Goal: Information Seeking & Learning: Learn about a topic

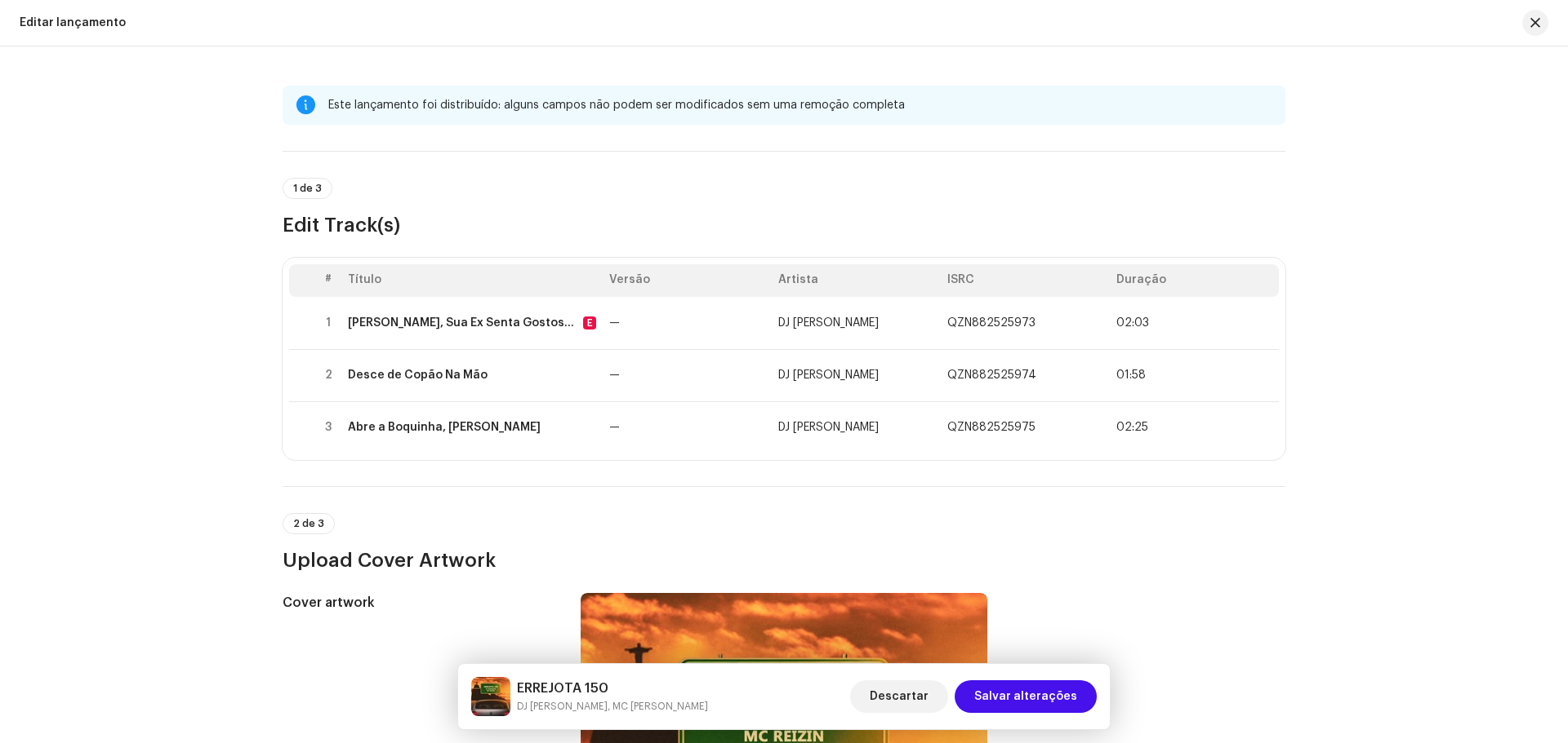
scroll to position [653, 0]
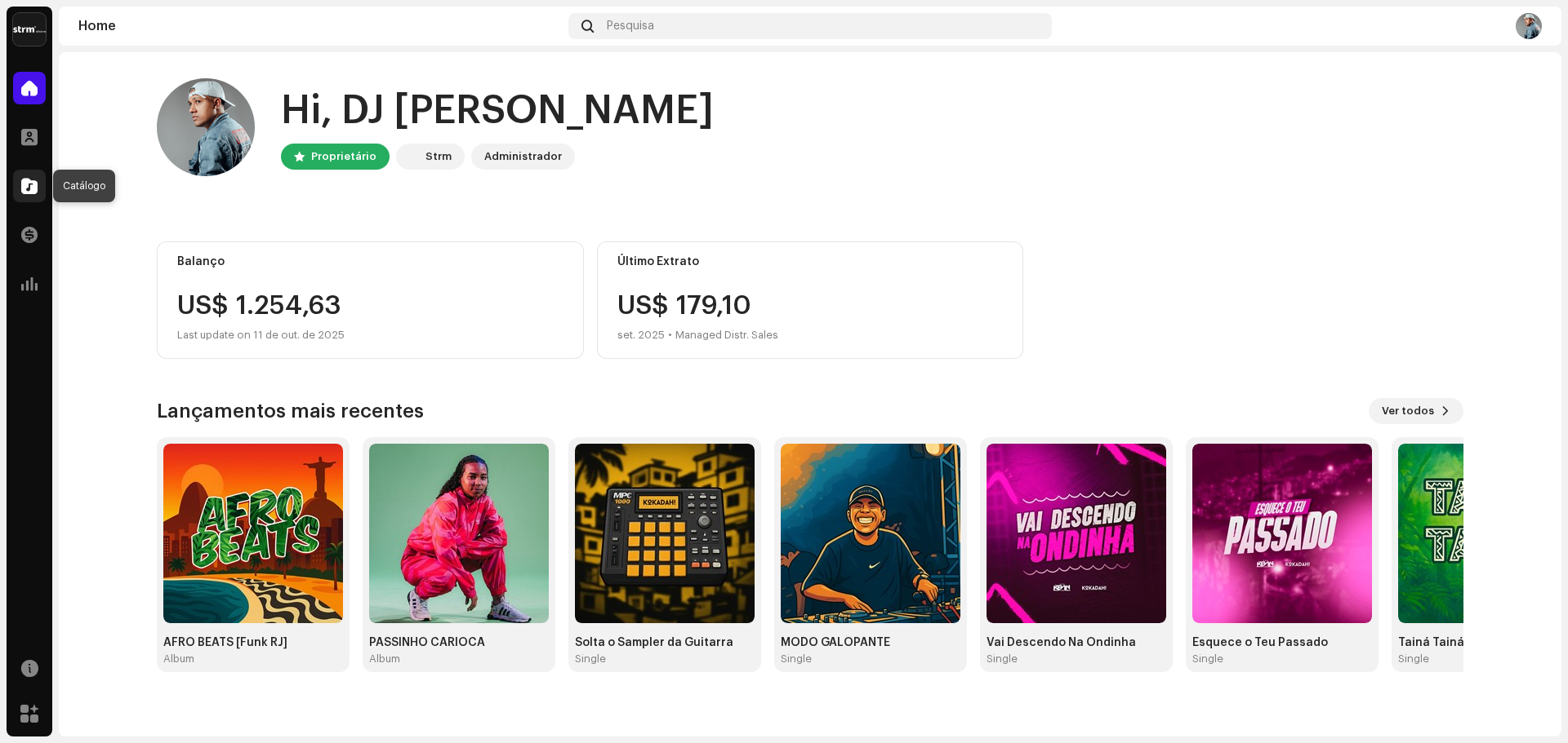
click at [38, 188] on div at bounding box center [29, 186] width 33 height 33
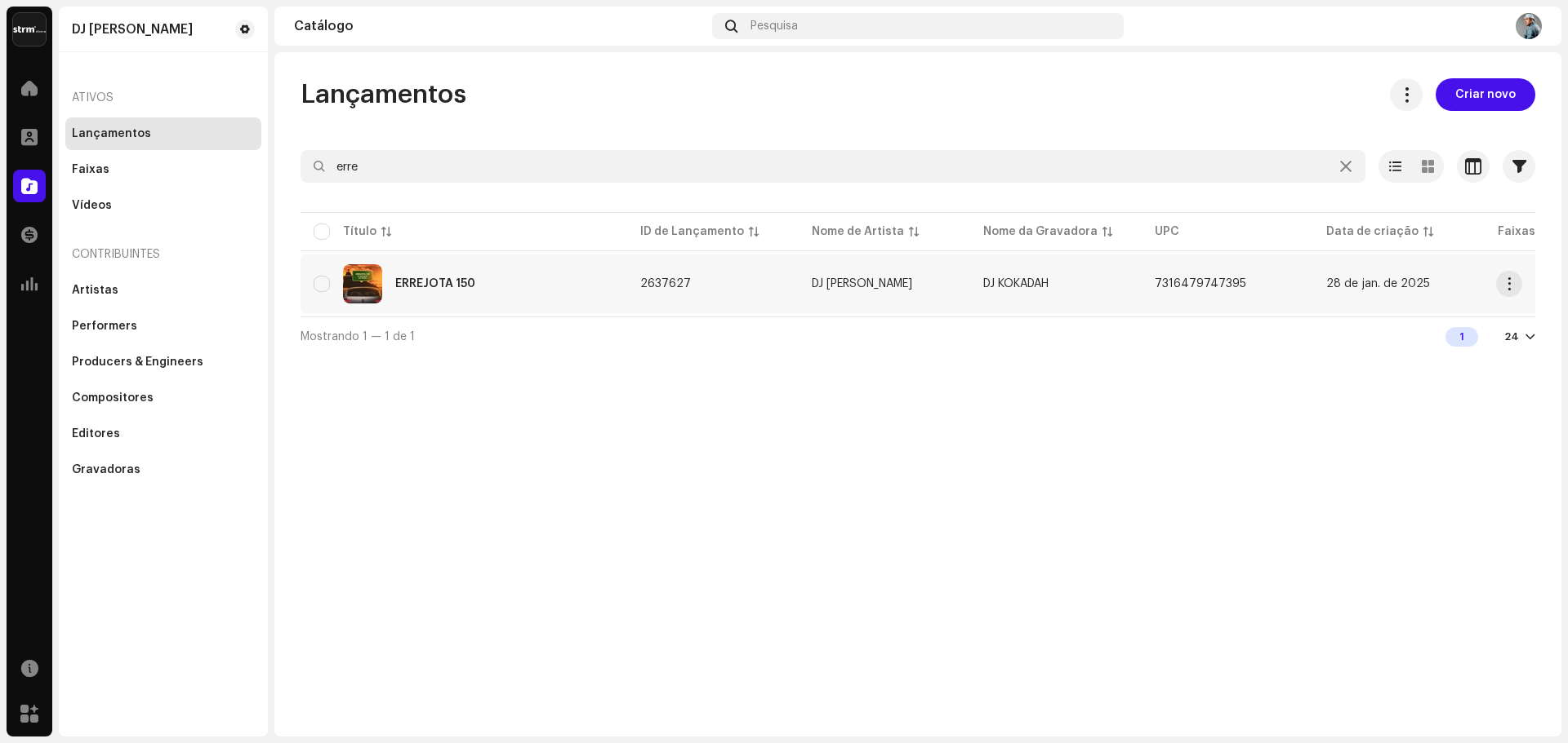
click at [439, 282] on div "ERREJOTA 150" at bounding box center [435, 283] width 80 height 12
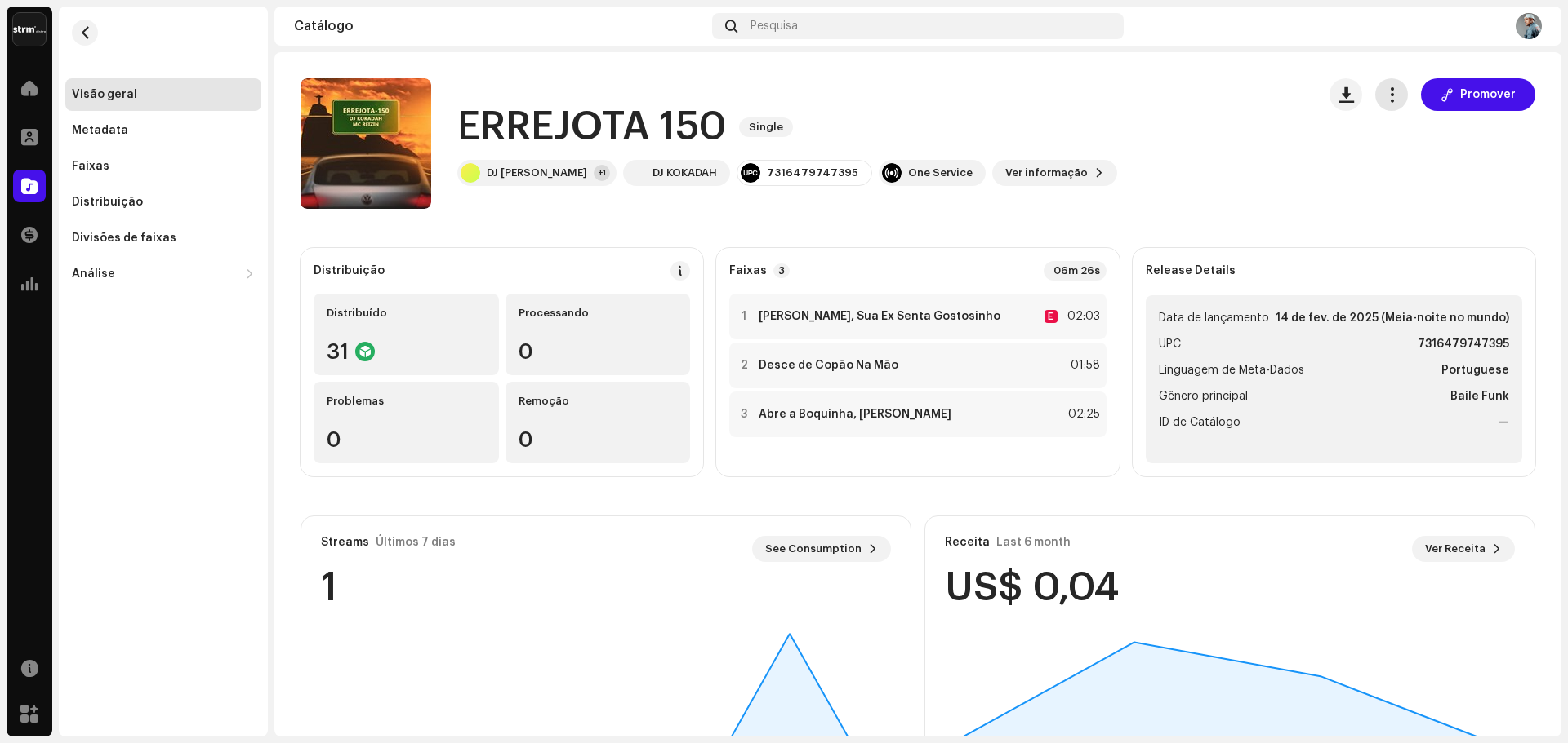
click at [1392, 106] on button "button" at bounding box center [1391, 94] width 33 height 33
click at [1383, 159] on div "Editar" at bounding box center [1457, 167] width 165 height 33
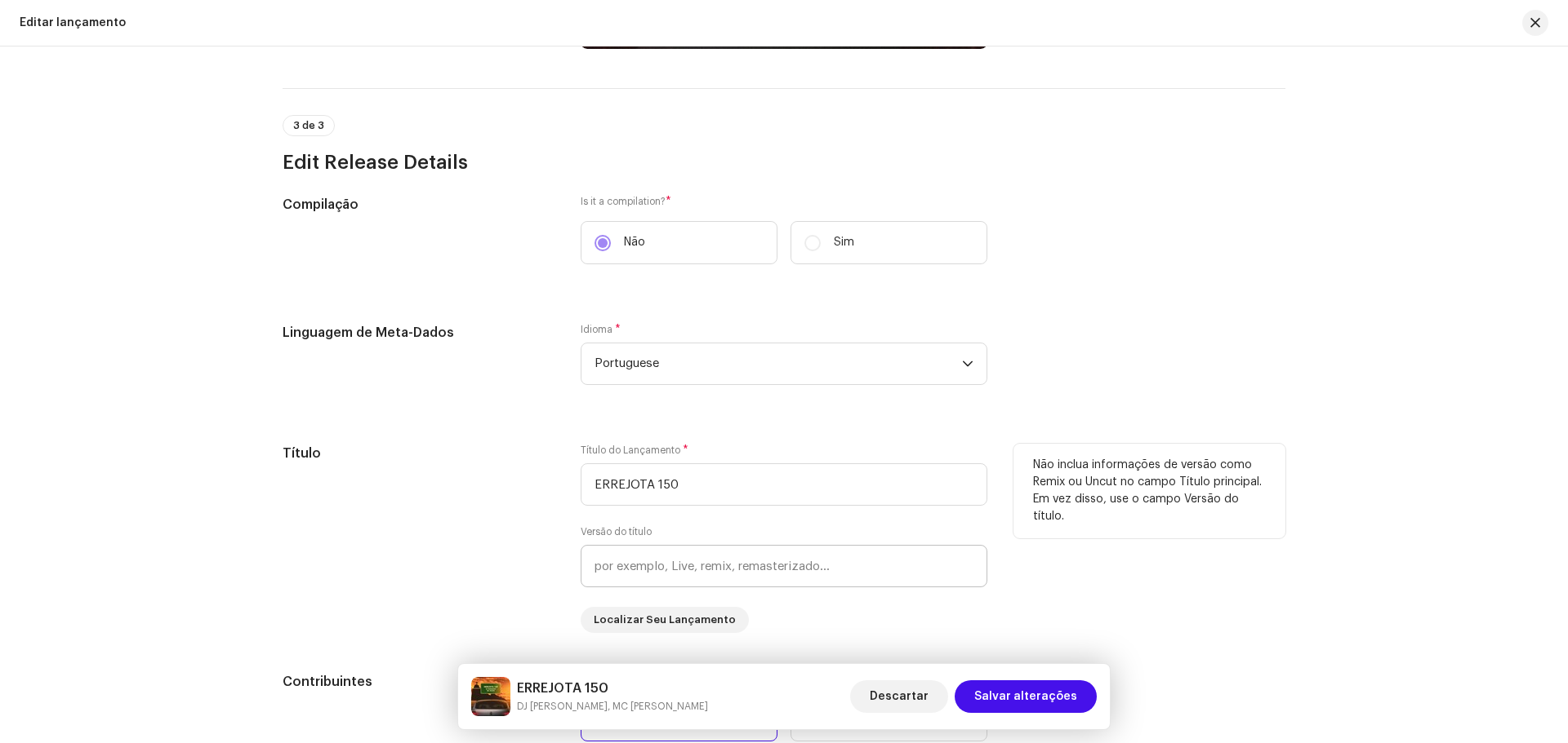
scroll to position [1142, 0]
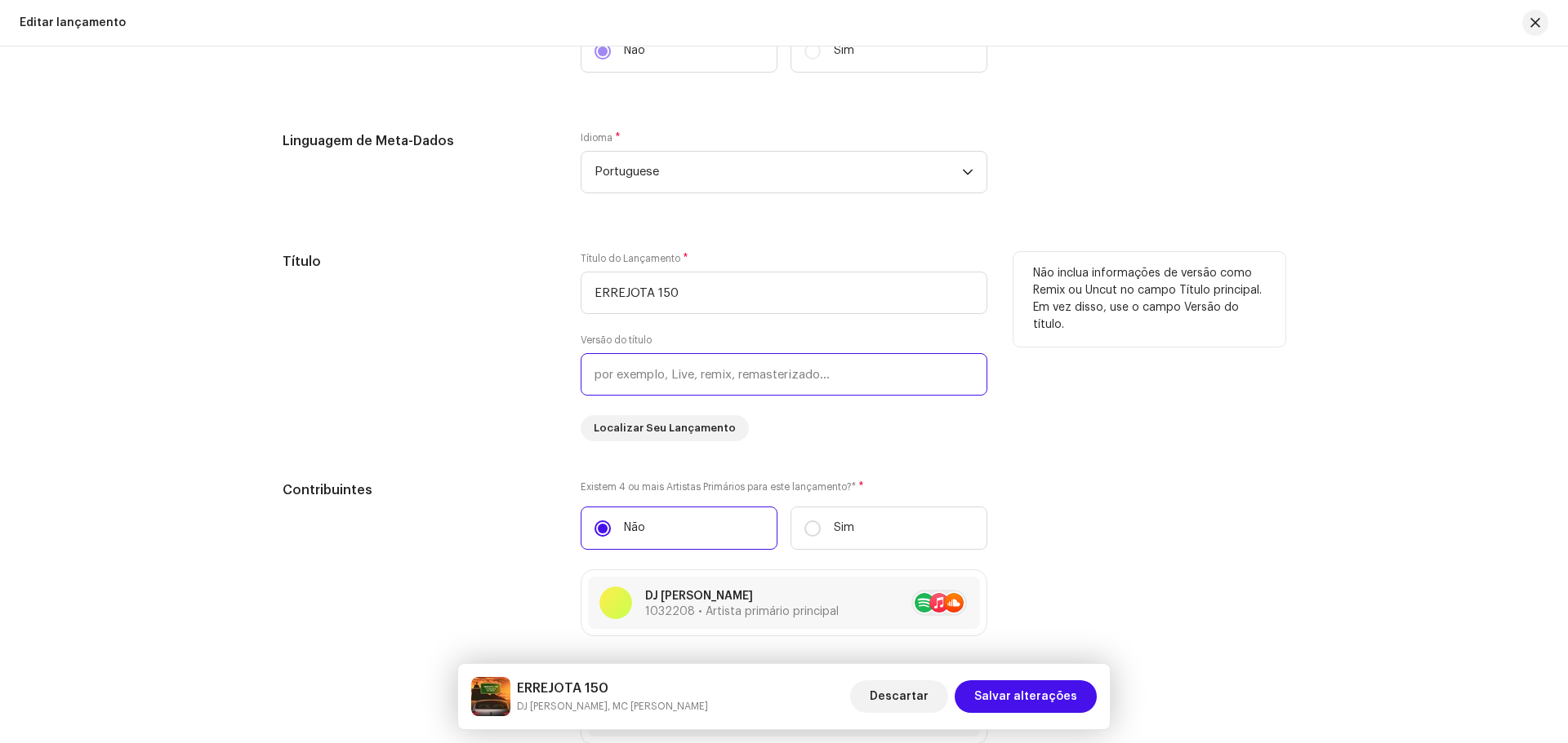
click at [655, 373] on input "text" at bounding box center [784, 375] width 406 height 43
type input "[PERSON_NAME]"
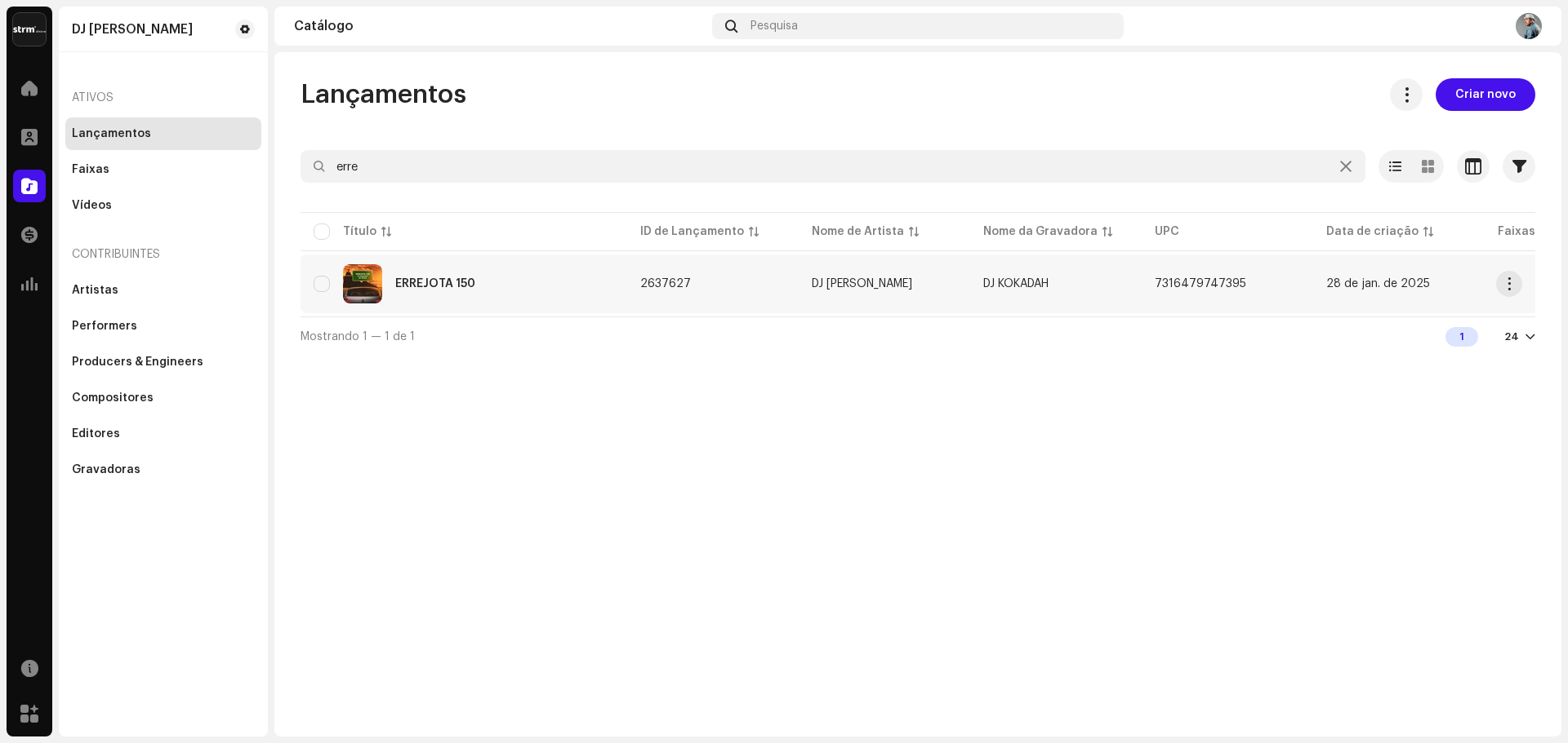
click at [528, 296] on div "ERREJOTA 150" at bounding box center [464, 284] width 300 height 39
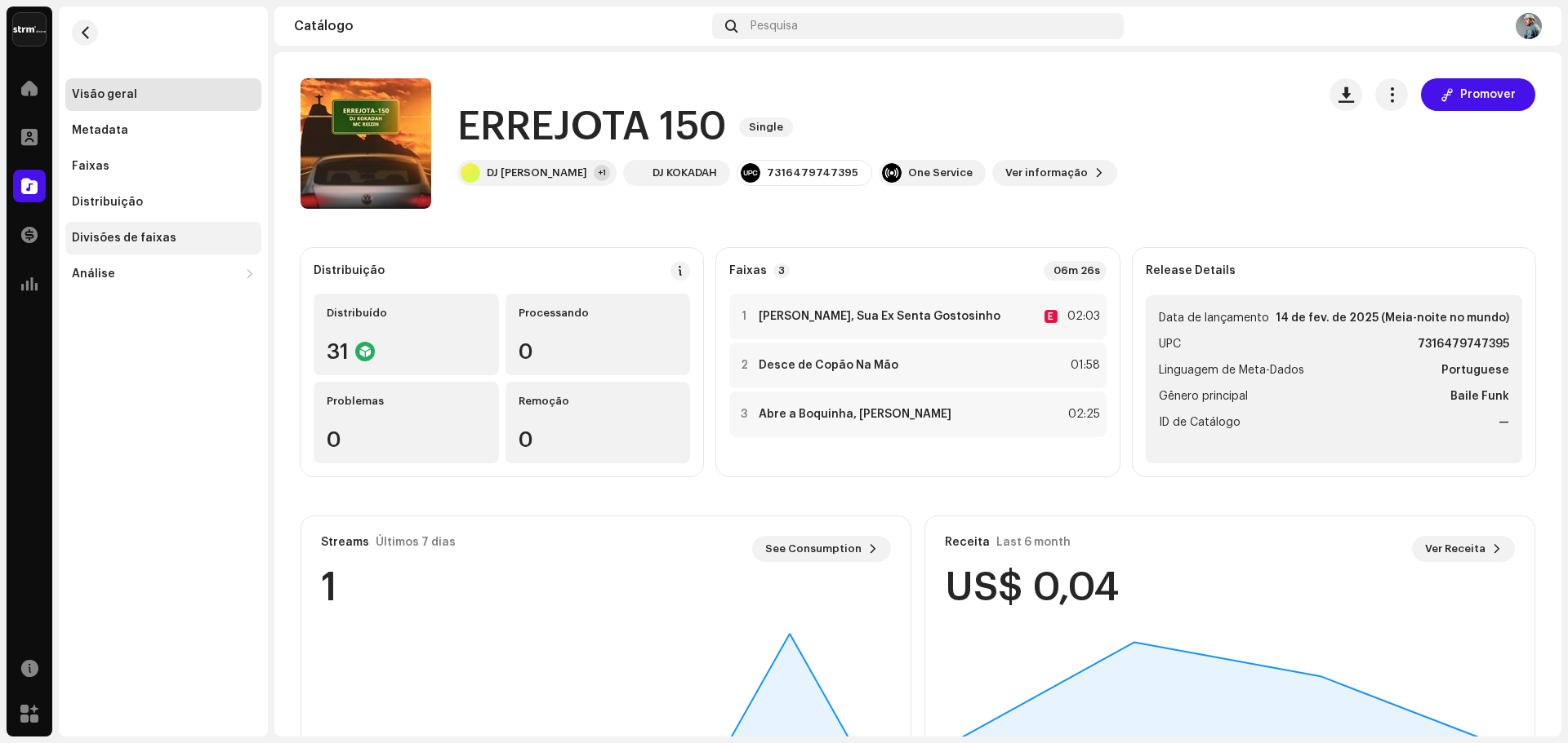
click at [151, 228] on div "Divisões de faixas" at bounding box center [163, 238] width 196 height 33
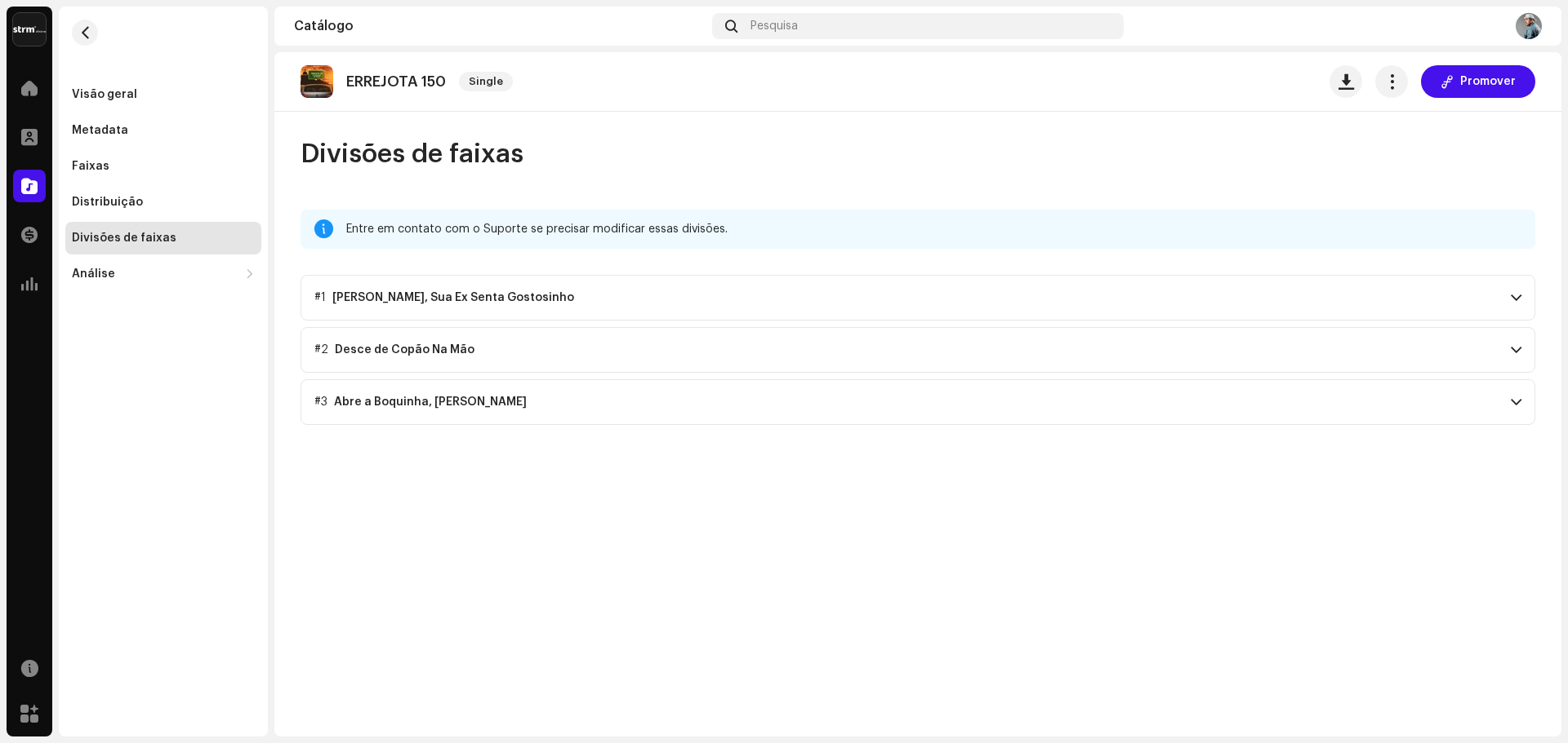
click at [1288, 289] on p-accordion-header "#1 [PERSON_NAME], Sua Ex Senta Gostosinho" at bounding box center [917, 298] width 1235 height 45
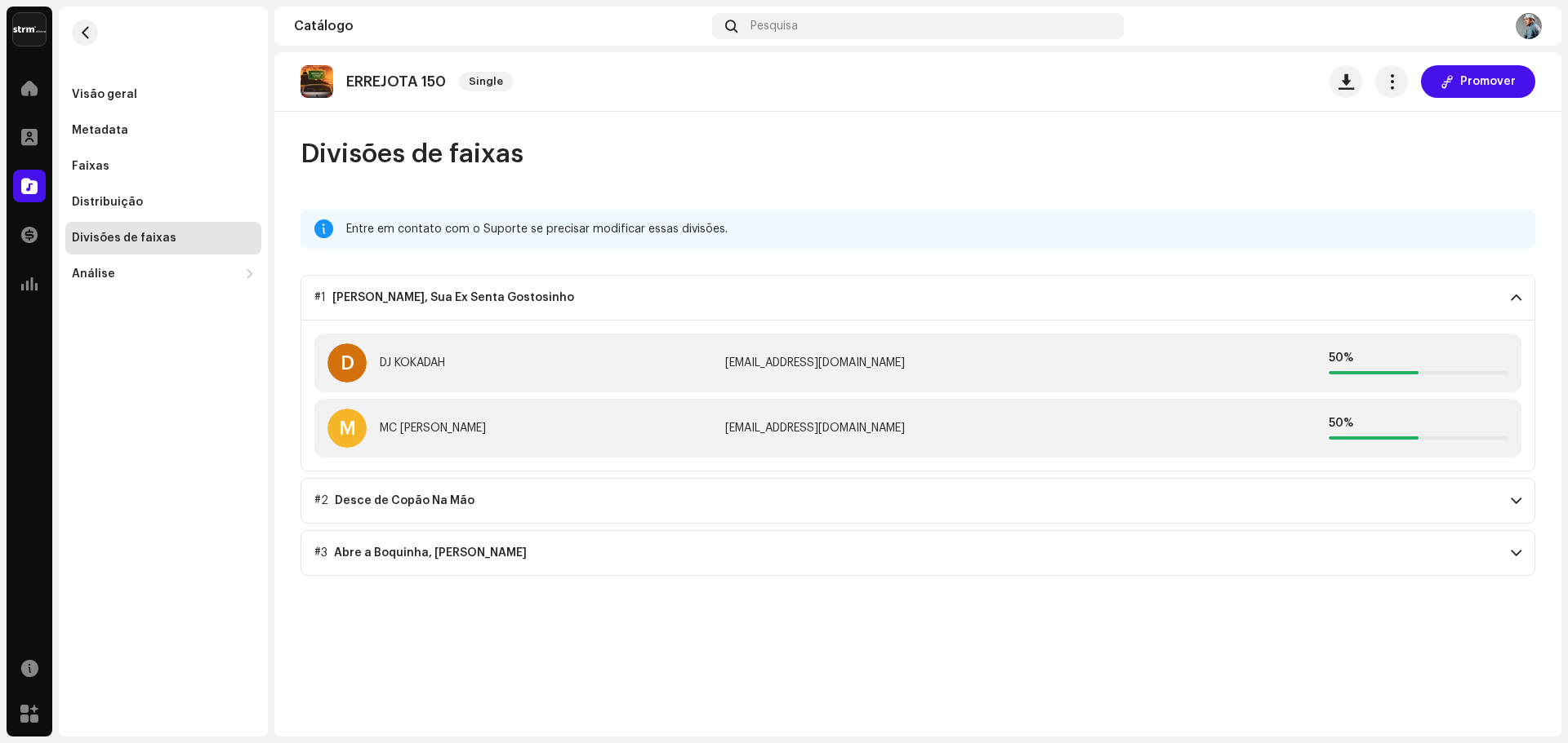
click at [1400, 510] on p-accordion-header "#2 Desce de Copão Na Mão" at bounding box center [917, 501] width 1235 height 45
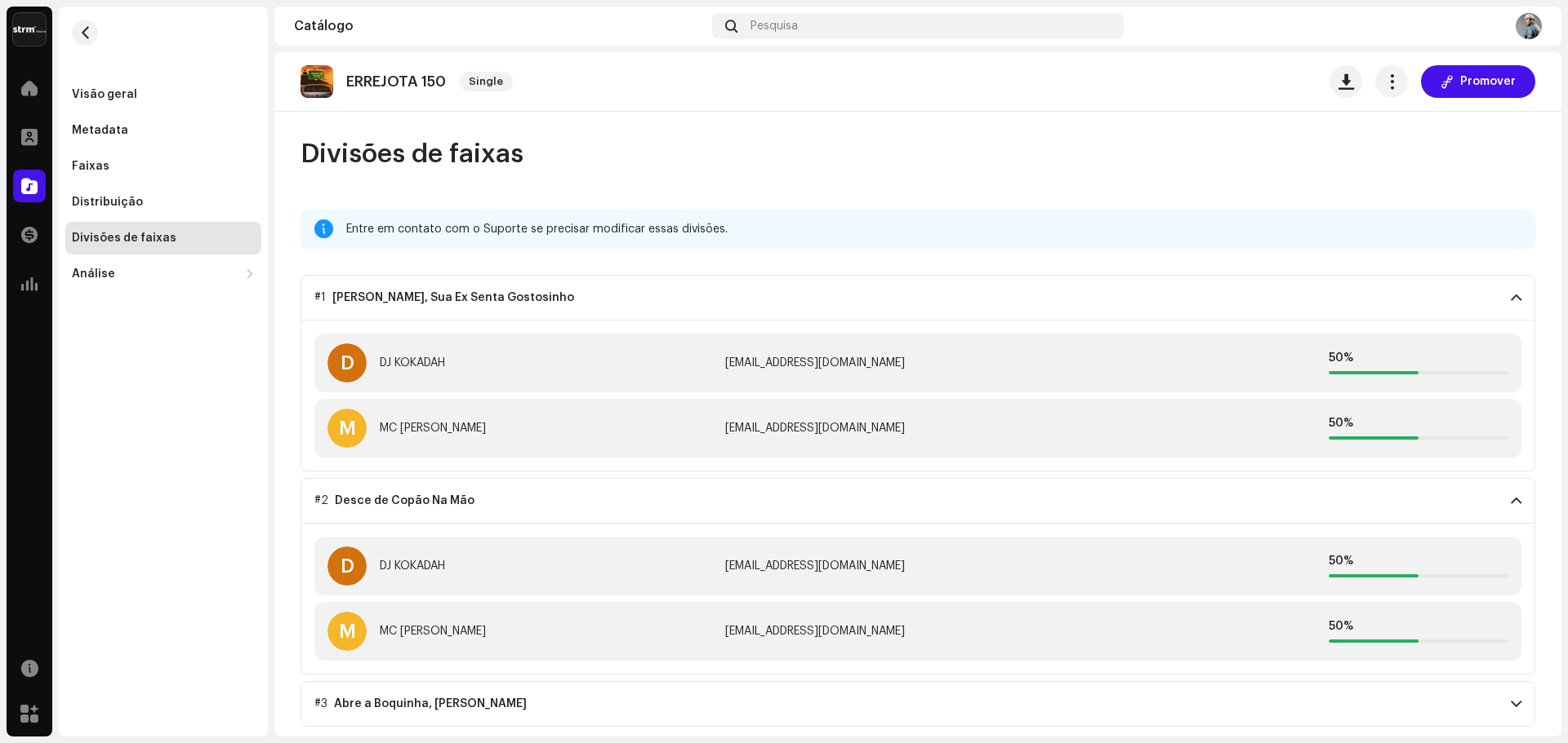
drag, startPoint x: 900, startPoint y: 721, endPoint x: 912, endPoint y: 716, distance: 13.0
click at [901, 721] on p-accordion-header "#3 Abre a Boquinha, [PERSON_NAME]" at bounding box center [917, 704] width 1235 height 45
click at [127, 96] on div "Visão geral" at bounding box center [104, 94] width 65 height 13
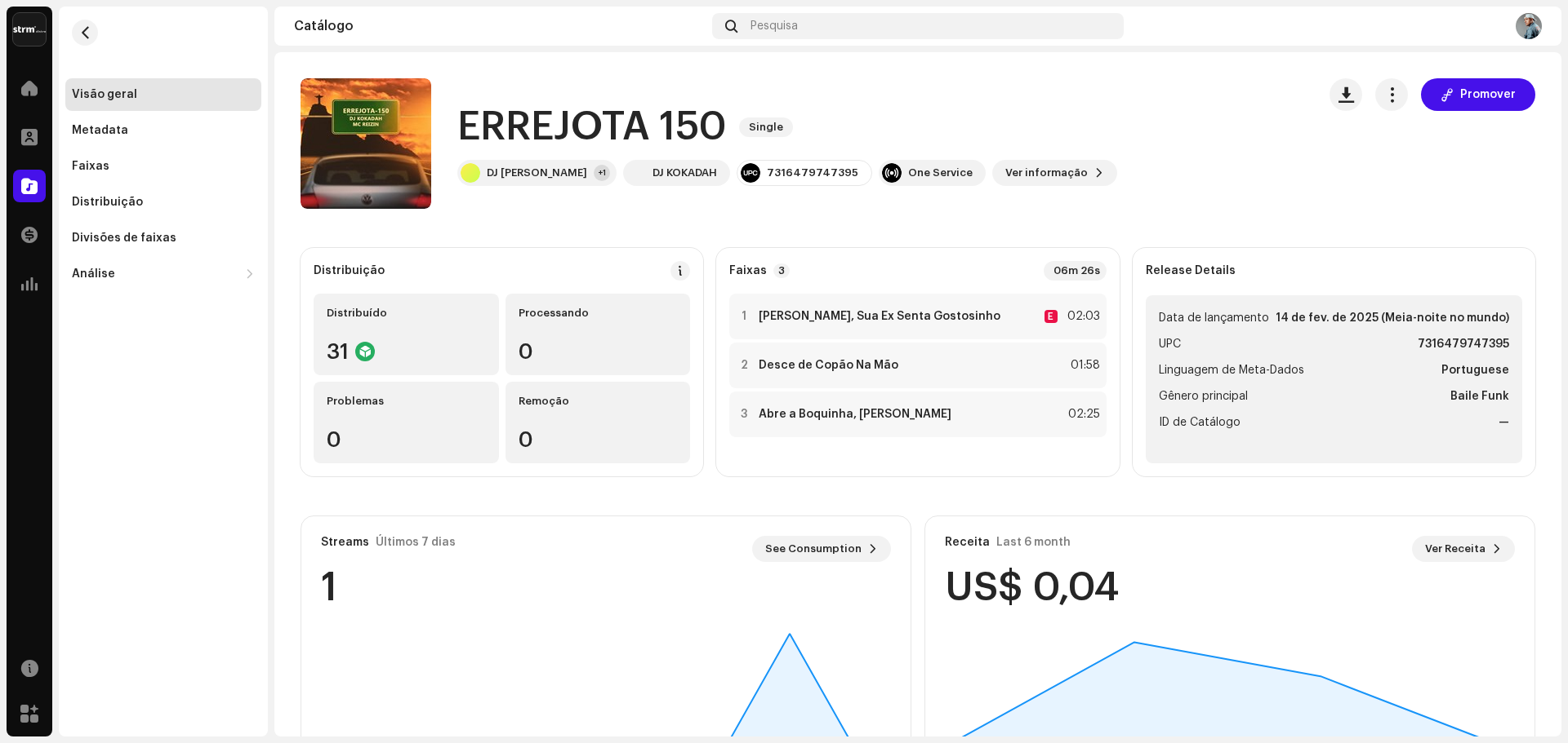
click at [762, 453] on div "1 Eita Krl, Sua Ex Senta Gostosinho E 02:03 2 Desce de Copão Na Mão 01:58 3 Abr…" at bounding box center [917, 379] width 376 height 170
click at [74, 36] on button "button" at bounding box center [85, 32] width 26 height 26
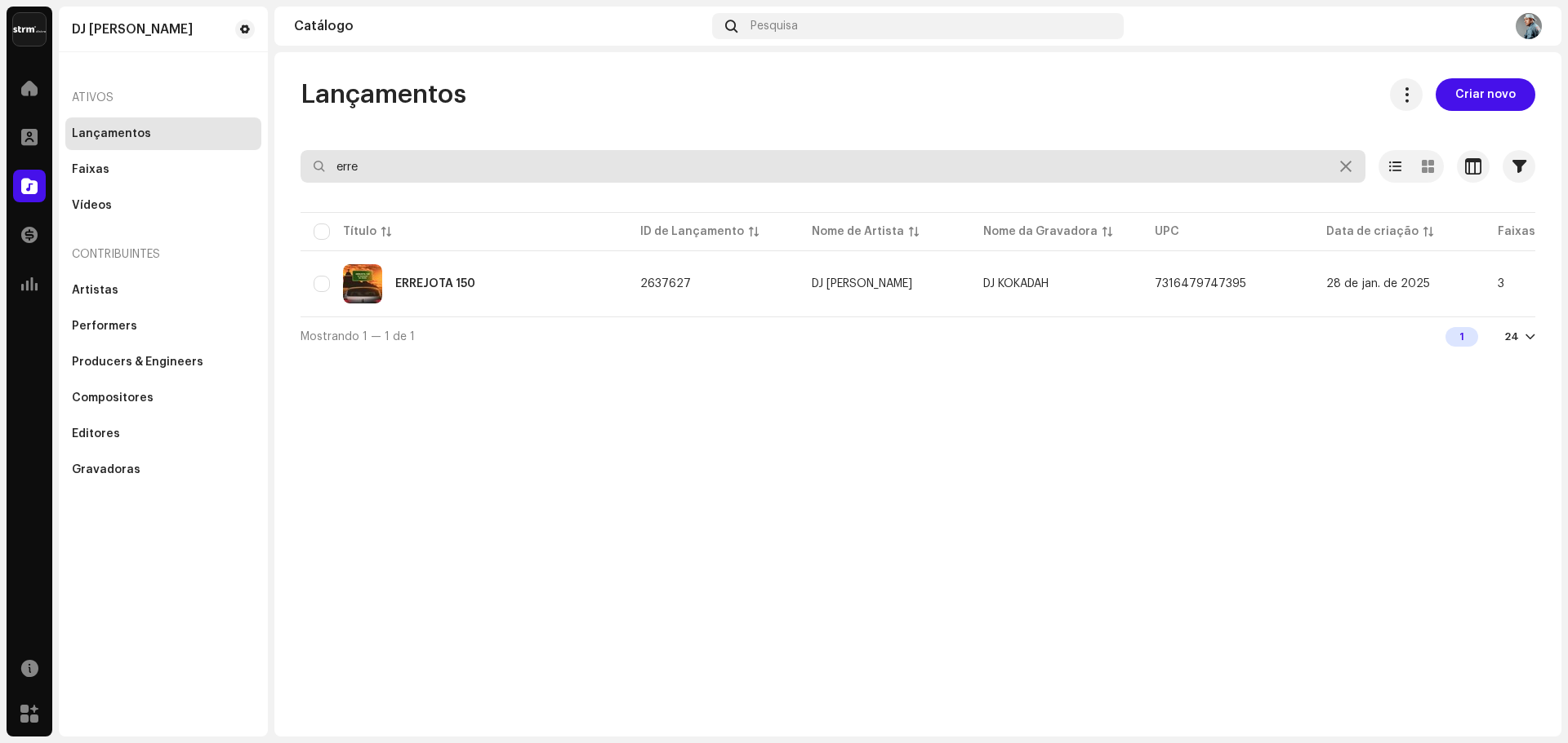
drag, startPoint x: 633, startPoint y: 169, endPoint x: 272, endPoint y: 151, distance: 361.4
click at [273, 151] on div "DJ Kokadah Home Perfil Catálogo Transações Análise Recursos Marketplace DJ Koka…" at bounding box center [784, 372] width 1568 height 743
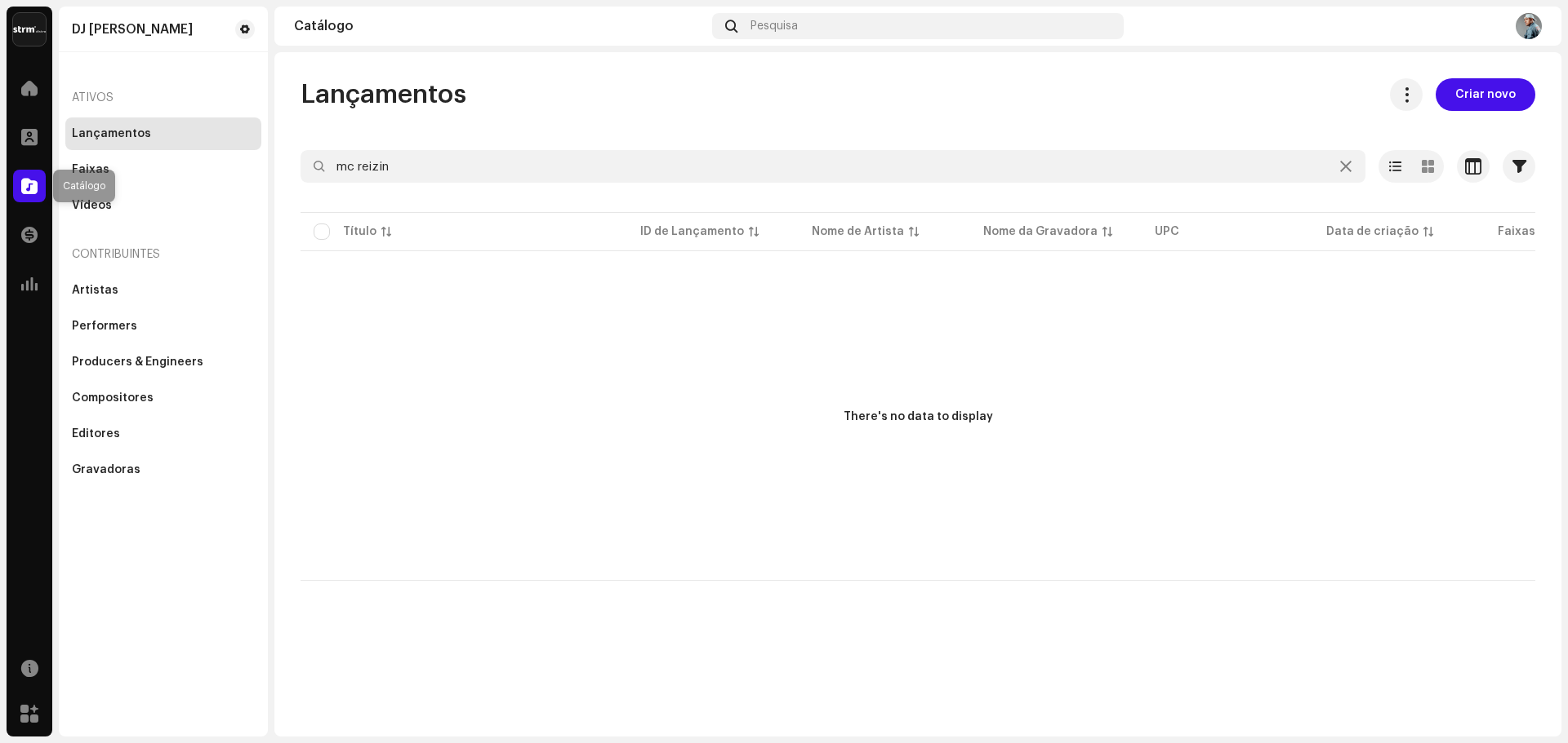
click at [25, 172] on div at bounding box center [29, 186] width 33 height 33
click at [27, 179] on span at bounding box center [29, 185] width 16 height 13
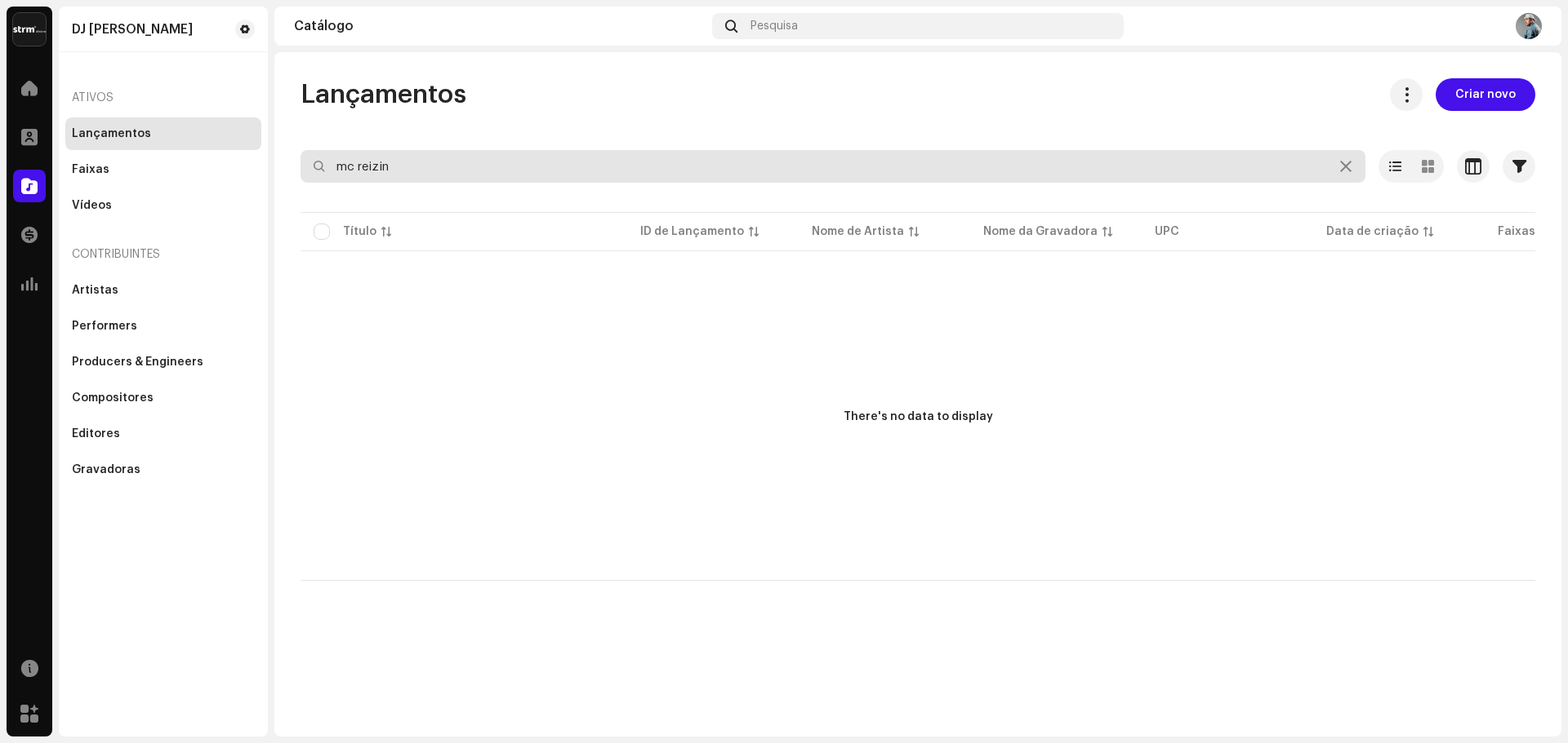
click at [409, 160] on input "mc reizin" at bounding box center [833, 167] width 1064 height 33
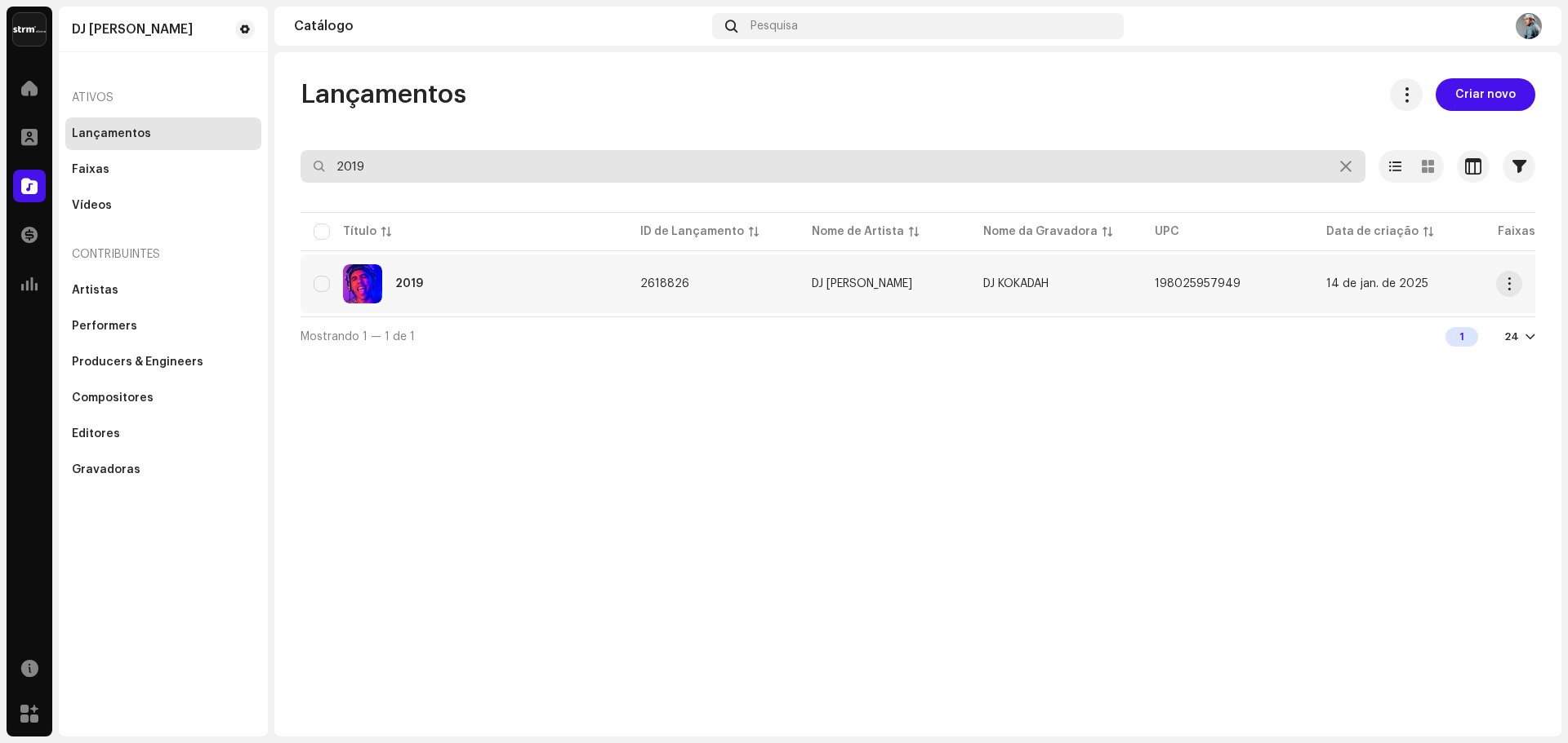
type input "2019"
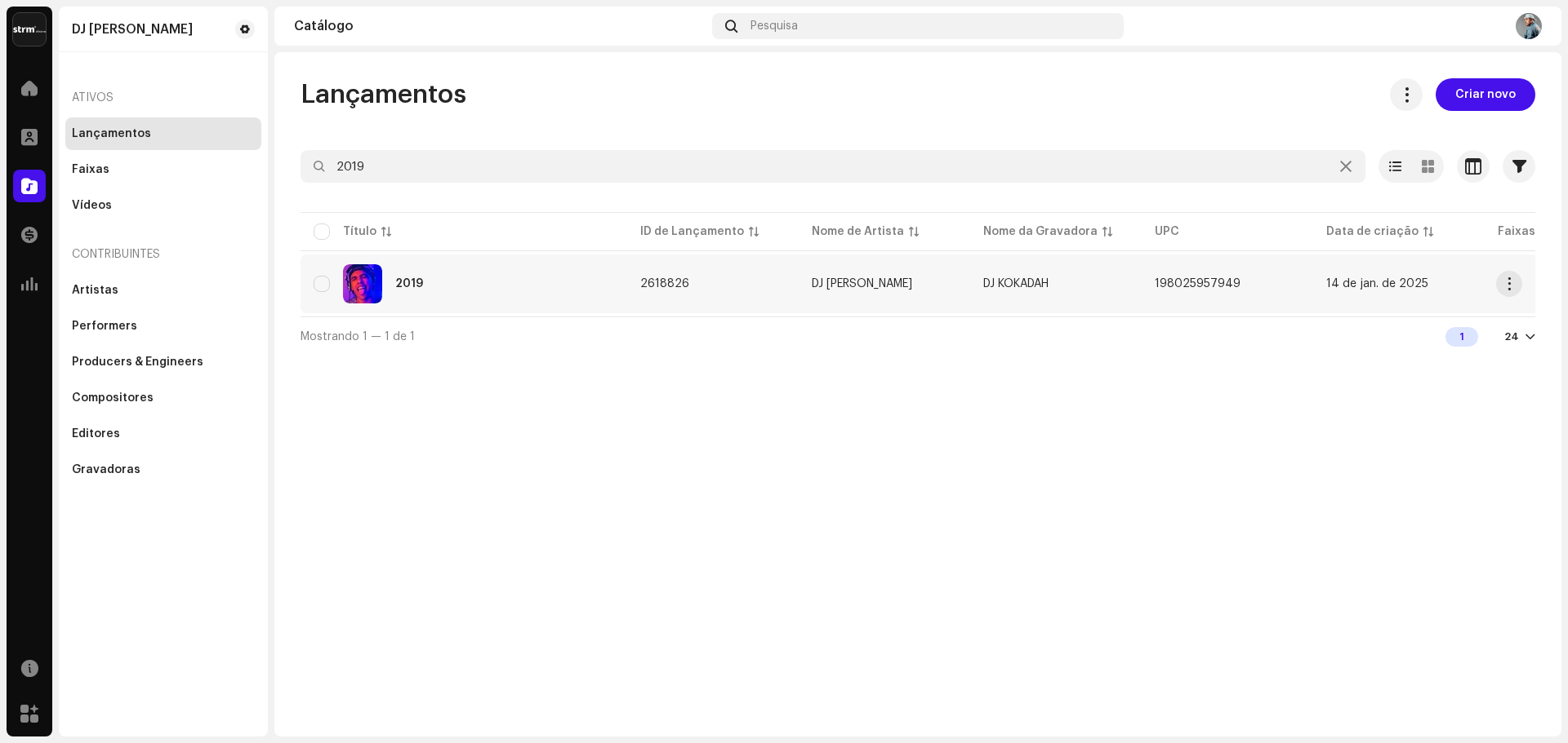
click at [445, 277] on div "2019" at bounding box center [464, 284] width 300 height 39
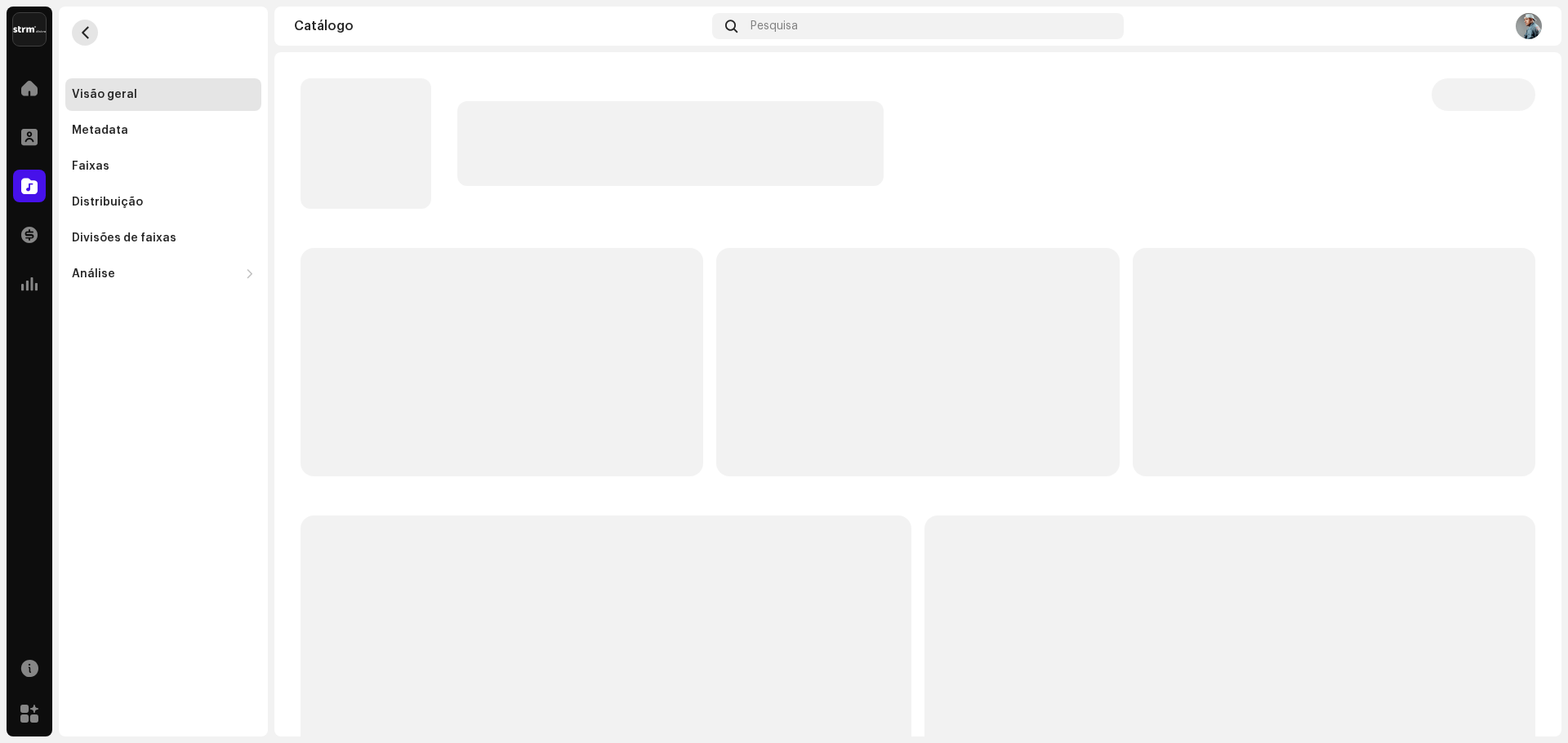
click at [82, 35] on span "button" at bounding box center [86, 32] width 12 height 13
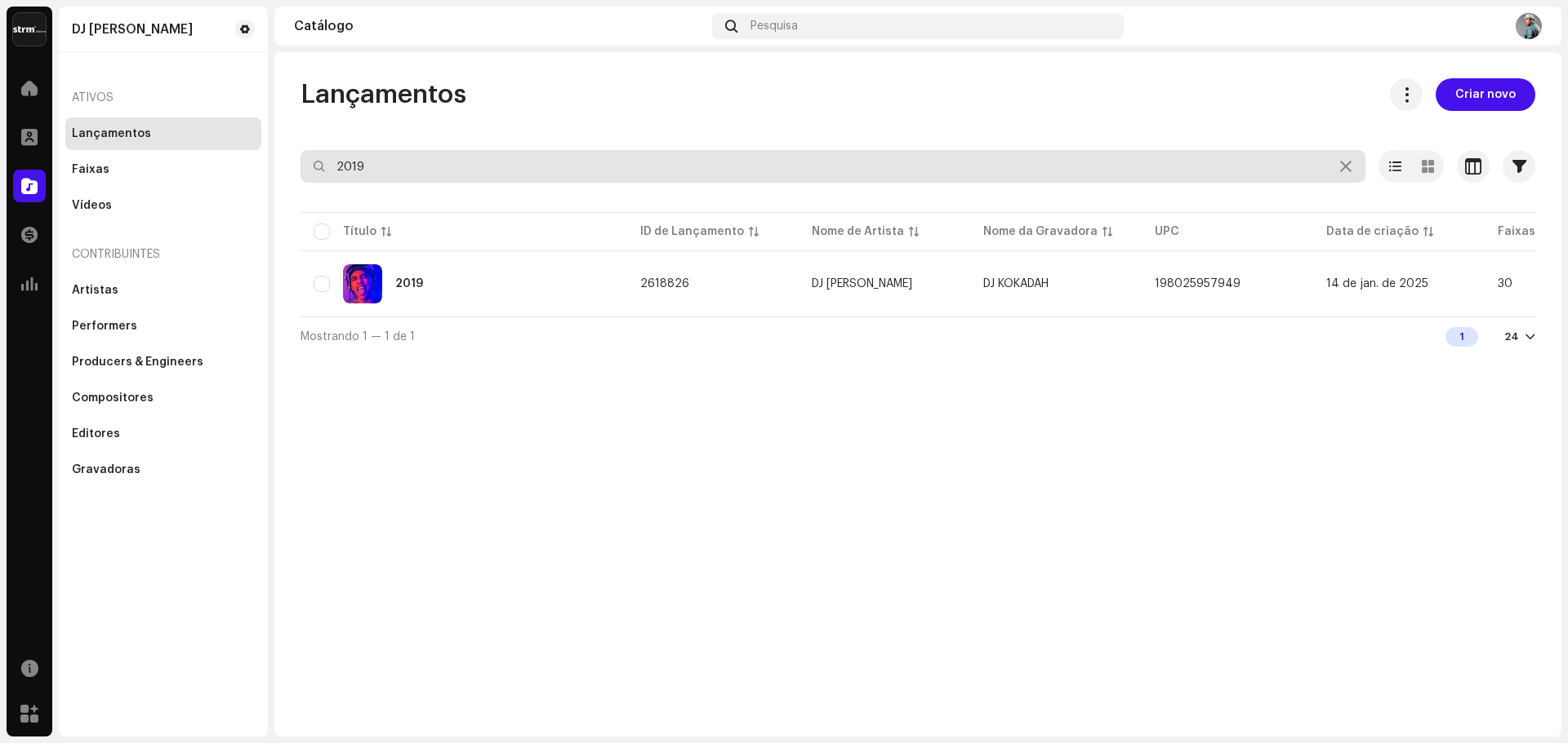
click at [419, 176] on input "2019" at bounding box center [833, 167] width 1064 height 33
type input "2018"
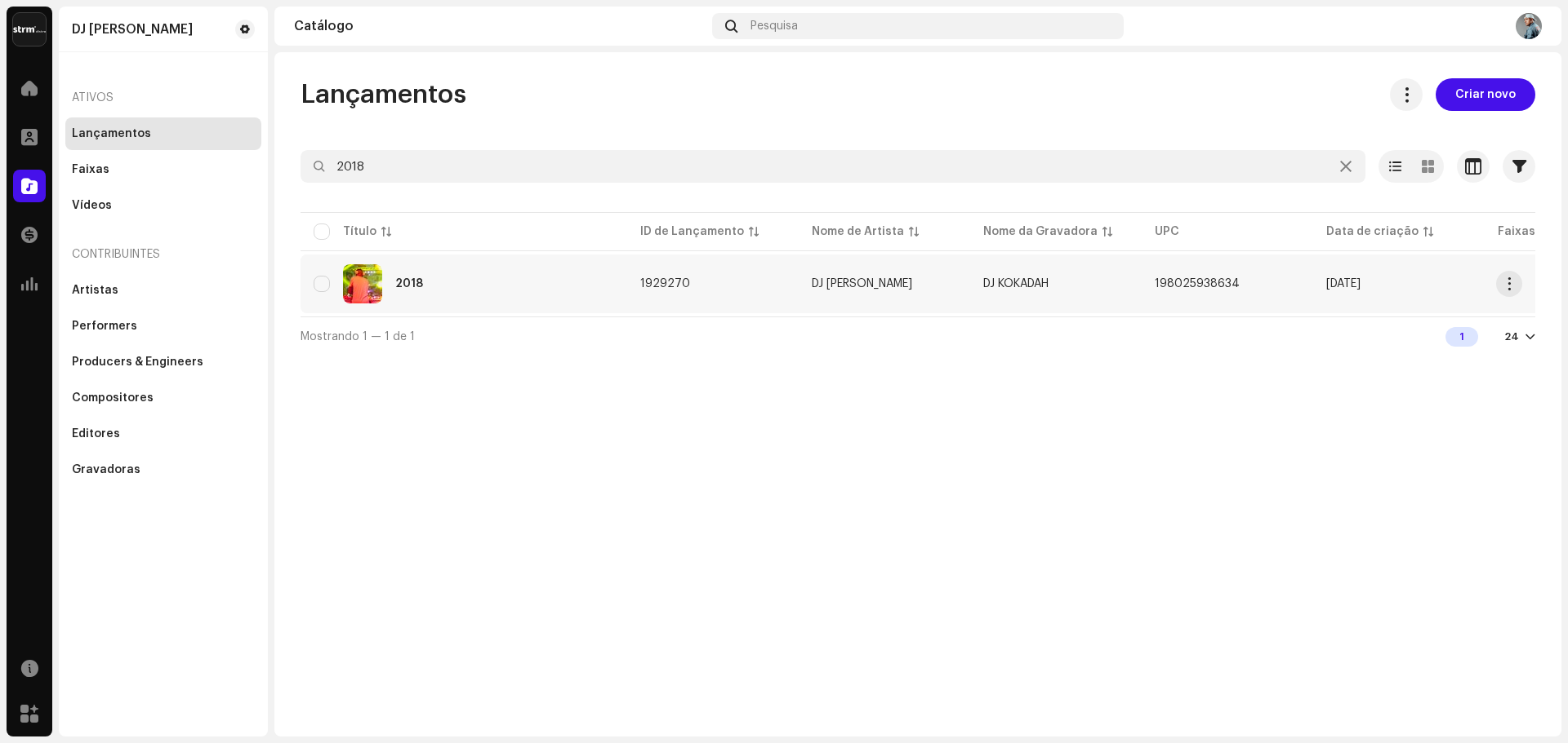
click at [412, 306] on td "2018" at bounding box center [464, 284] width 326 height 59
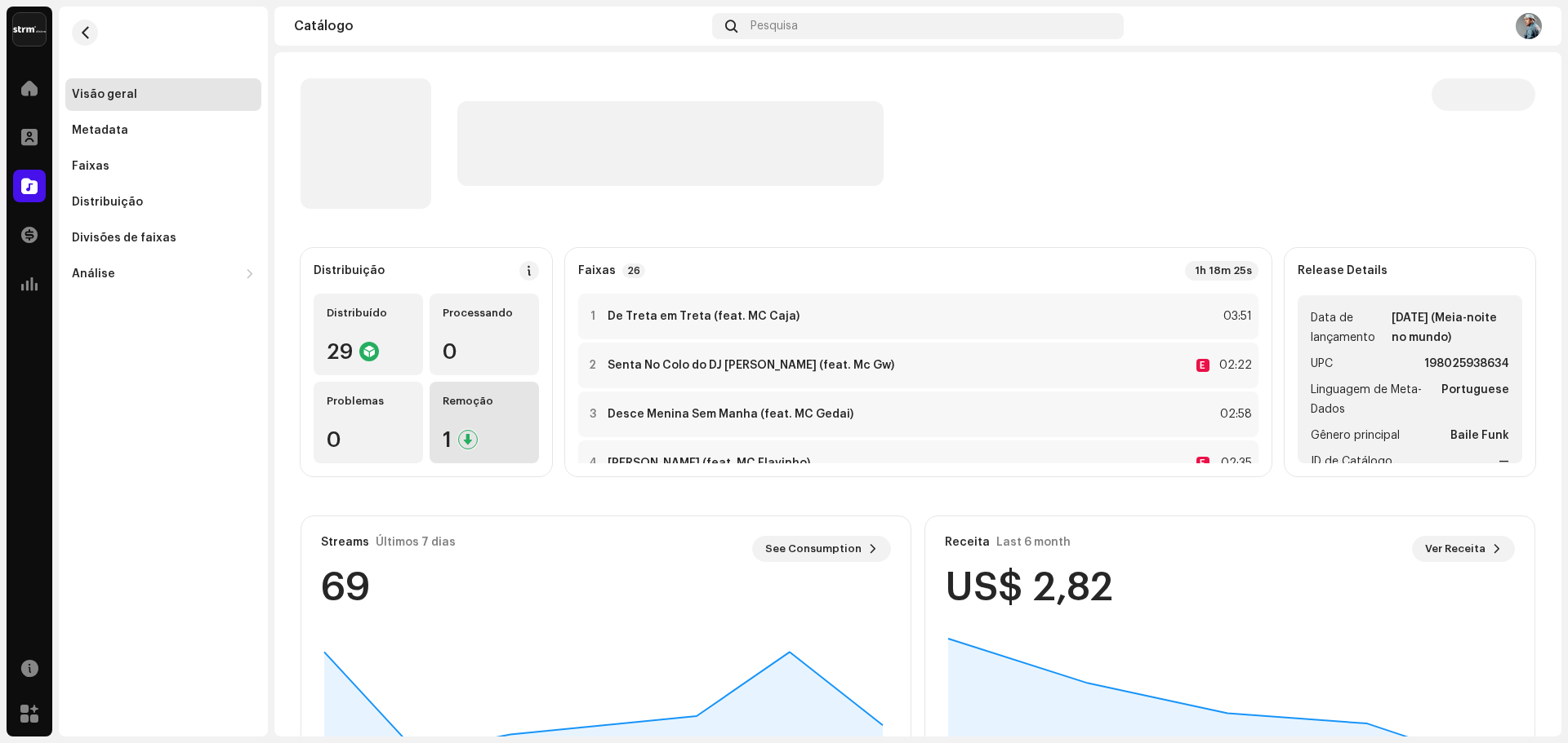
click at [511, 435] on div "1" at bounding box center [483, 440] width 83 height 21
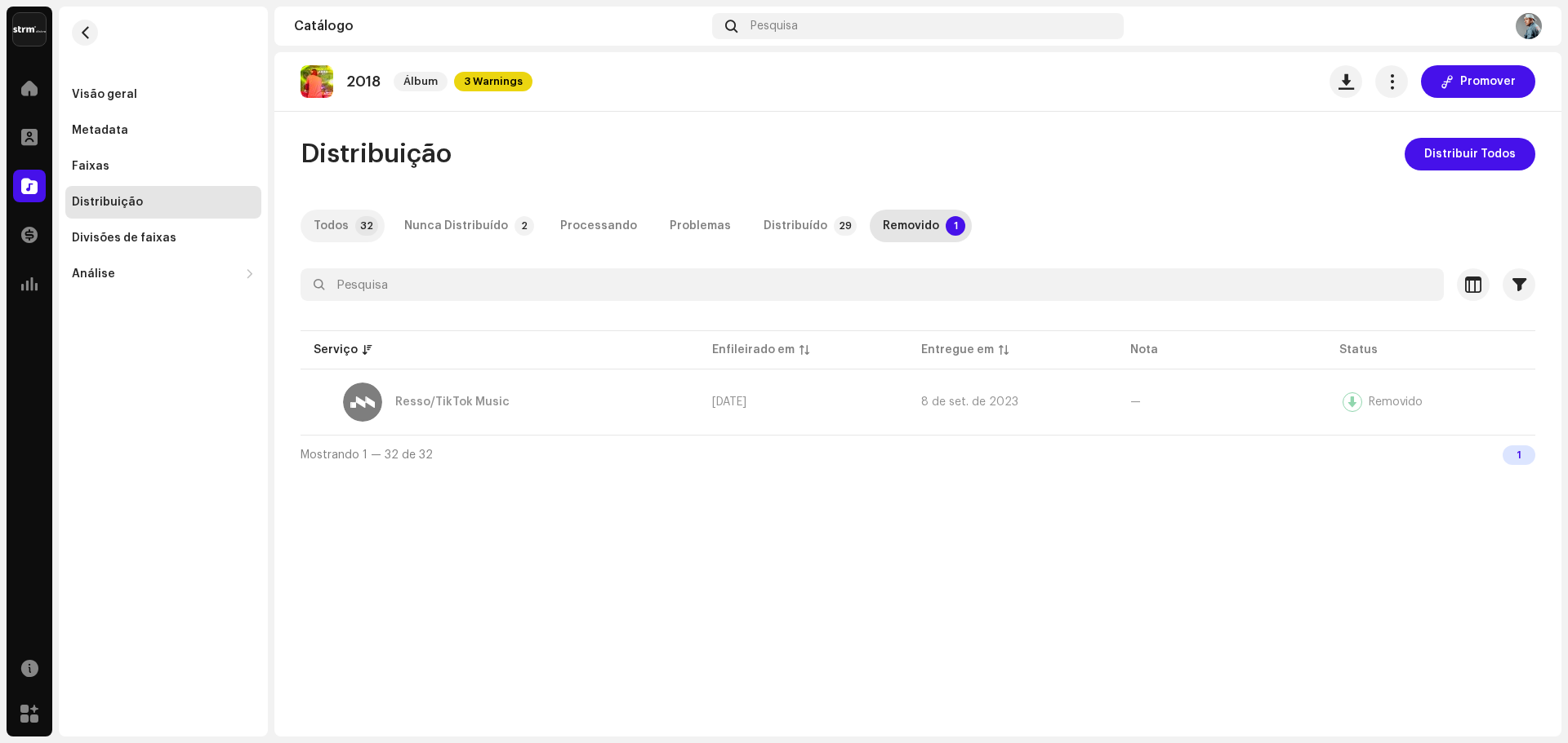
click at [335, 230] on div "Todos" at bounding box center [331, 225] width 35 height 33
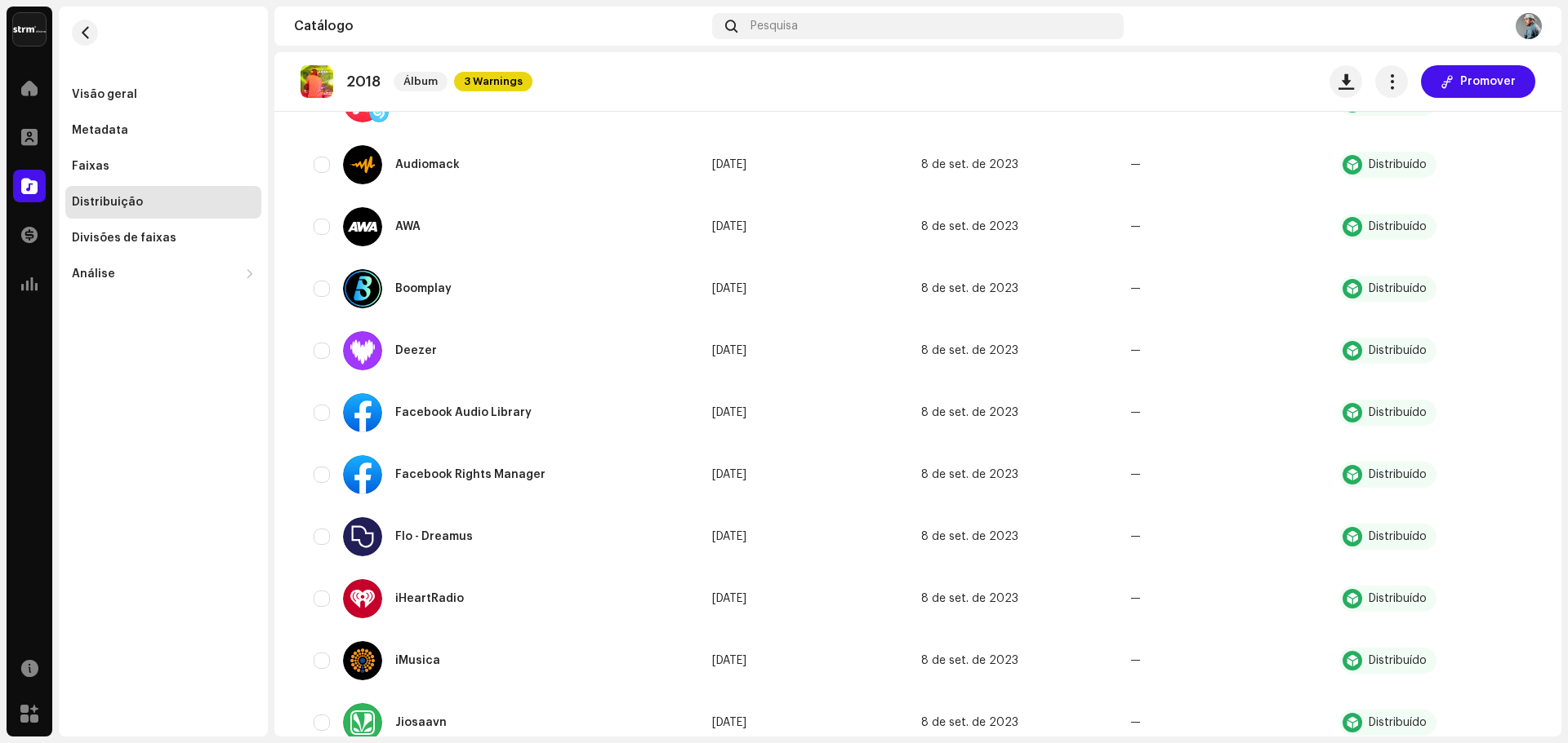
scroll to position [32, 0]
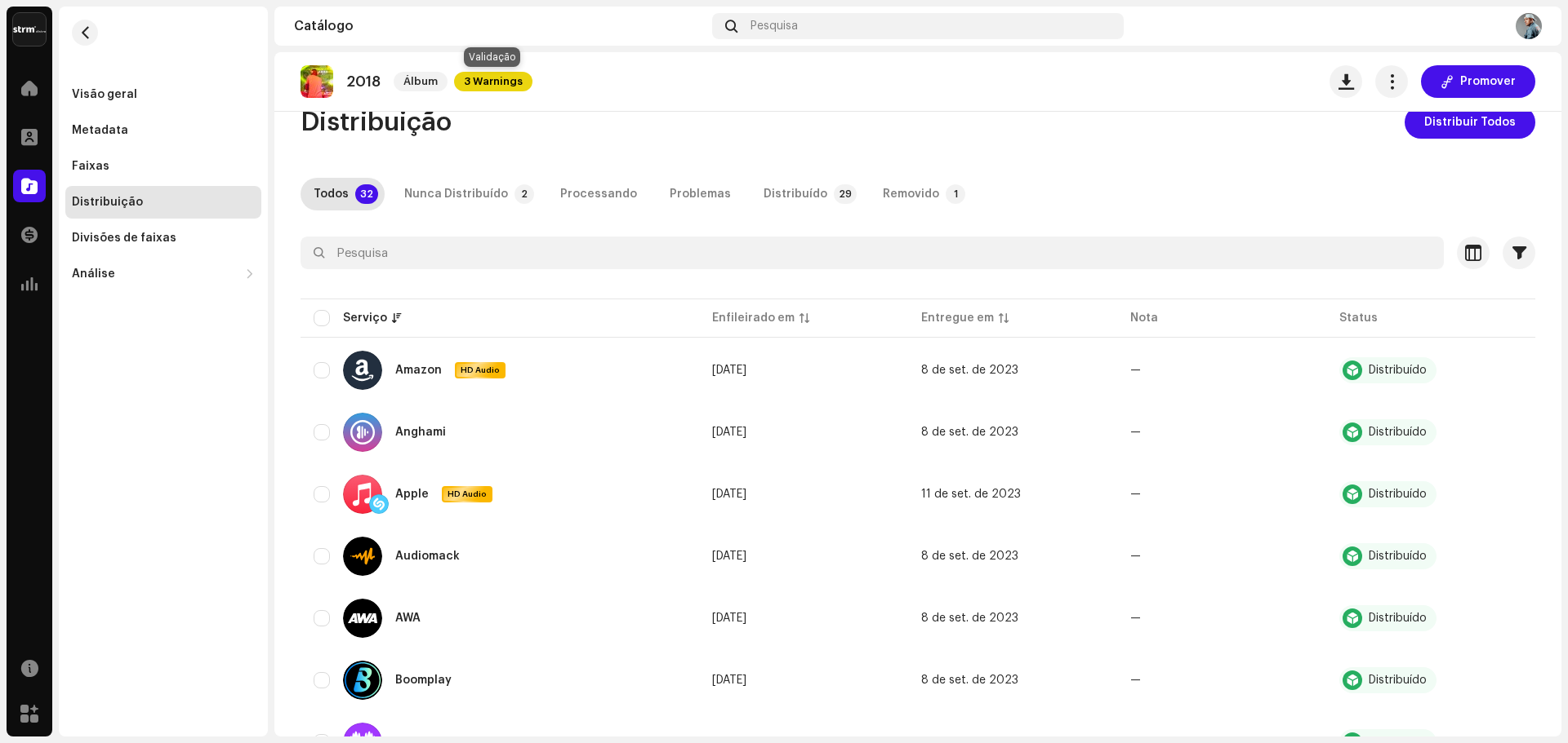
click at [484, 84] on span "3 Warnings" at bounding box center [493, 82] width 78 height 20
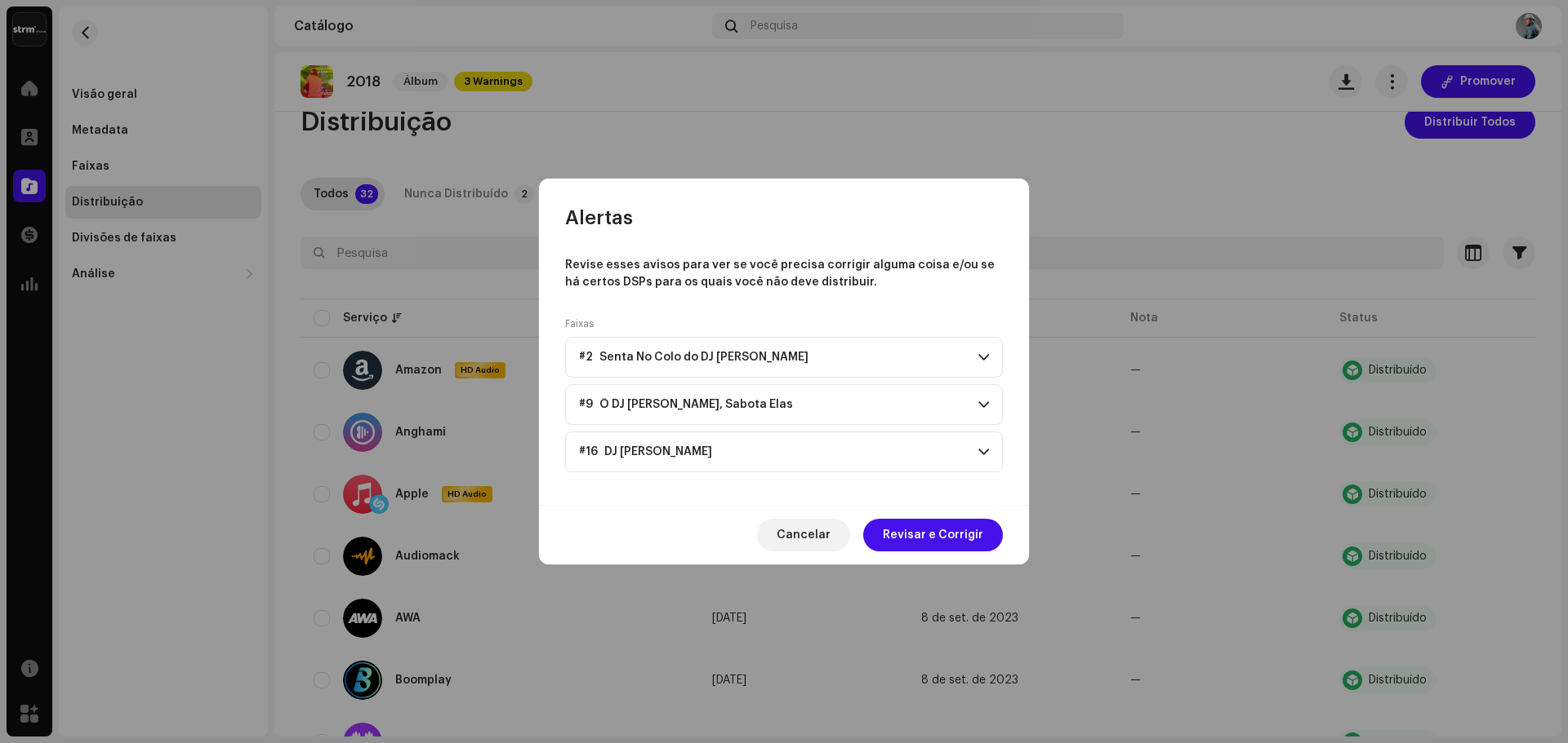
click at [786, 399] on p-accordion-header "#9 Ô DJ [PERSON_NAME], Sabota Elas" at bounding box center [784, 404] width 438 height 41
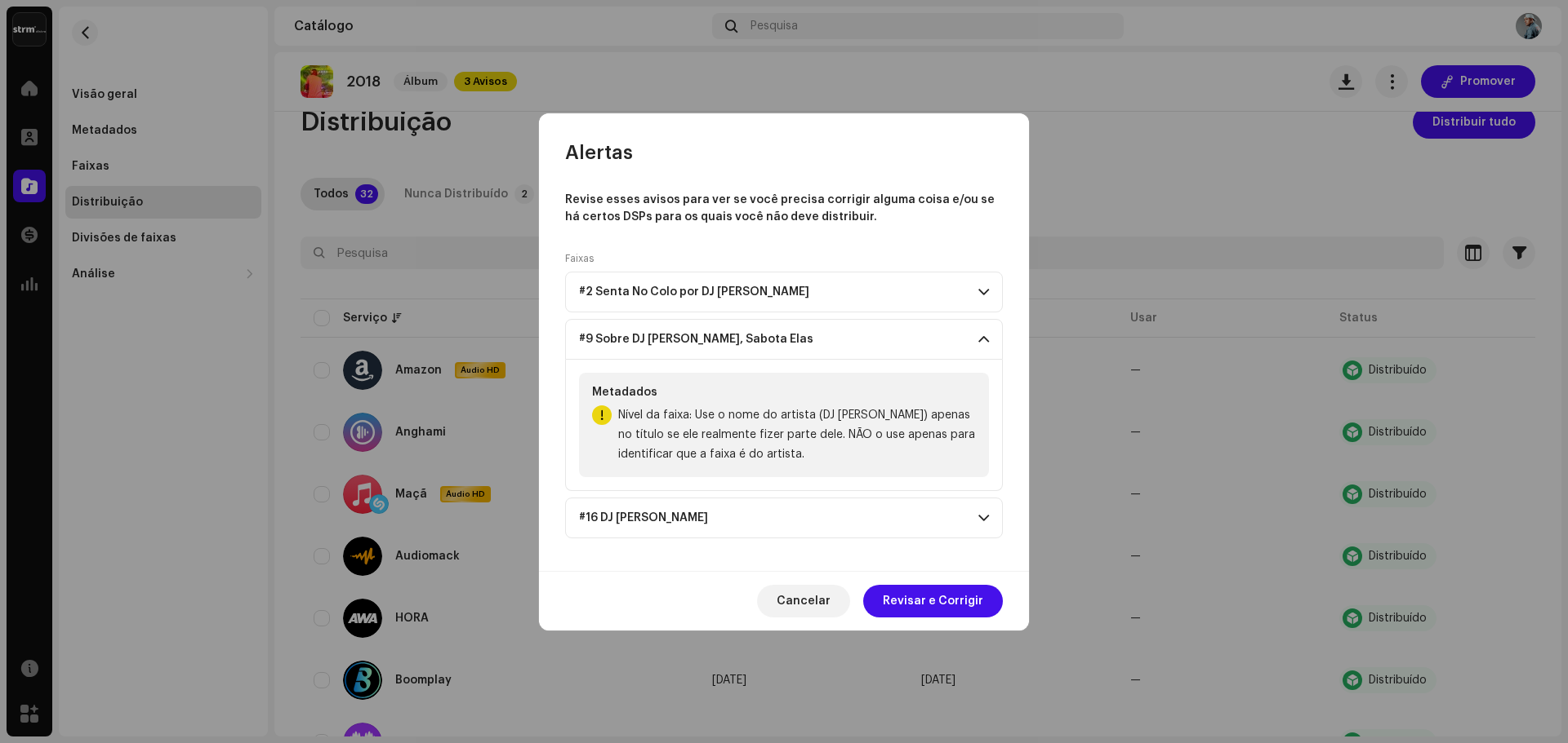
click at [772, 519] on p-accordion-header "#16 DJ [PERSON_NAME]" at bounding box center [784, 518] width 438 height 41
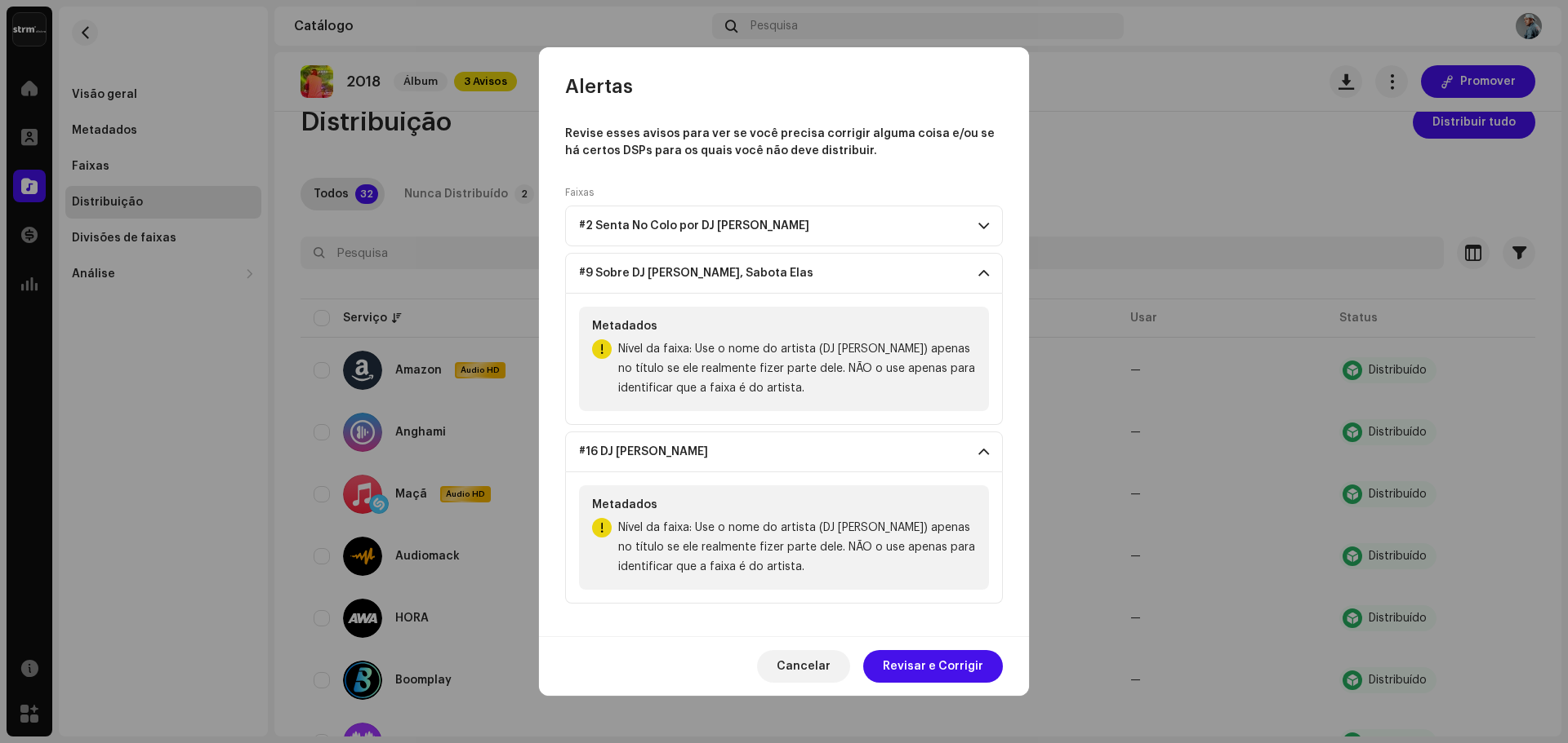
click at [721, 228] on font "#2 Senta No Colo por DJ [PERSON_NAME]" at bounding box center [694, 225] width 230 height 12
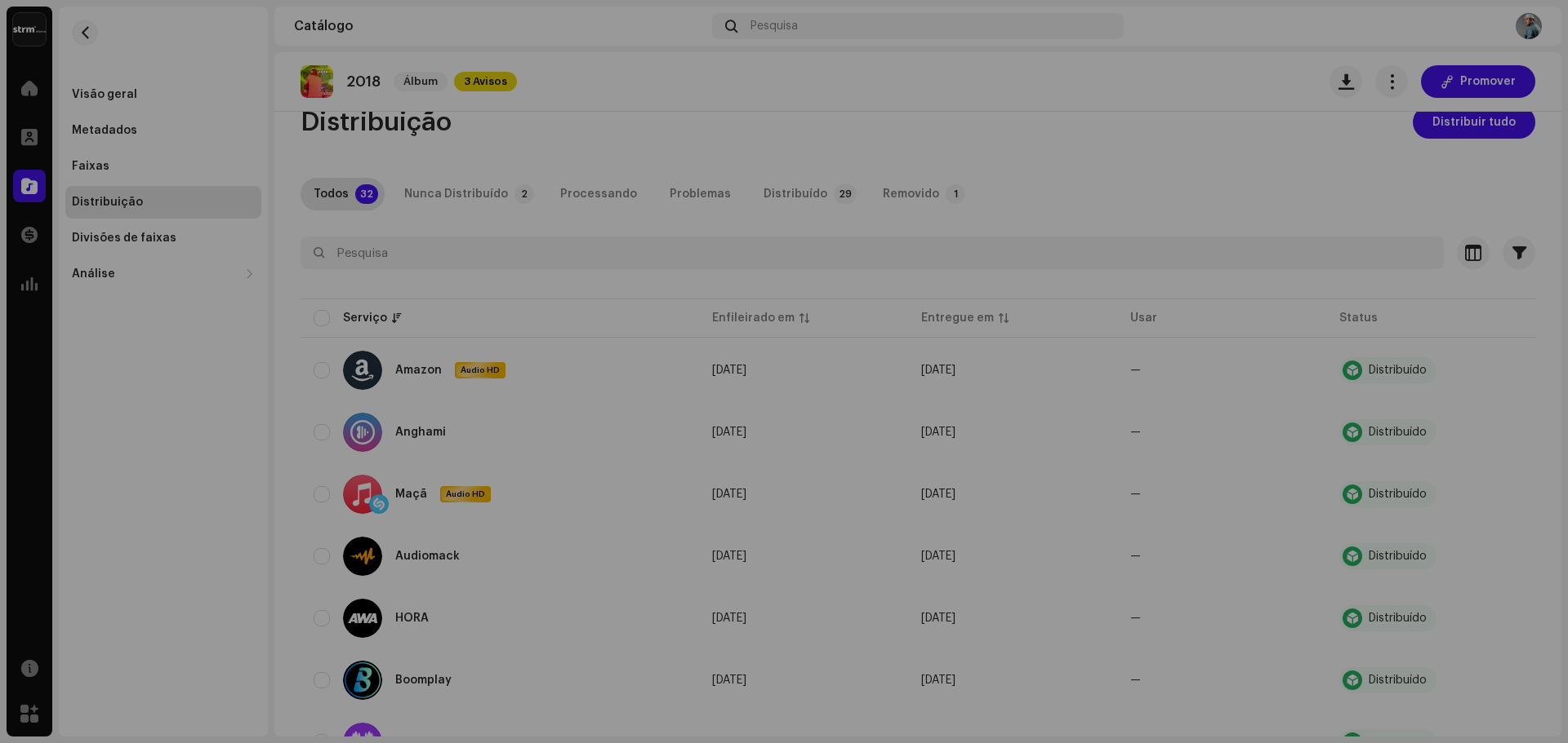
click at [491, 383] on div "Alertas Revise esses avisos para ver se você precisa corrigir alguma coisa e/ou…" at bounding box center [784, 372] width 1568 height 743
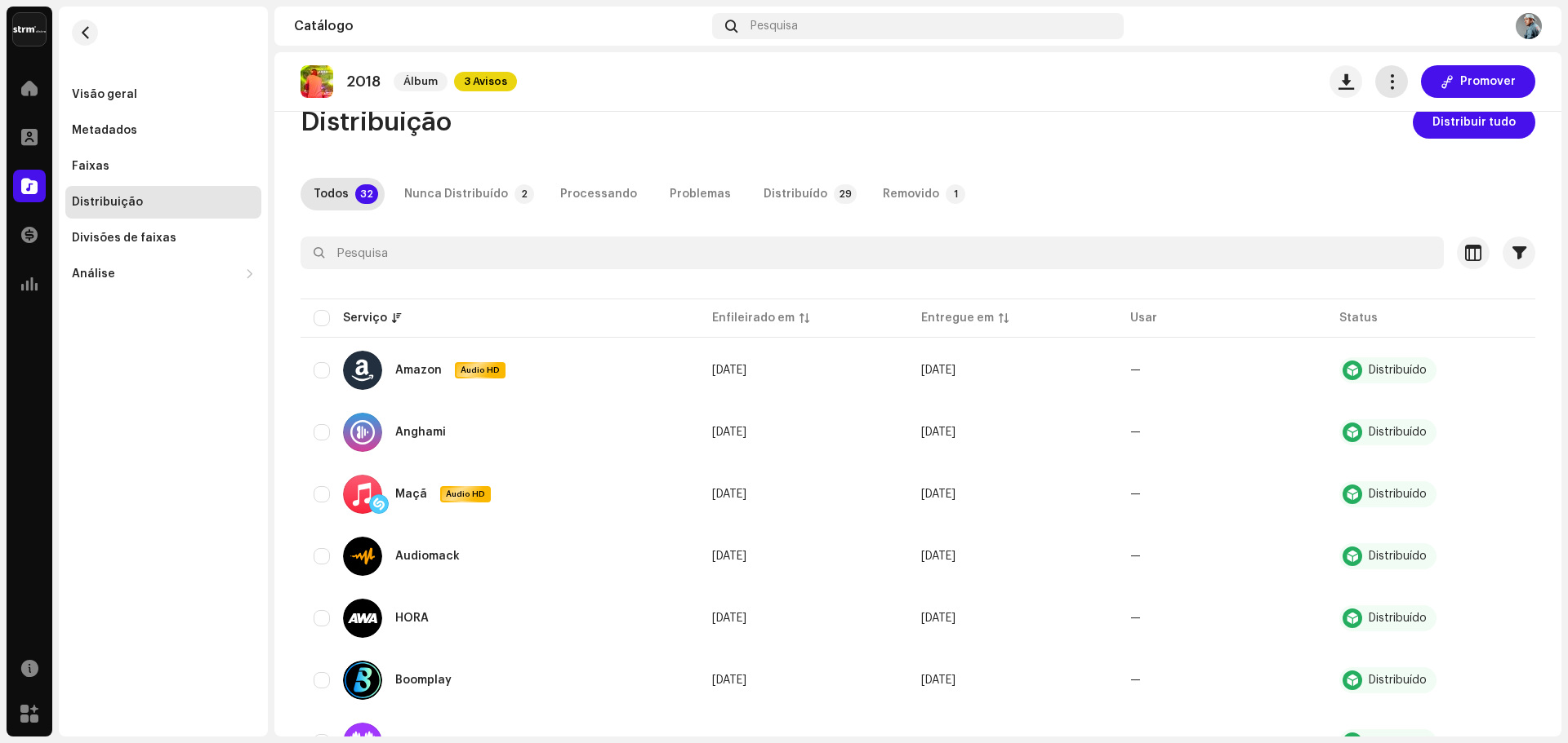
click at [1383, 83] on span "button" at bounding box center [1391, 81] width 15 height 13
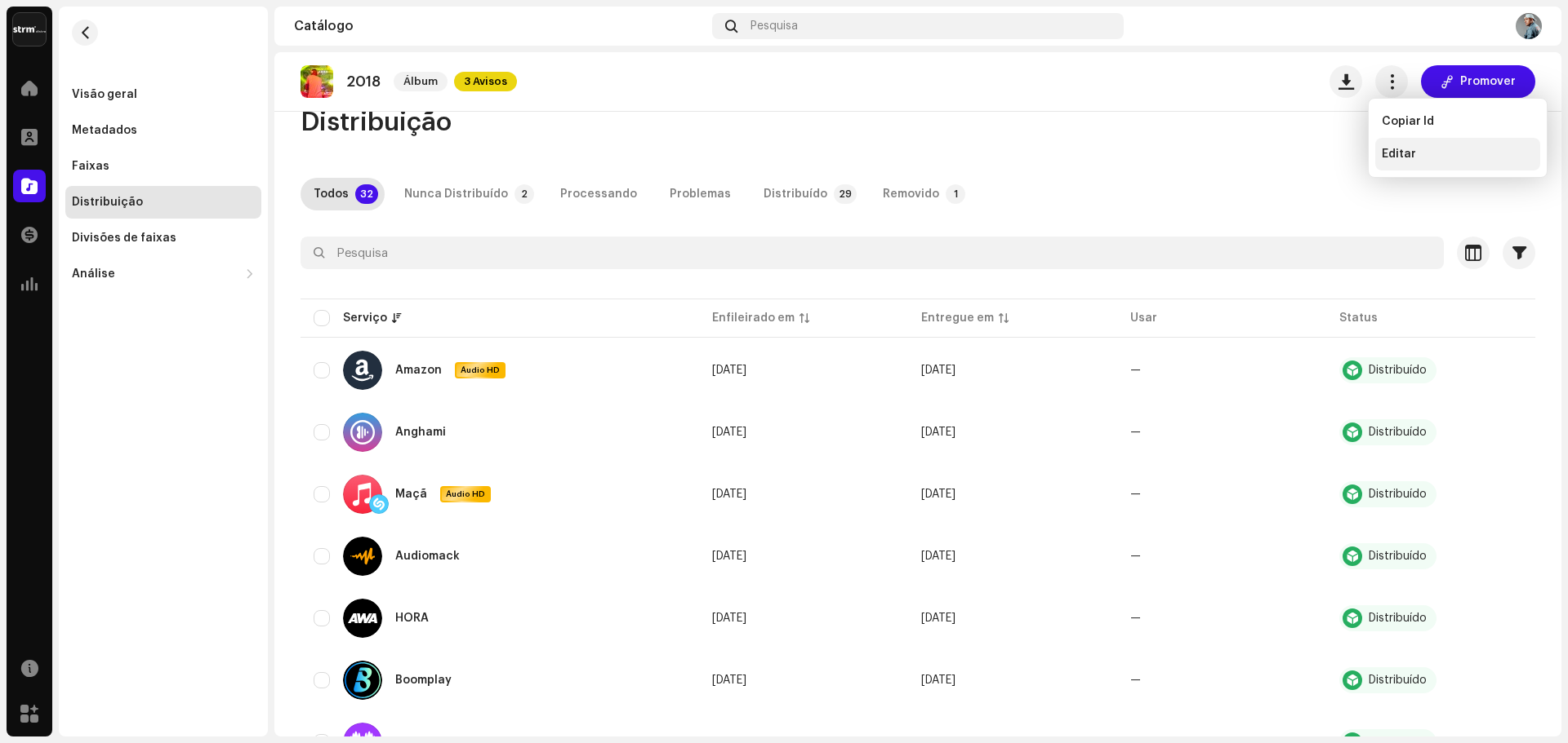
click at [1383, 158] on span "Editar" at bounding box center [1399, 154] width 34 height 13
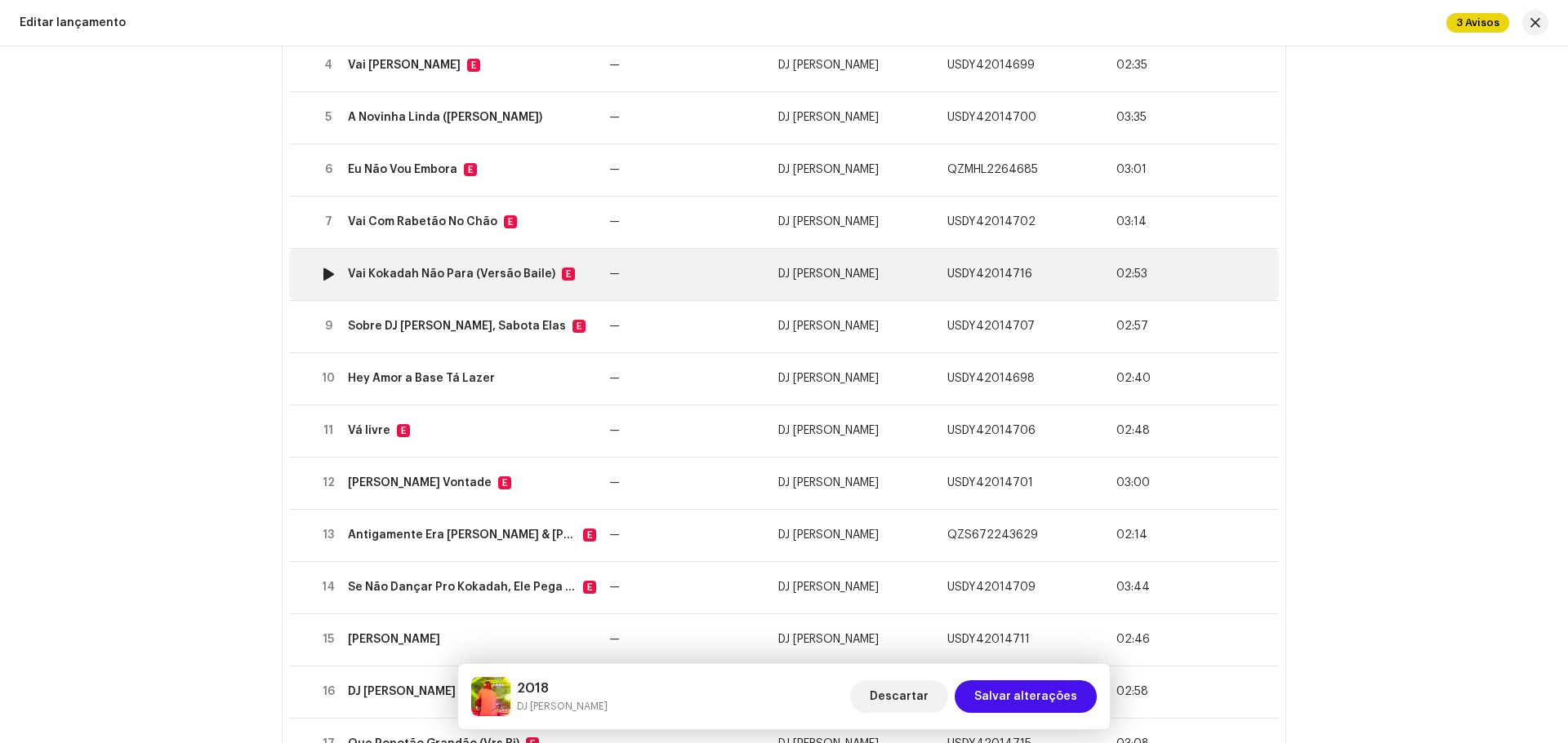
scroll to position [408, 0]
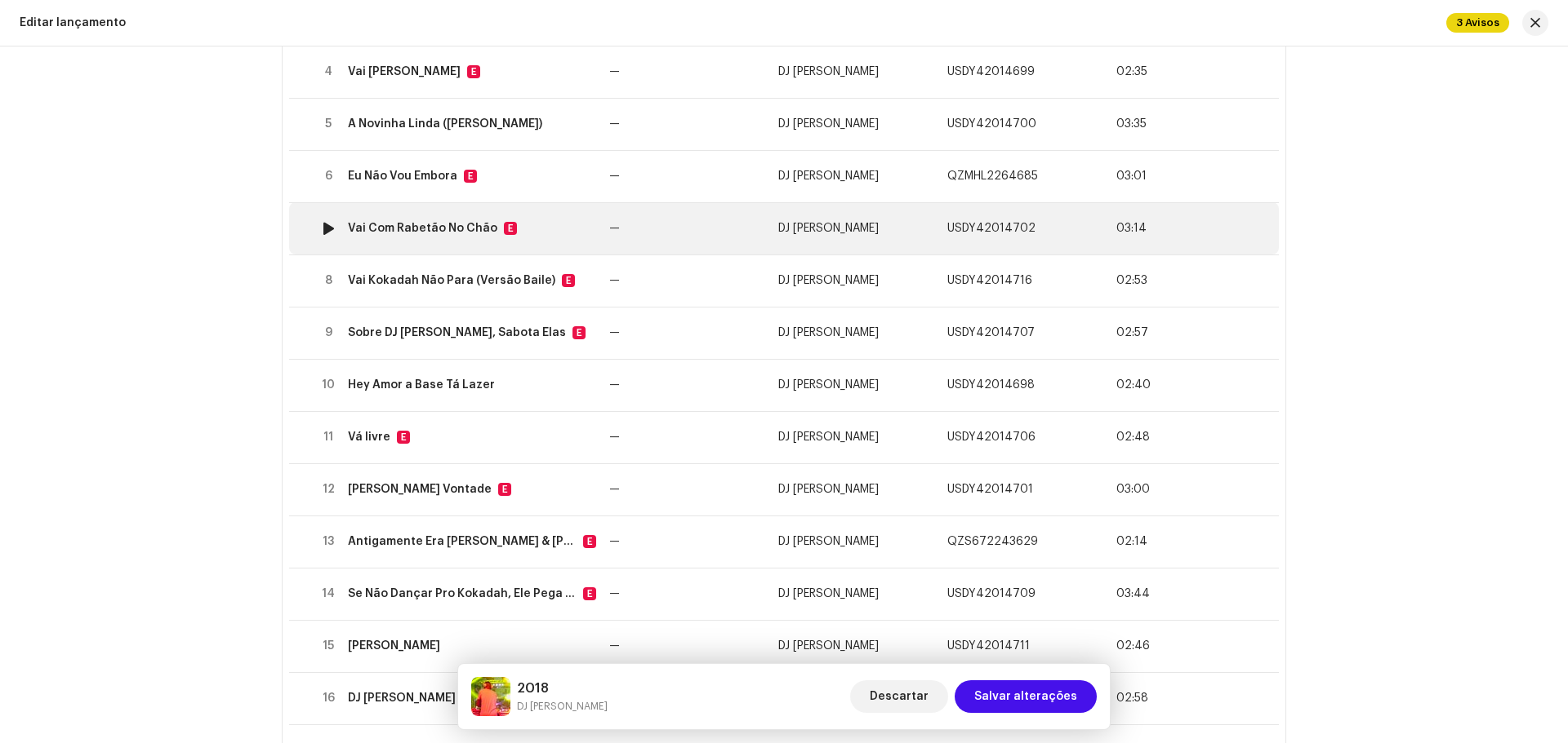
click at [324, 231] on div at bounding box center [329, 228] width 12 height 13
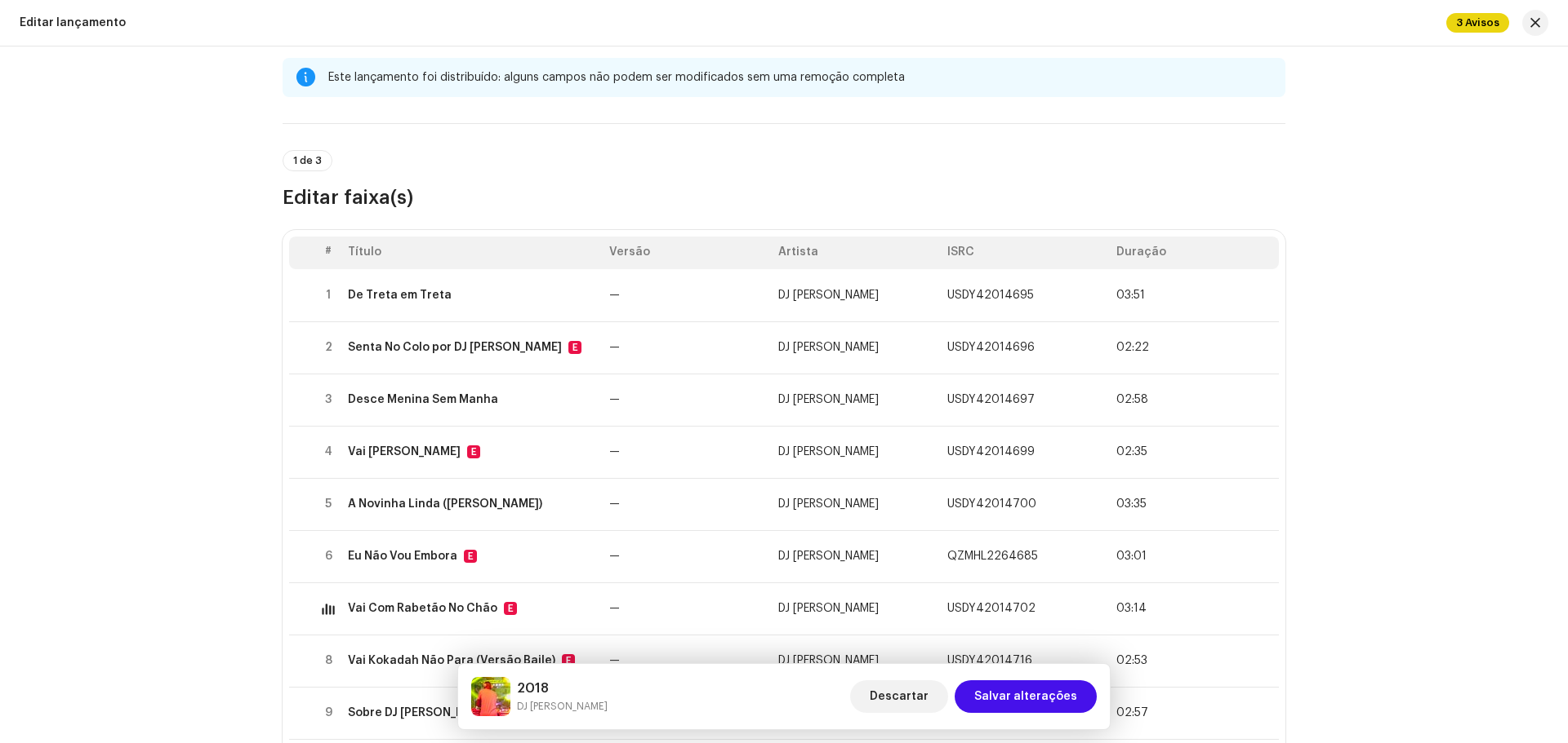
scroll to position [0, 0]
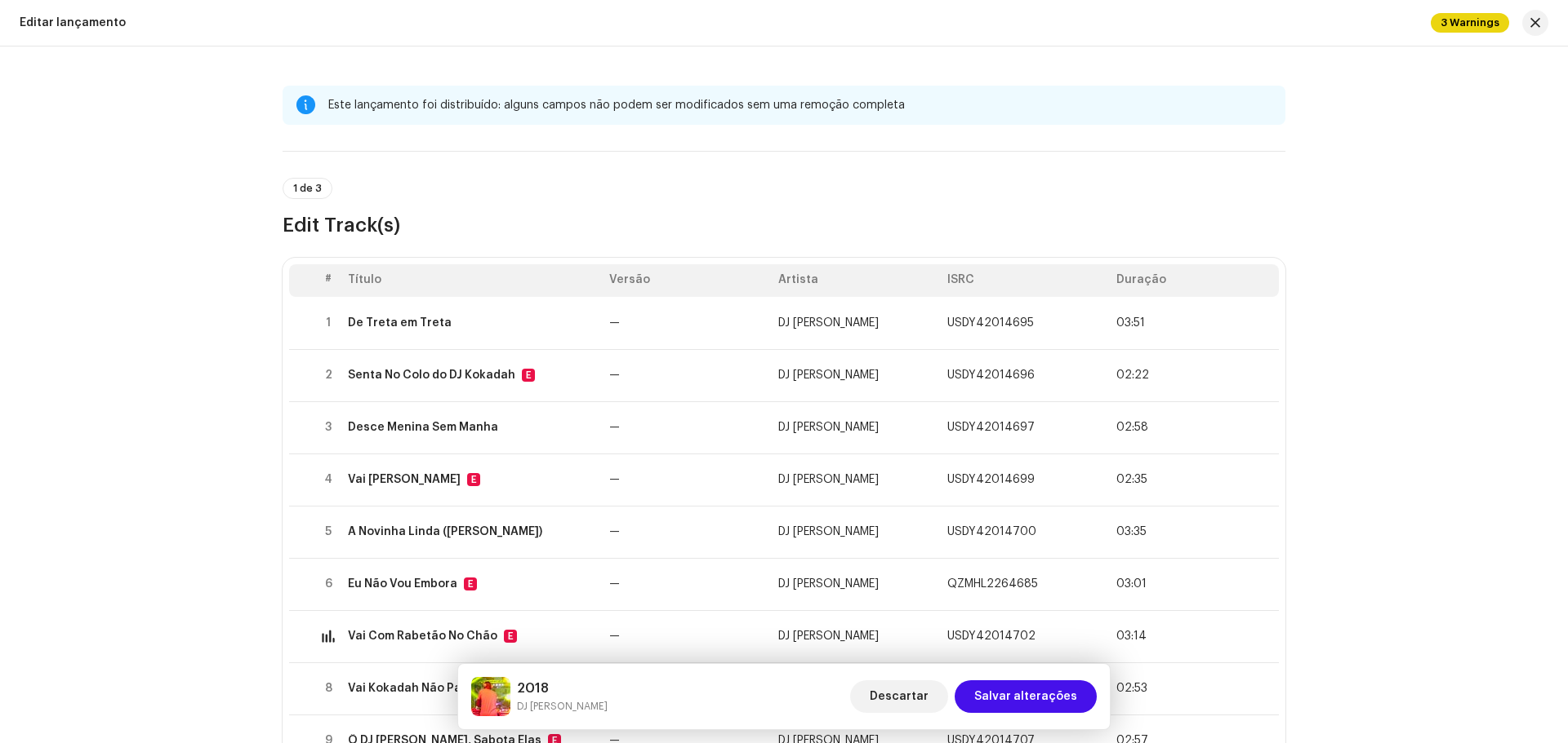
click at [1411, 325] on div "Este lançamento foi distribuído: alguns campos não podem ser modificados sem um…" at bounding box center [784, 395] width 1568 height 697
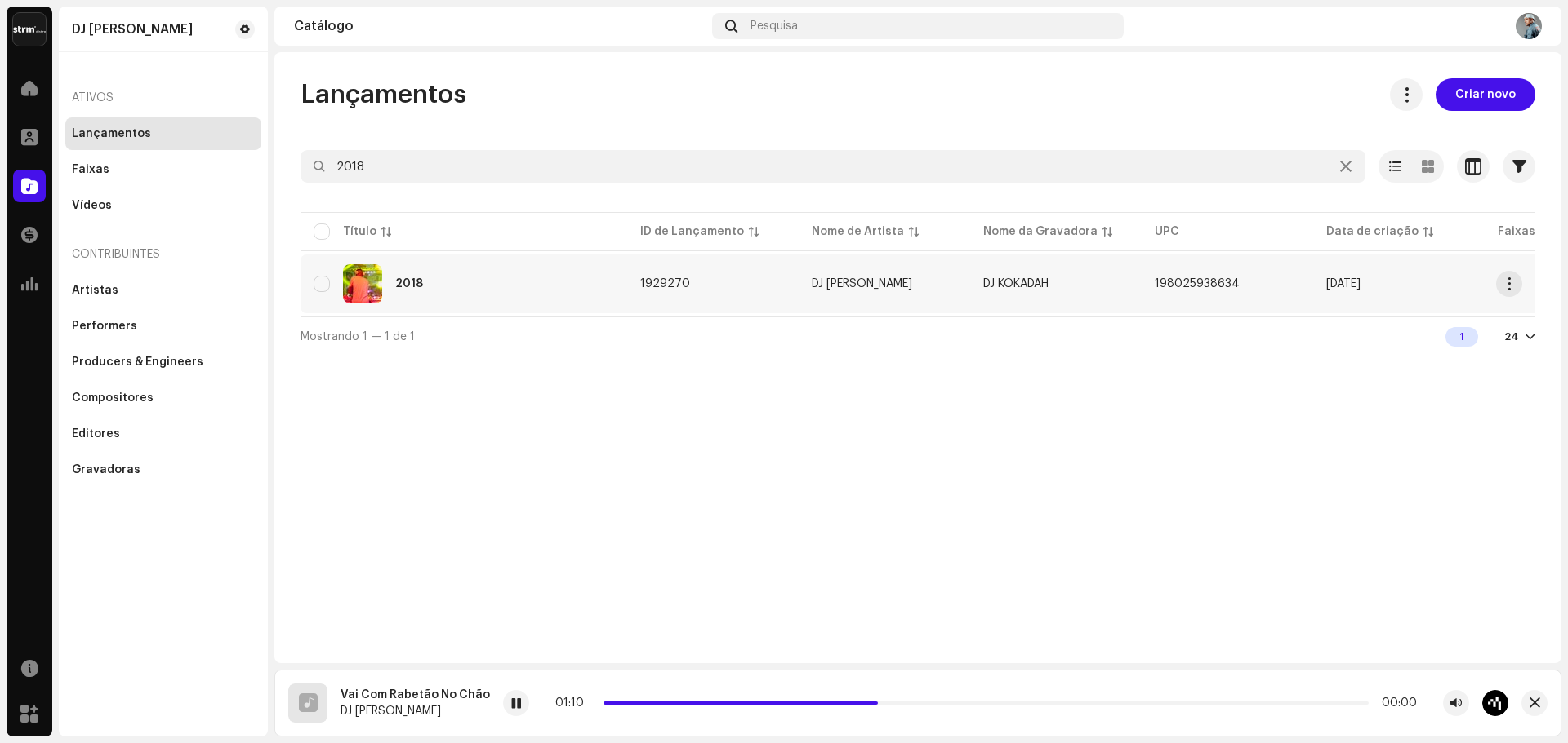
click at [537, 289] on div "2018" at bounding box center [464, 284] width 300 height 39
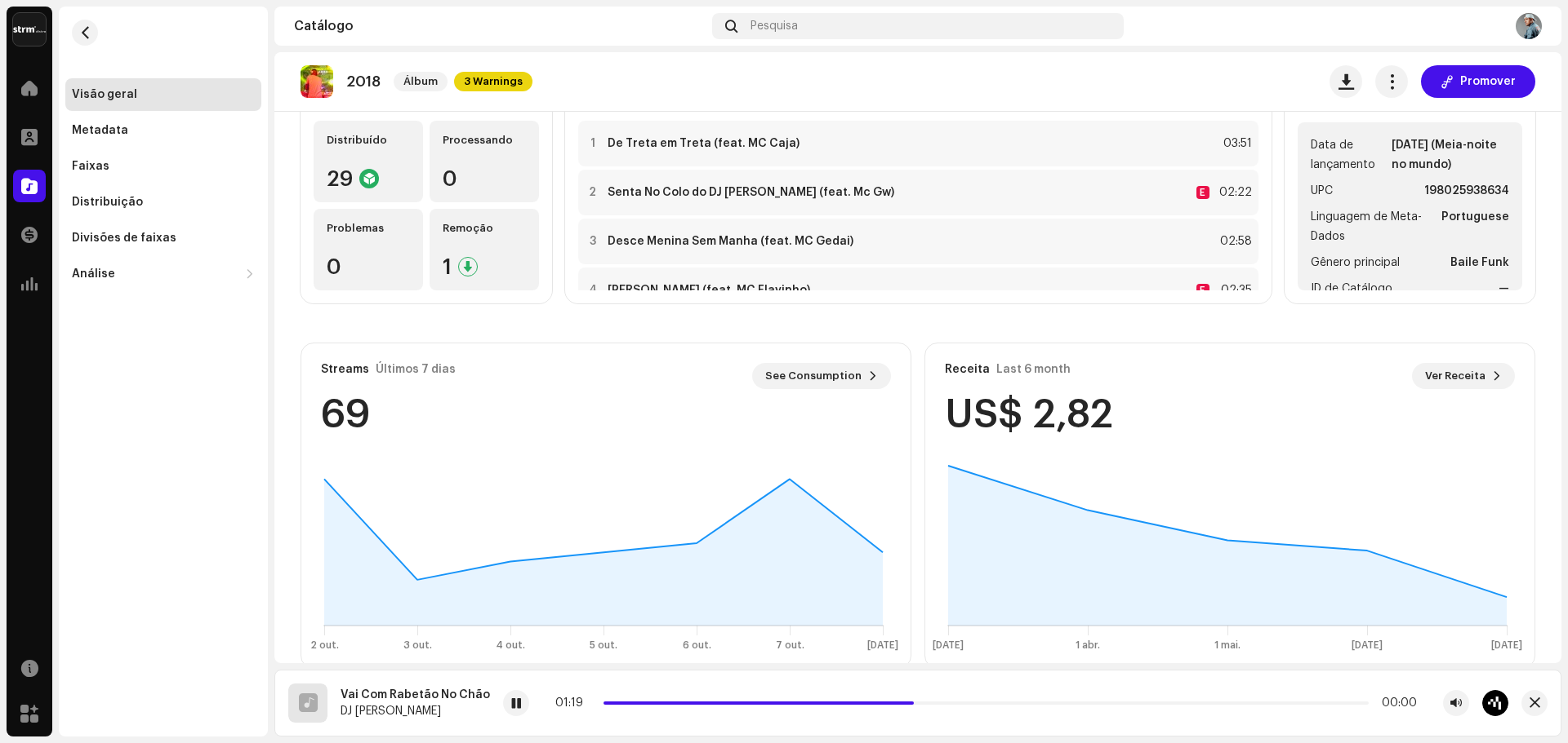
scroll to position [205, 0]
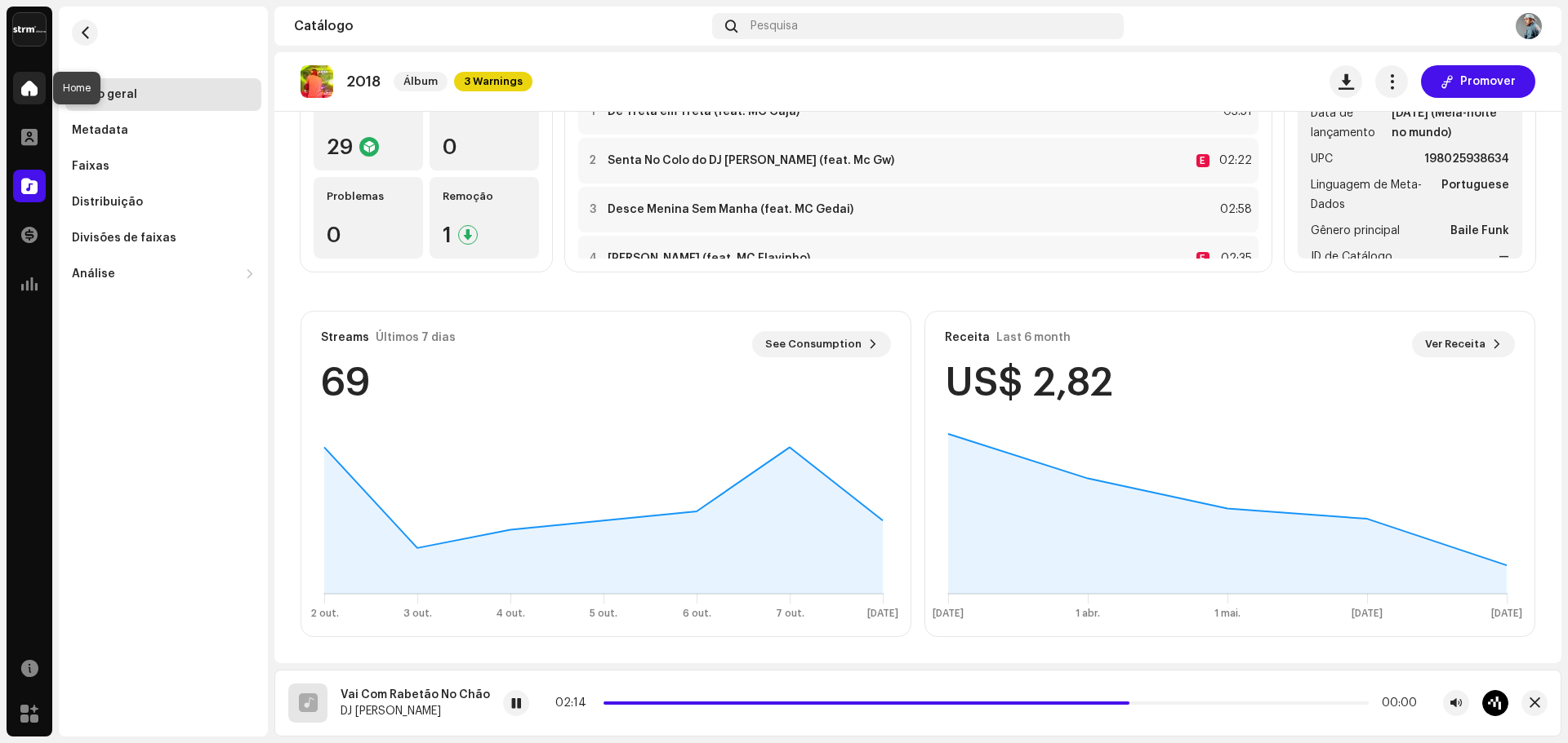
click at [22, 85] on span at bounding box center [29, 88] width 16 height 13
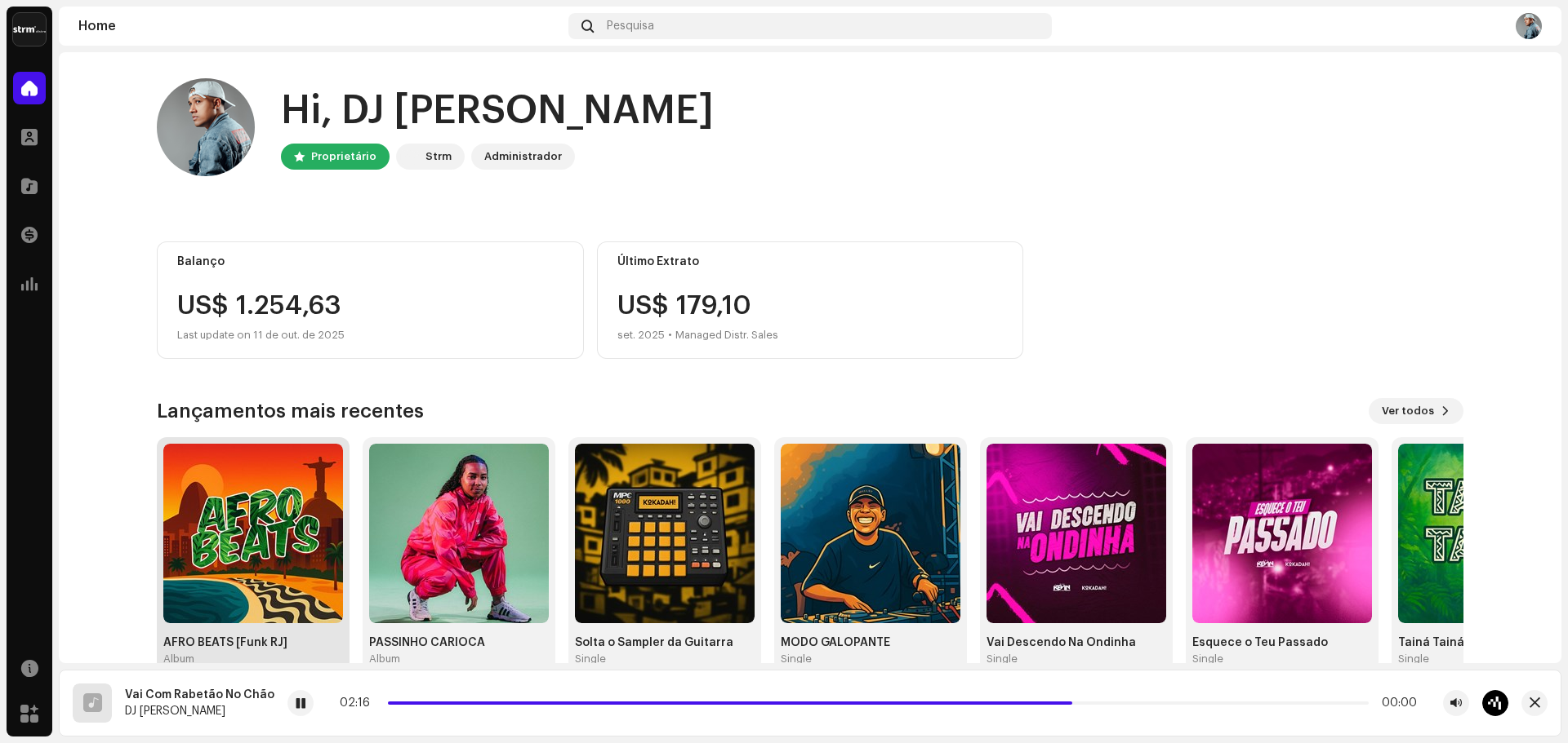
click at [329, 526] on img at bounding box center [252, 533] width 179 height 179
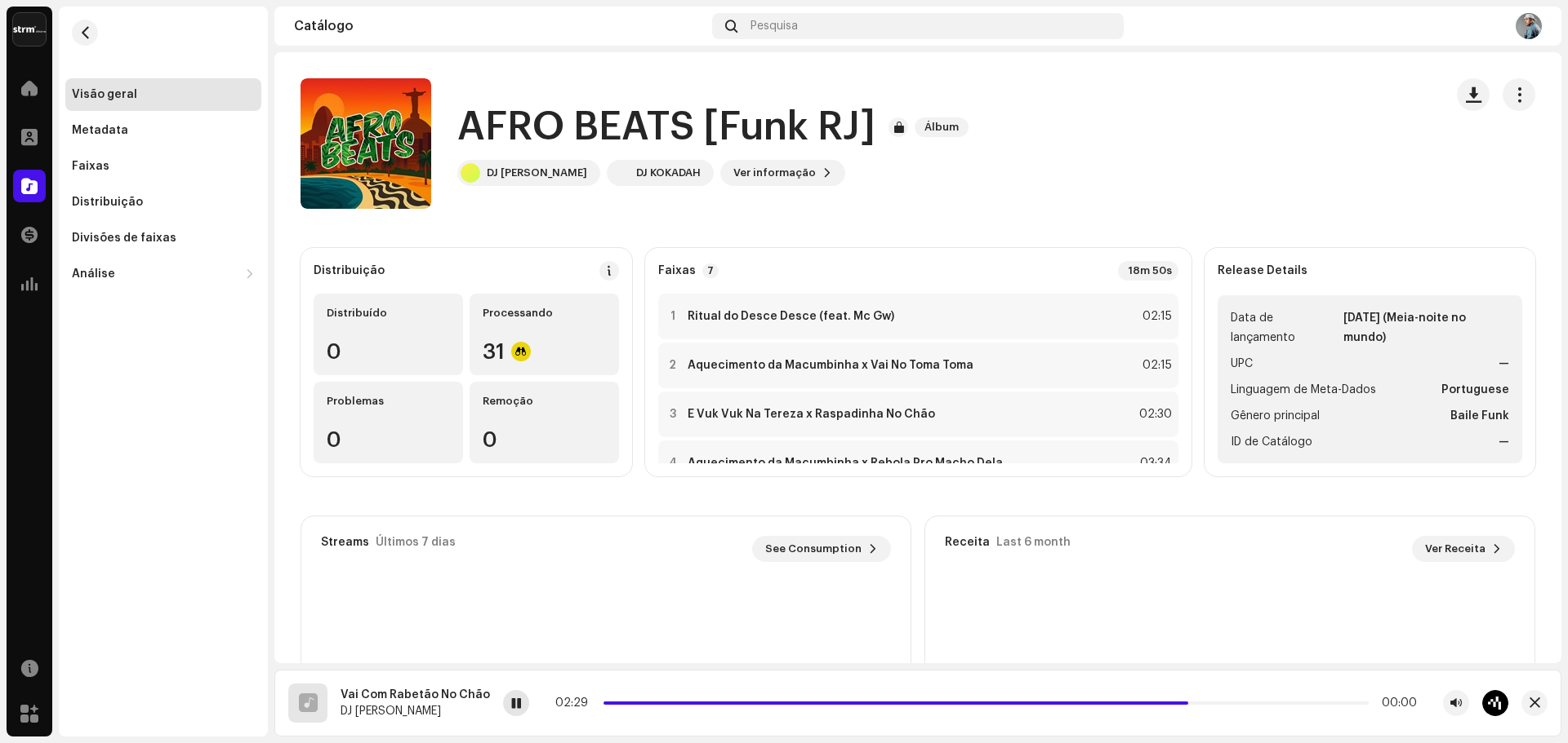
click at [511, 709] on span at bounding box center [515, 704] width 10 height 13
click at [678, 315] on div at bounding box center [672, 316] width 12 height 13
click at [678, 371] on div at bounding box center [672, 365] width 12 height 13
click at [678, 361] on div at bounding box center [672, 365] width 12 height 13
click at [678, 418] on div at bounding box center [672, 414] width 12 height 13
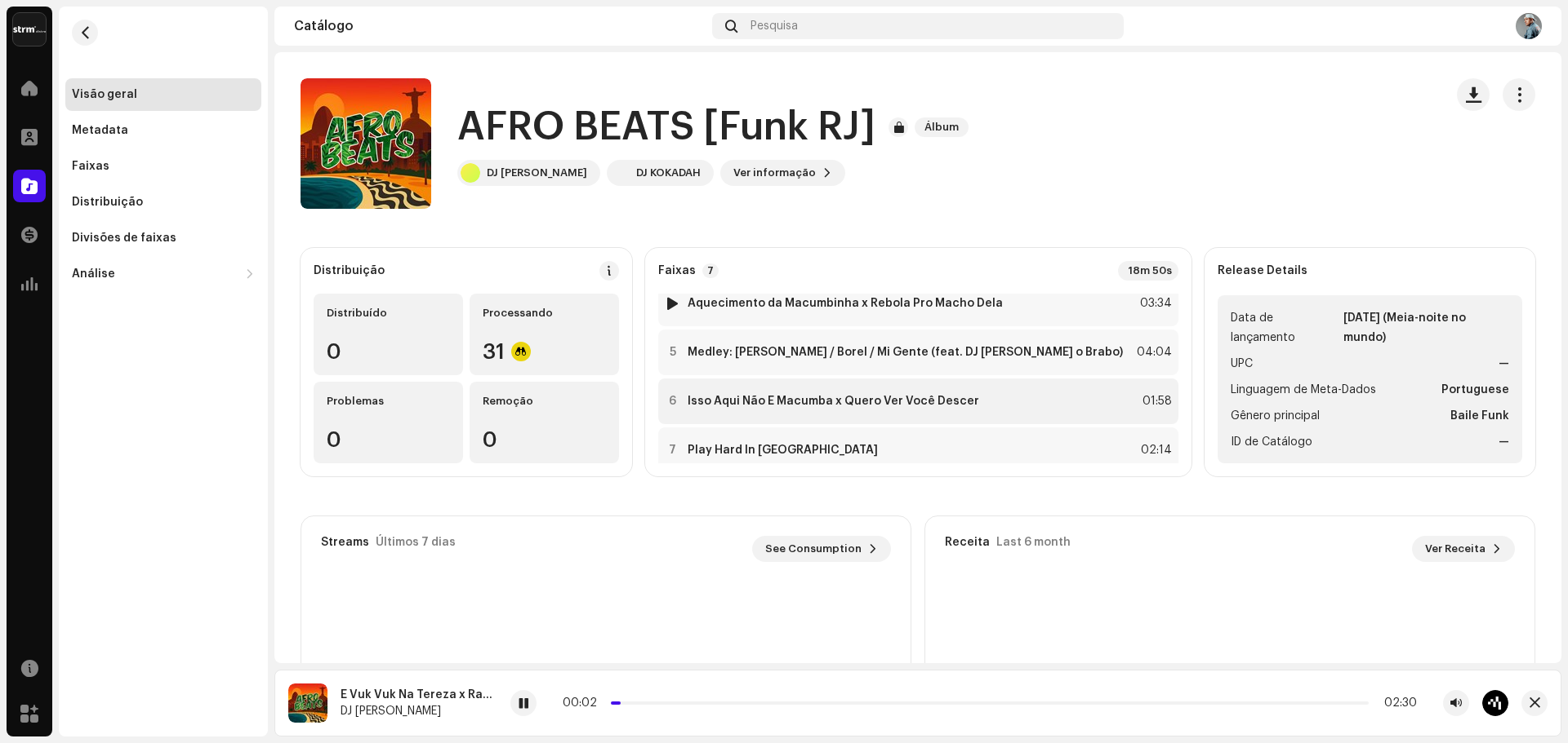
scroll to position [163, 0]
click at [678, 353] on div at bounding box center [672, 349] width 12 height 13
click at [672, 700] on div "00:02 04:04" at bounding box center [989, 703] width 854 height 13
click at [678, 397] on div at bounding box center [672, 398] width 12 height 13
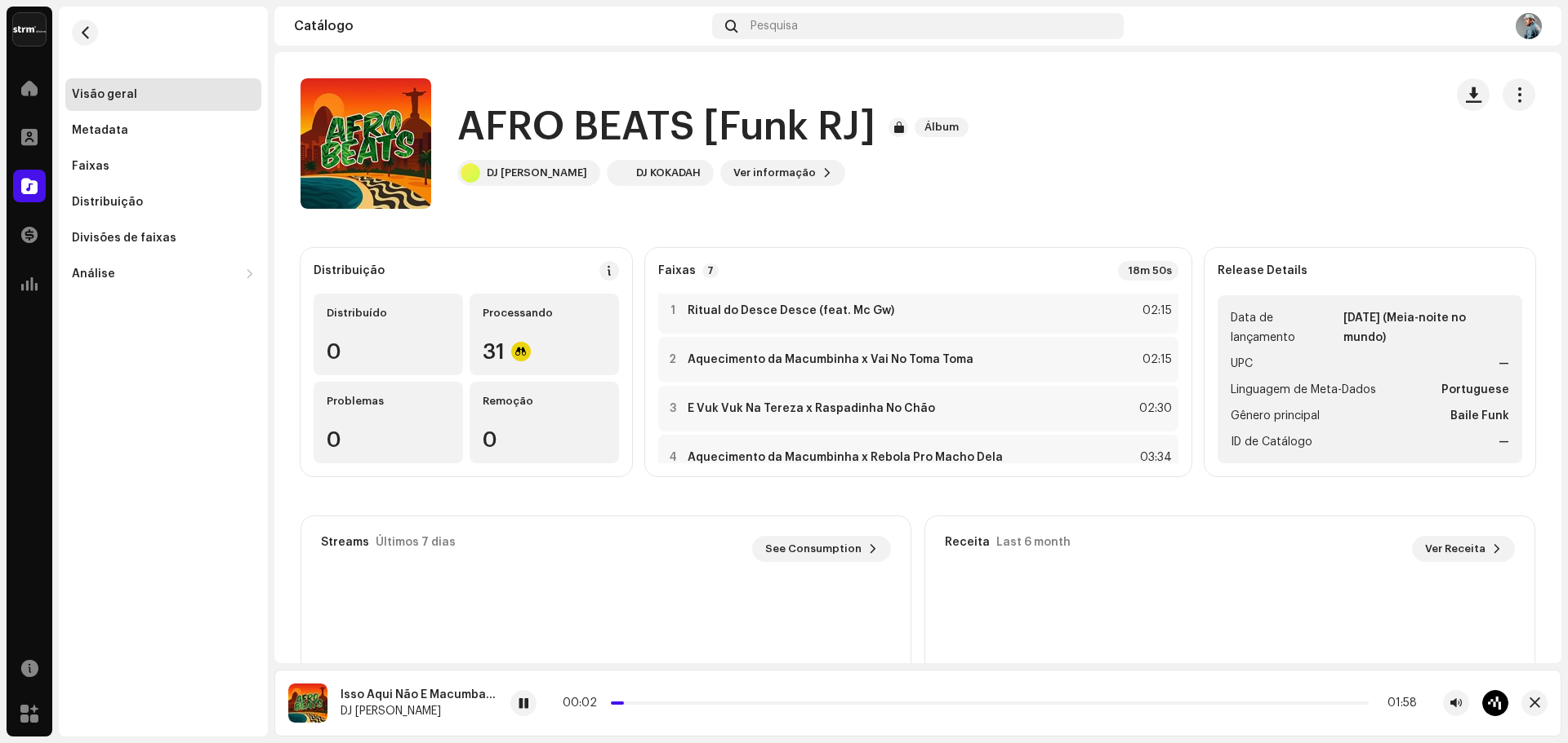
scroll to position [0, 0]
click at [874, 411] on strong "É Vuk Vuk Na Tereza x Raspadinha No Chão" at bounding box center [811, 414] width 248 height 13
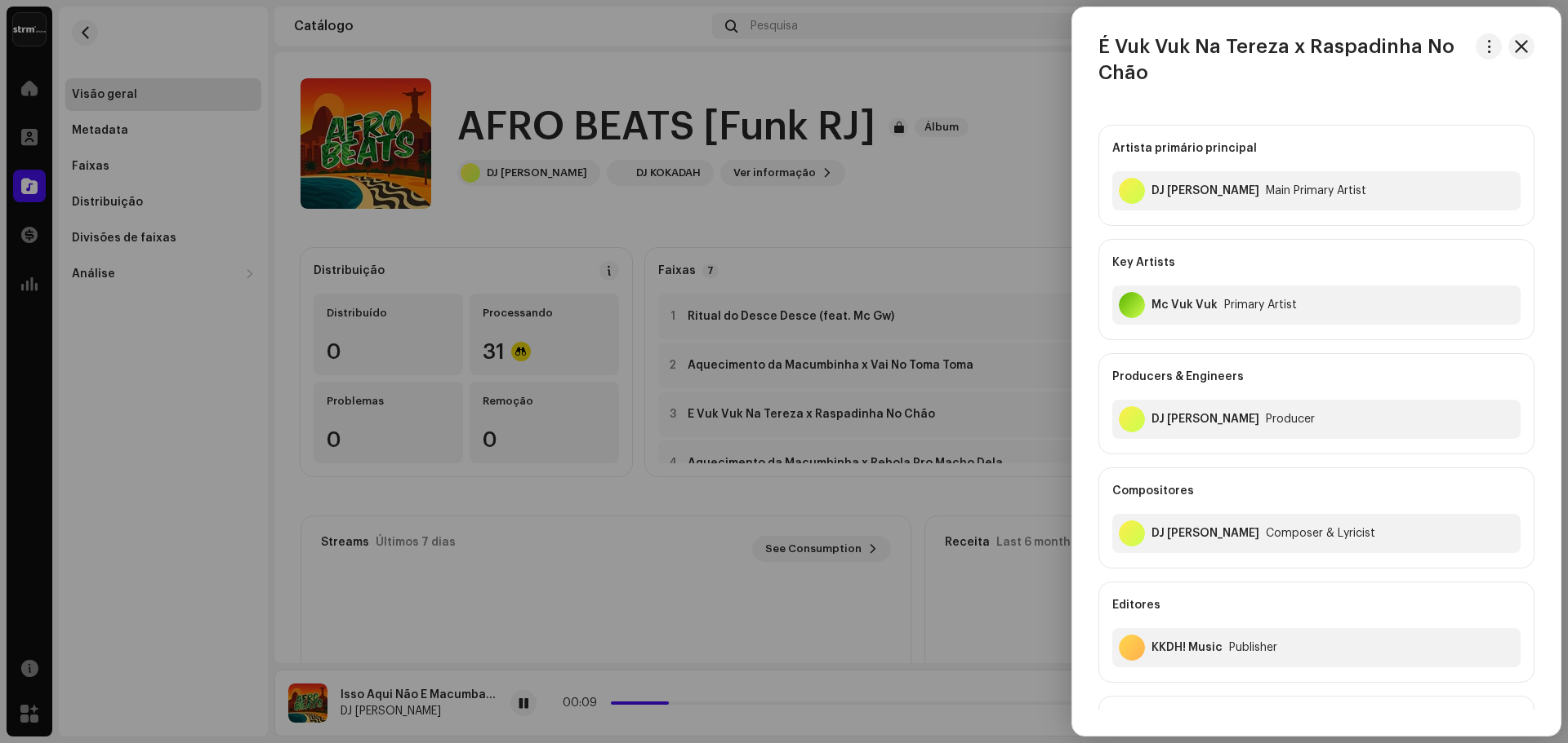
click at [421, 525] on div at bounding box center [784, 372] width 1568 height 743
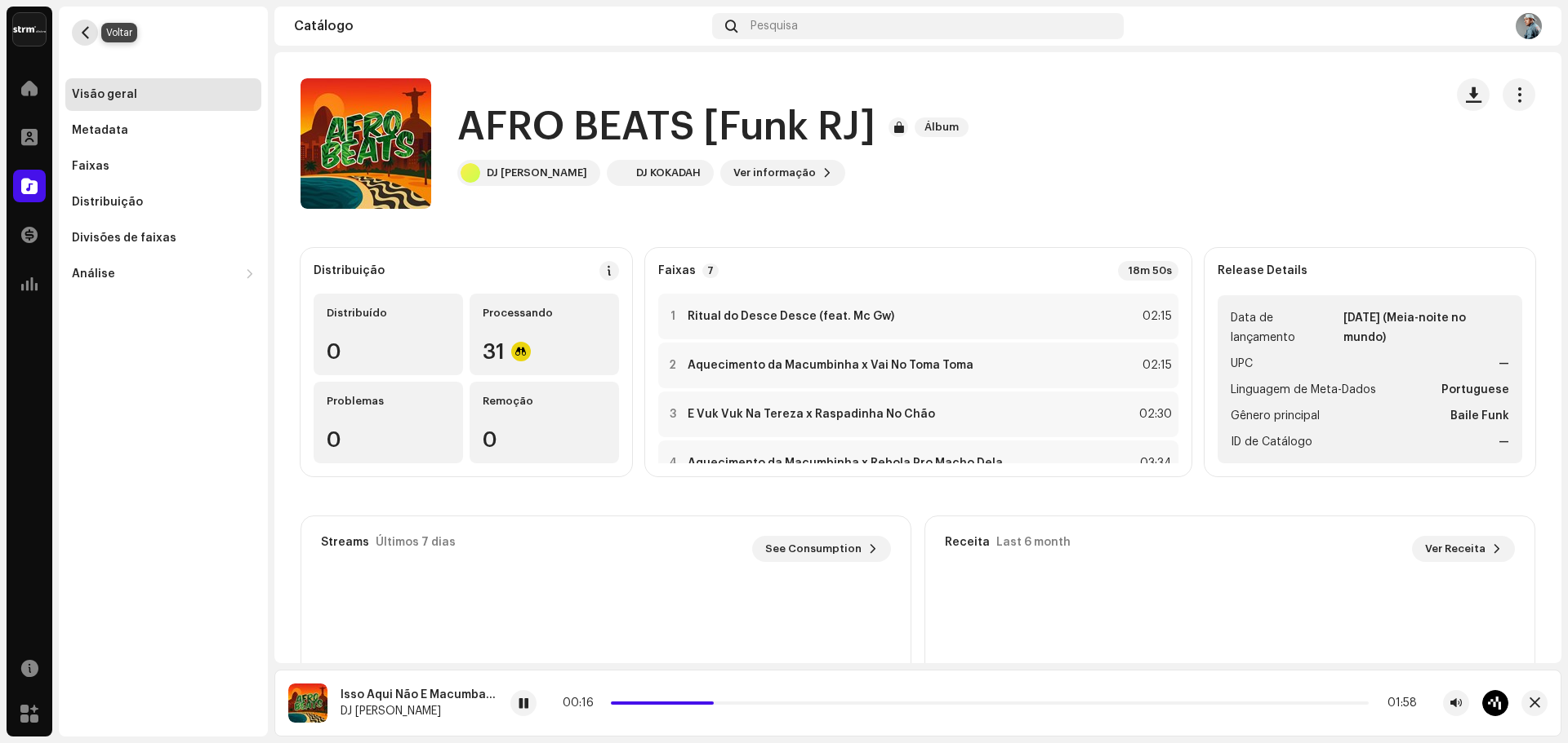
click at [79, 39] on button "button" at bounding box center [85, 32] width 26 height 26
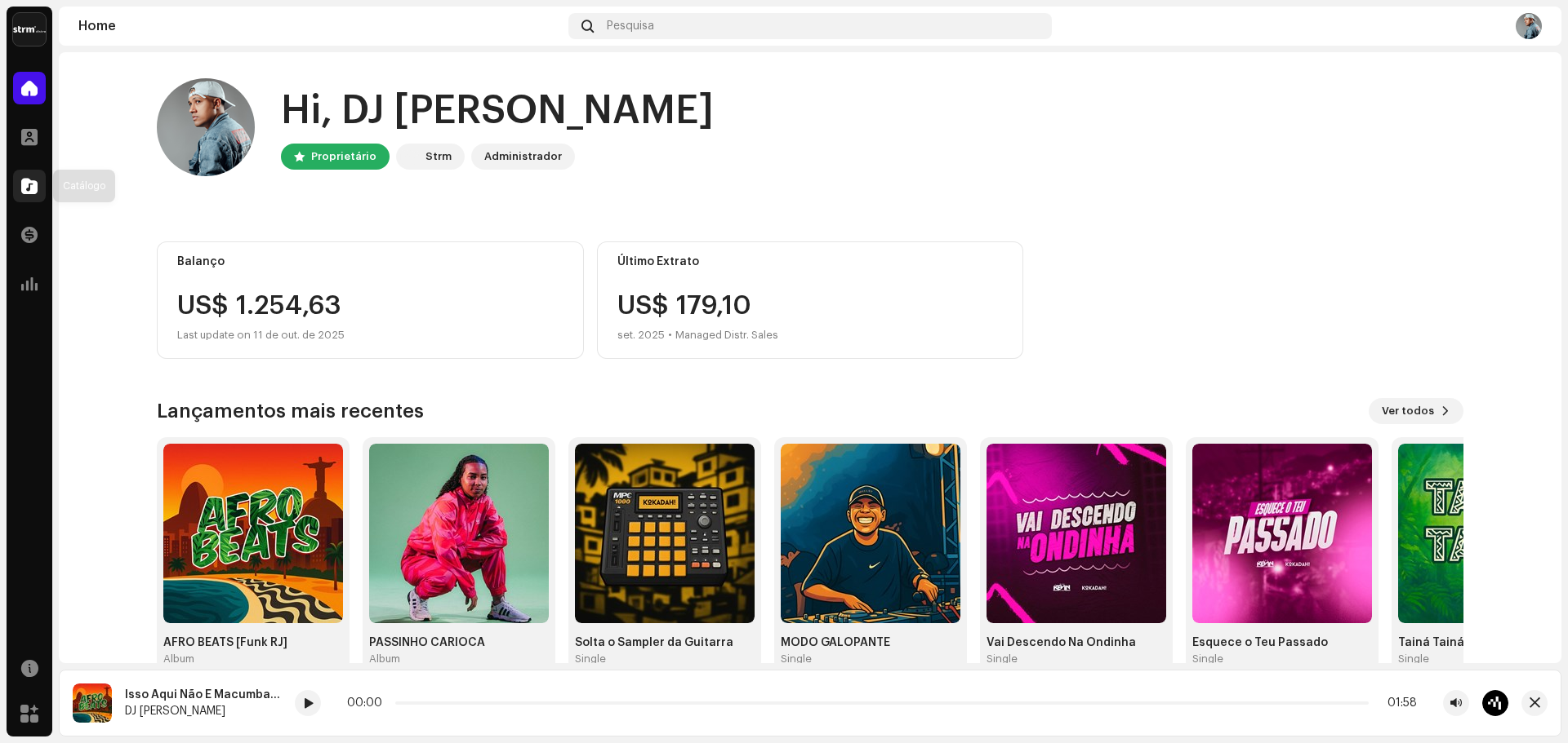
click at [32, 200] on div at bounding box center [29, 186] width 33 height 33
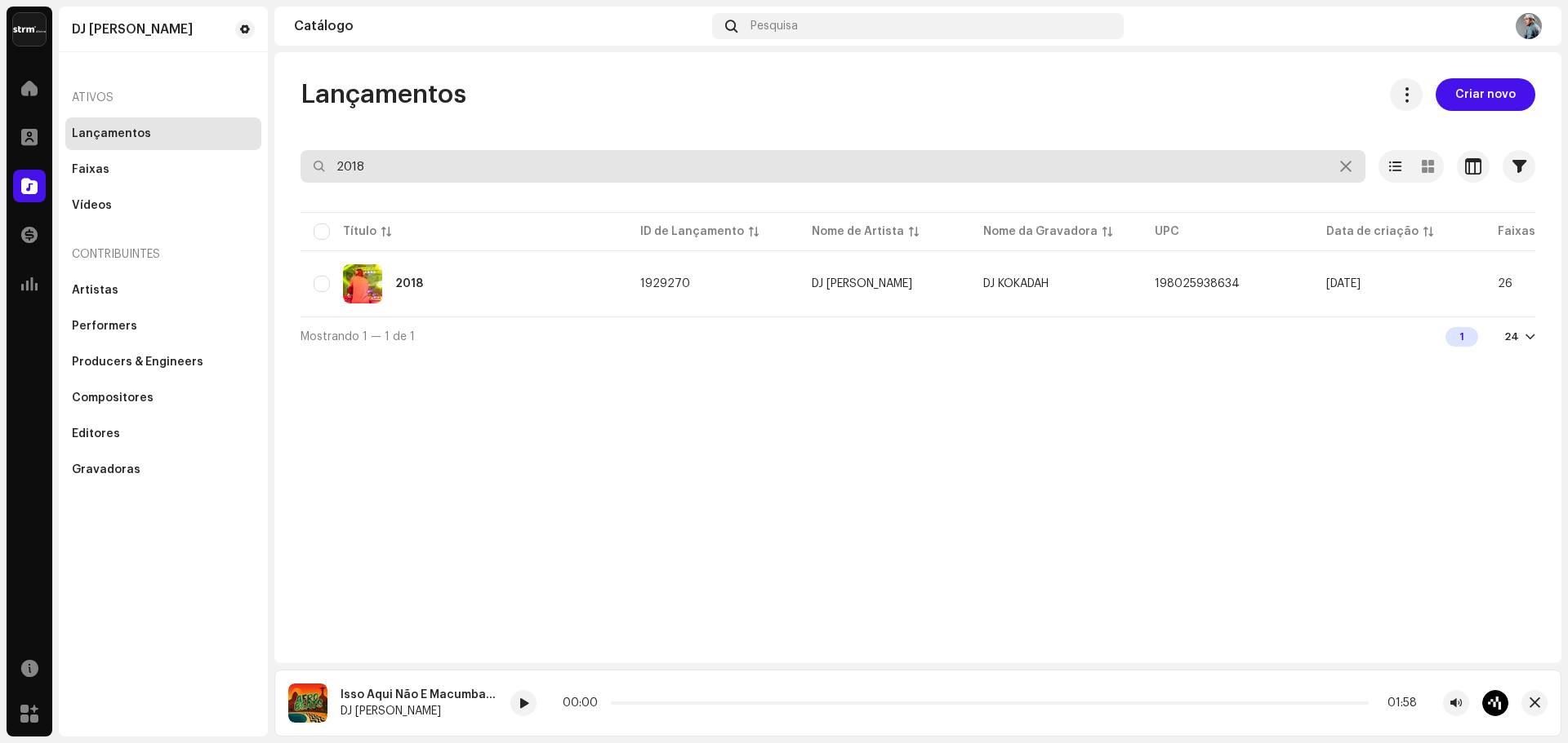
drag, startPoint x: 403, startPoint y: 162, endPoint x: 131, endPoint y: 141, distance: 272.8
click at [260, 169] on div "DJ Kokadah Home Perfil Catálogo Transações Análise Recursos Marketplace DJ Koka…" at bounding box center [784, 372] width 1568 height 743
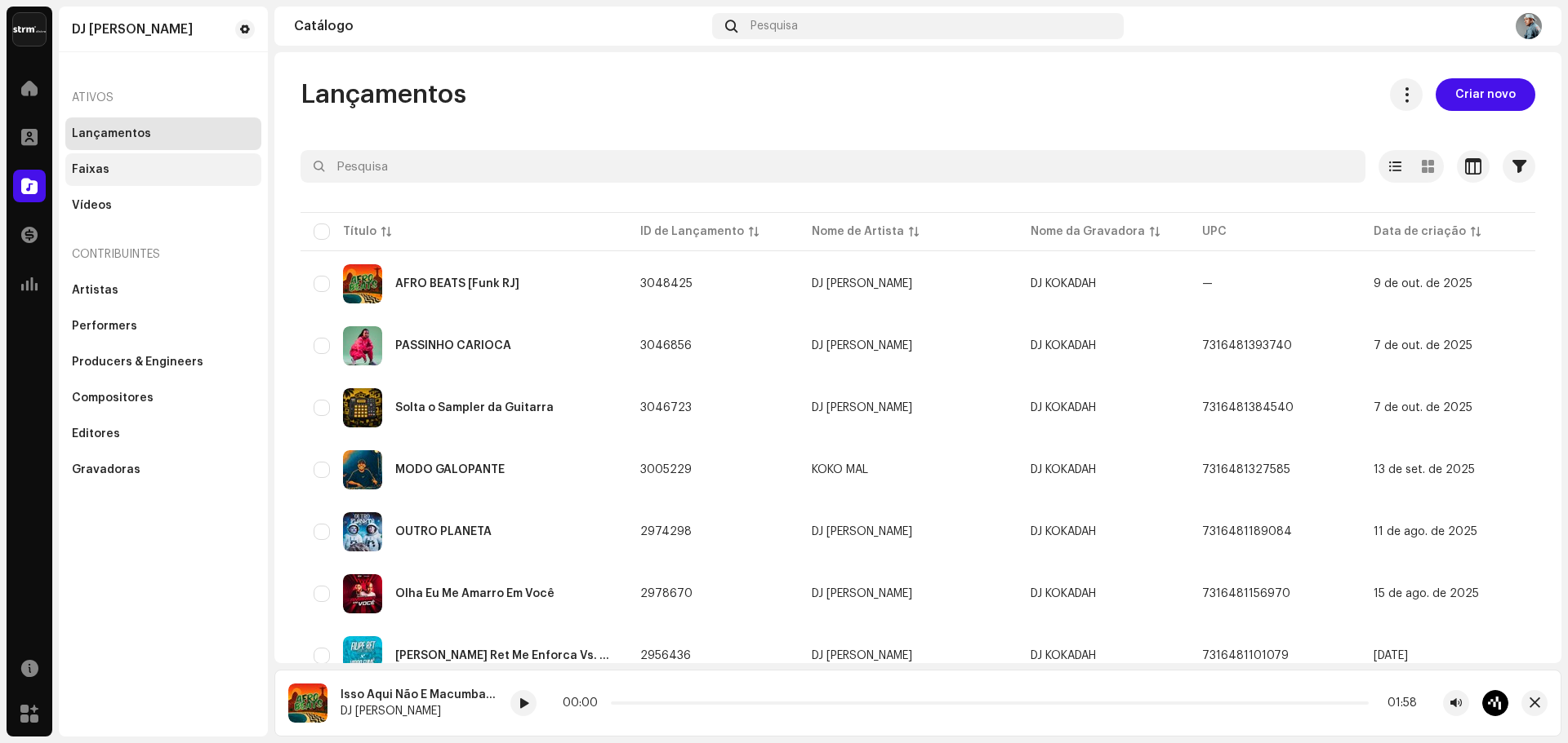
click at [109, 178] on div "Faixas" at bounding box center [163, 169] width 196 height 33
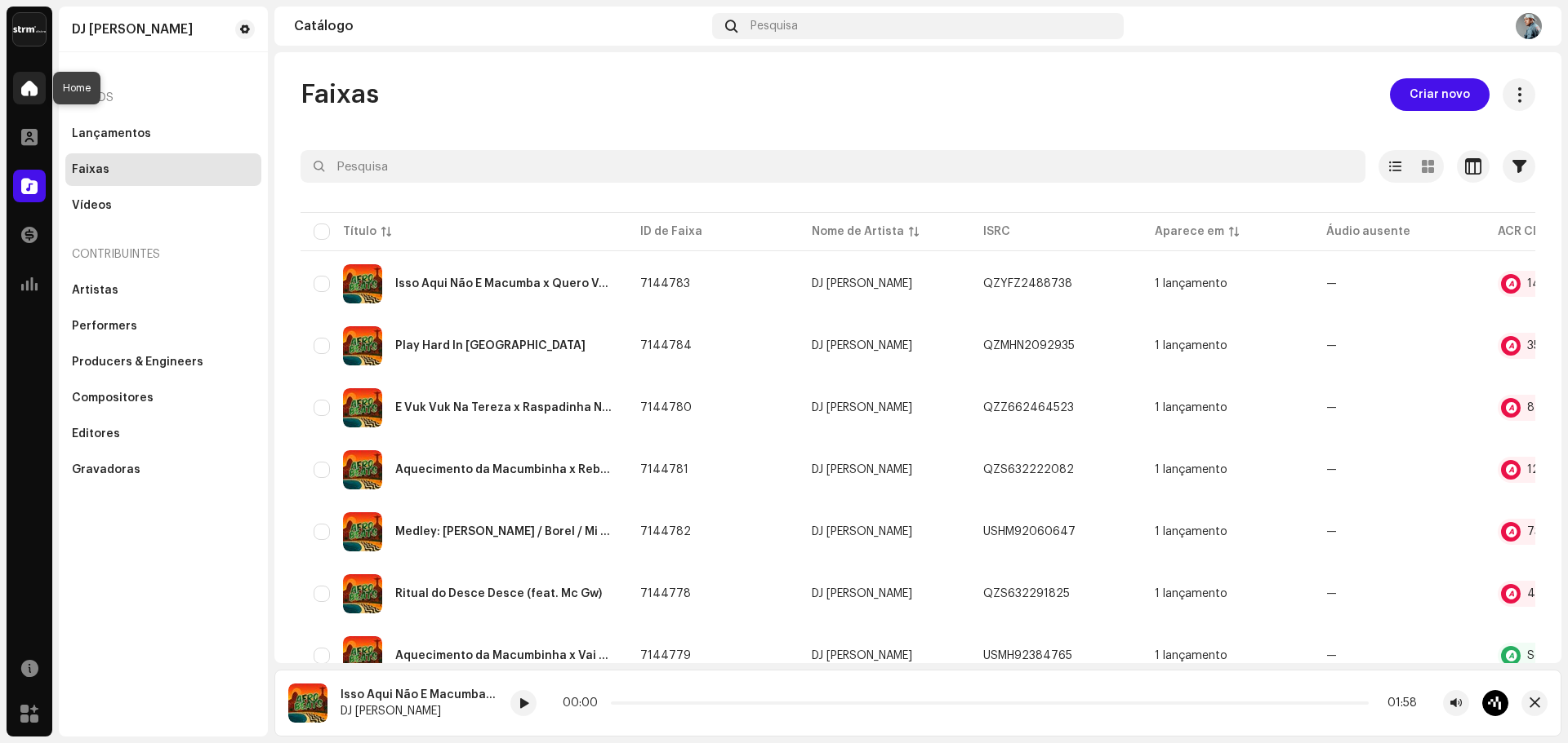
click at [23, 79] on div at bounding box center [29, 88] width 33 height 33
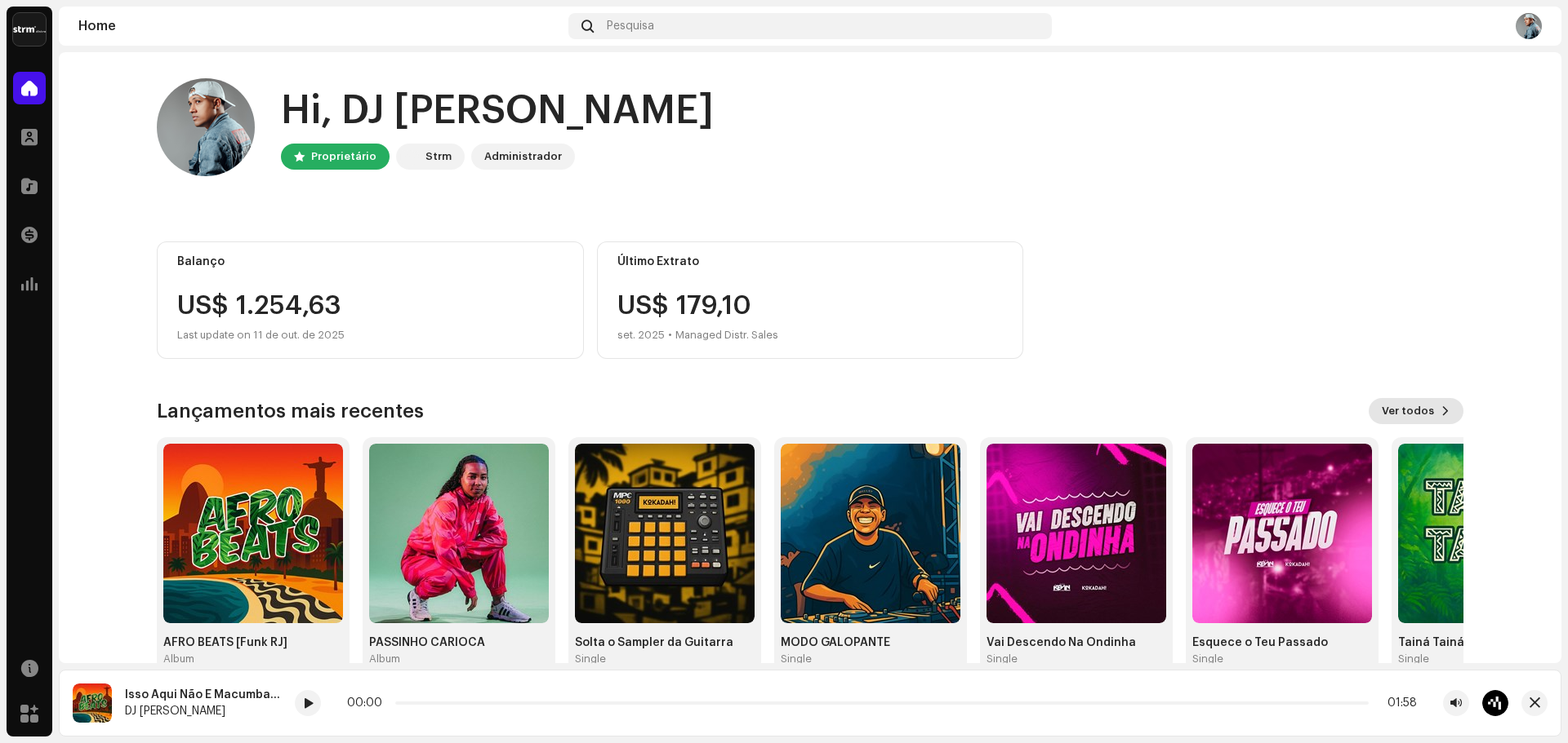
click at [1382, 408] on span "Ver todos" at bounding box center [1408, 411] width 53 height 33
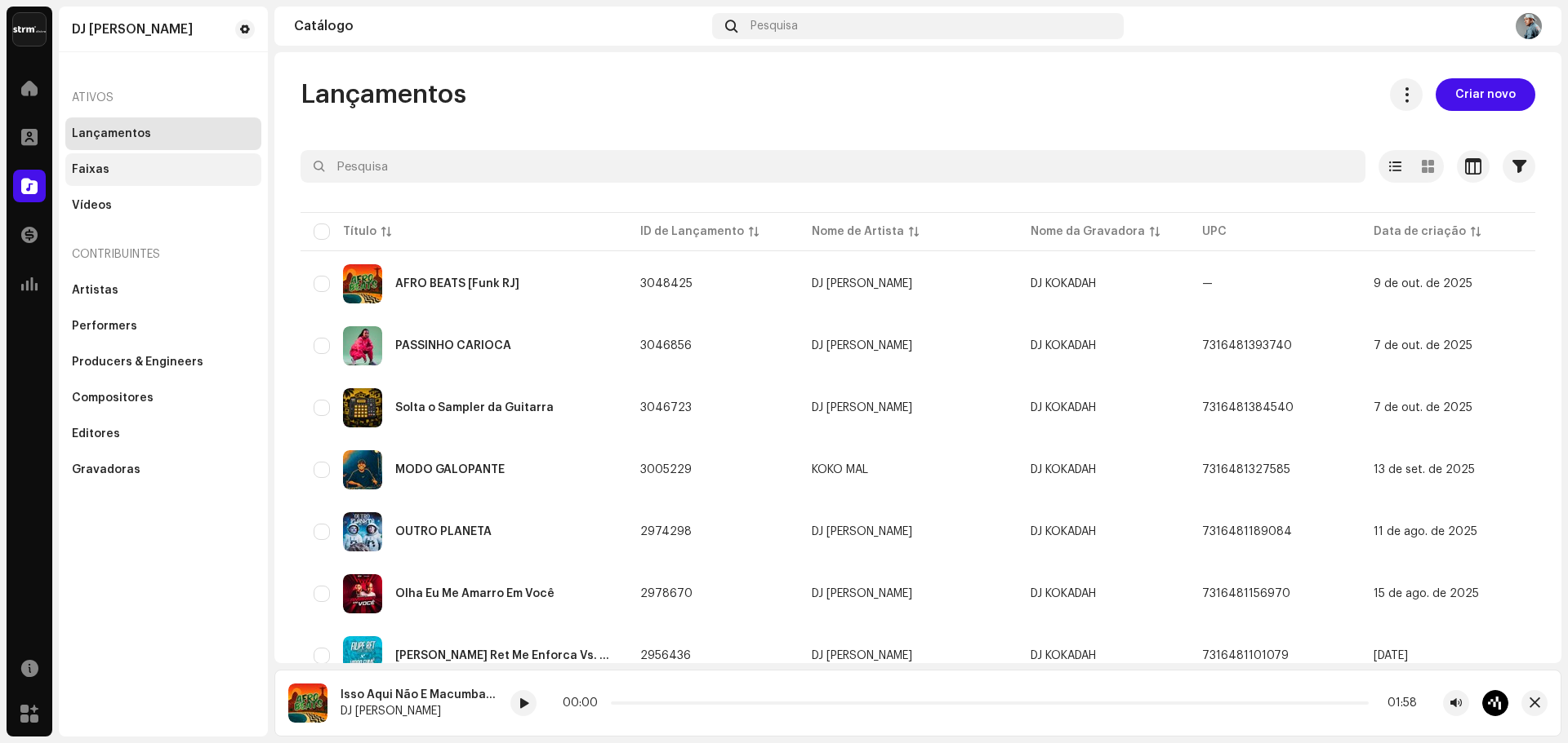
click at [144, 167] on div "Faixas" at bounding box center [163, 169] width 183 height 13
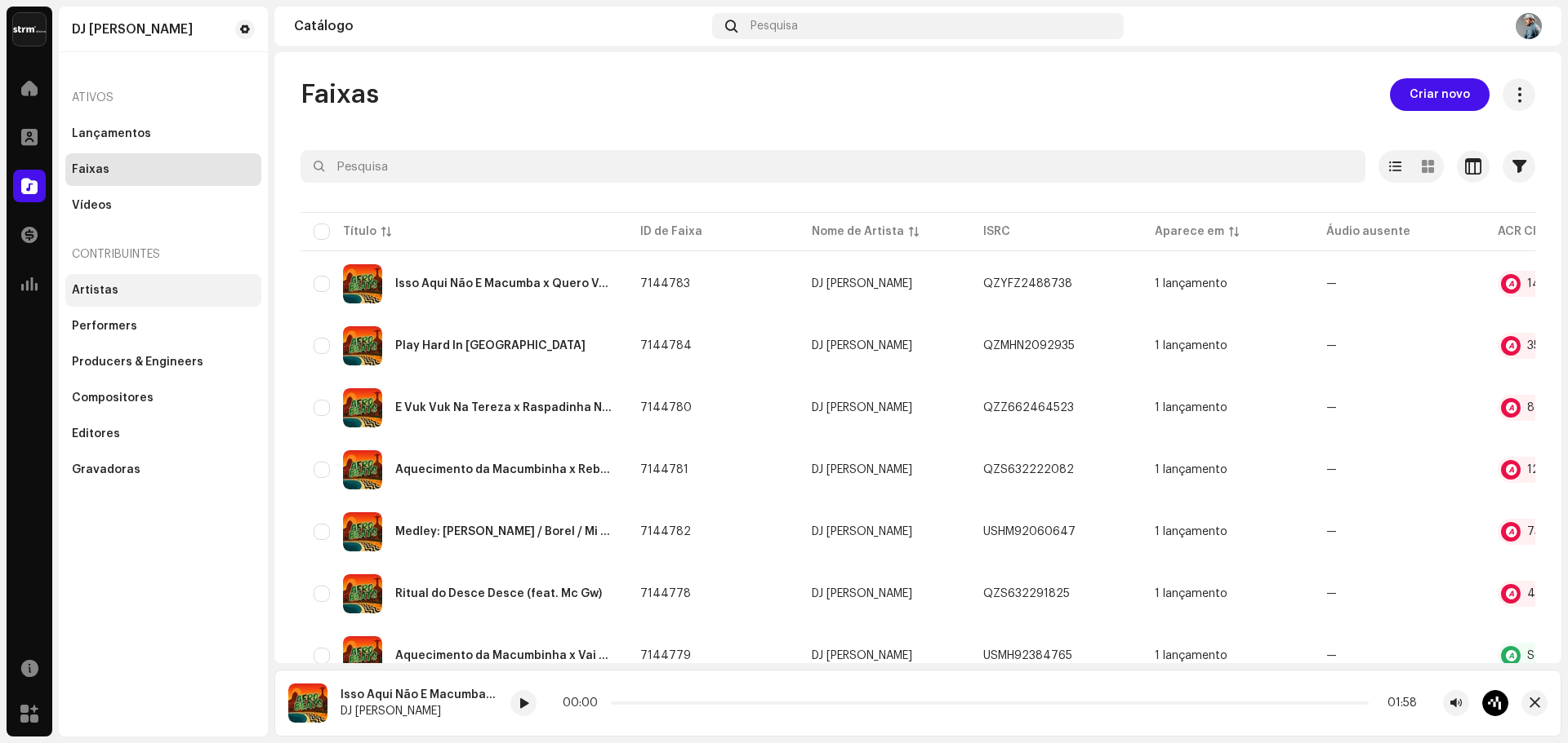
click at [124, 290] on div "Artistas" at bounding box center [163, 290] width 183 height 13
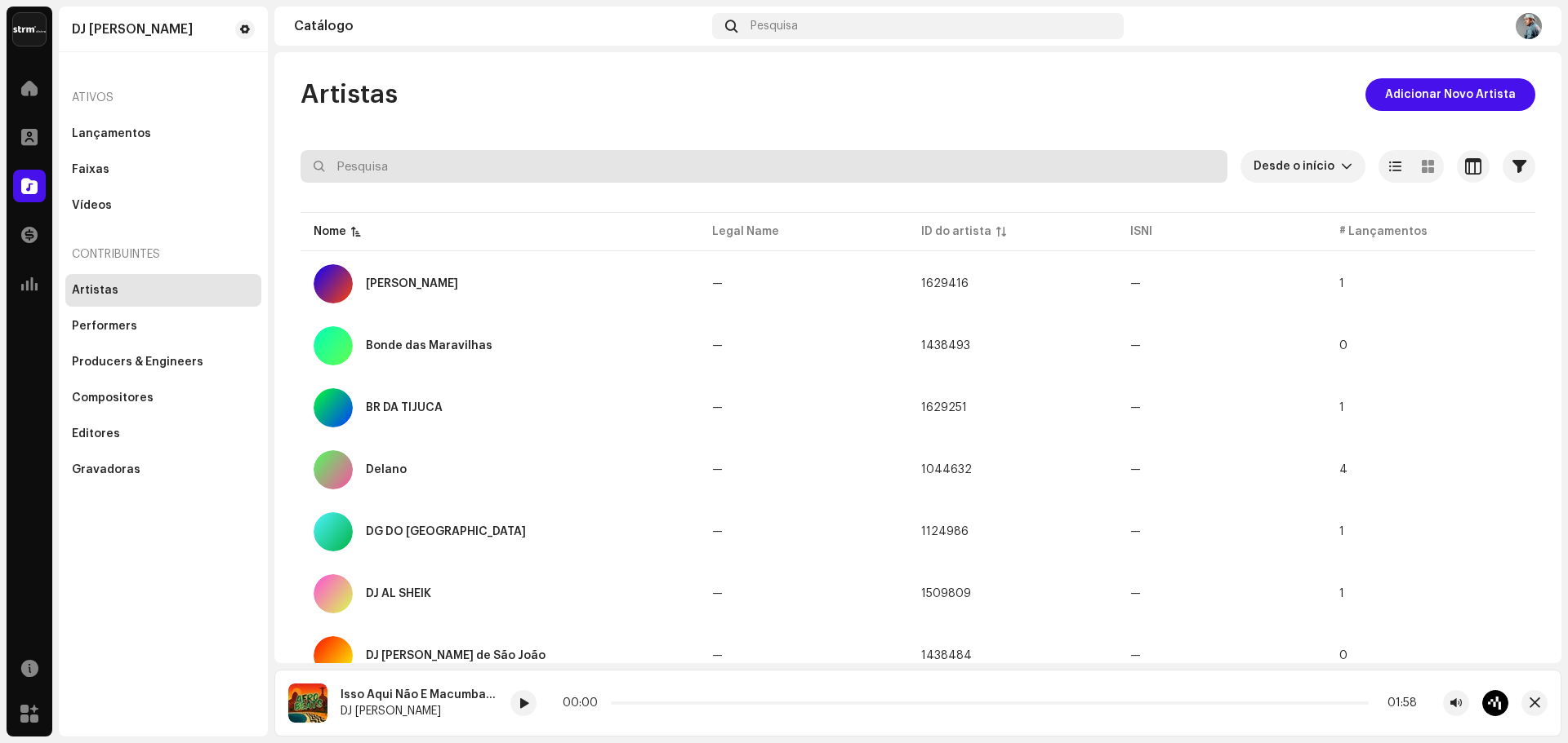
click at [494, 156] on input "text" at bounding box center [764, 167] width 927 height 33
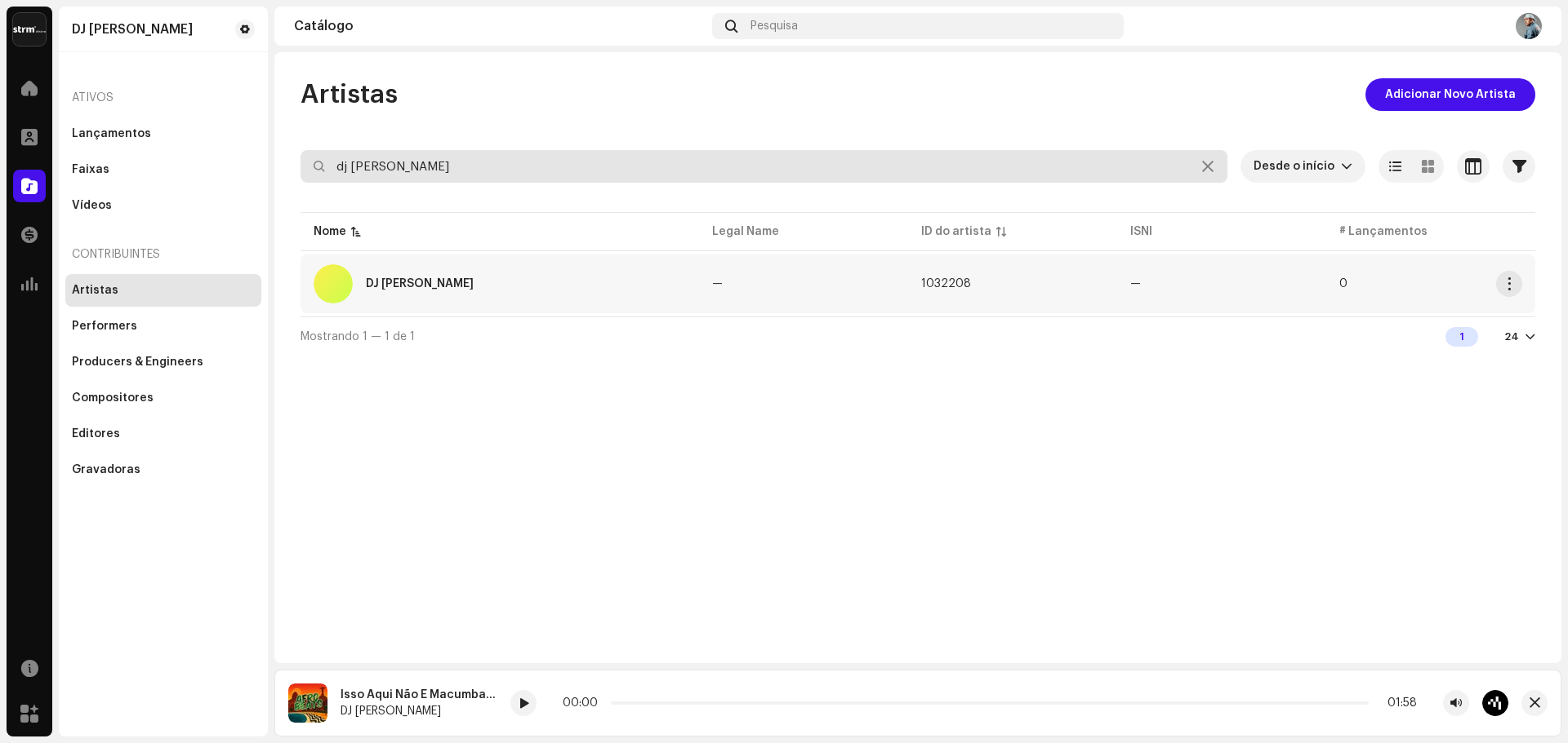
type input "dj [PERSON_NAME]"
click at [473, 276] on div "DJ [PERSON_NAME]" at bounding box center [500, 284] width 373 height 39
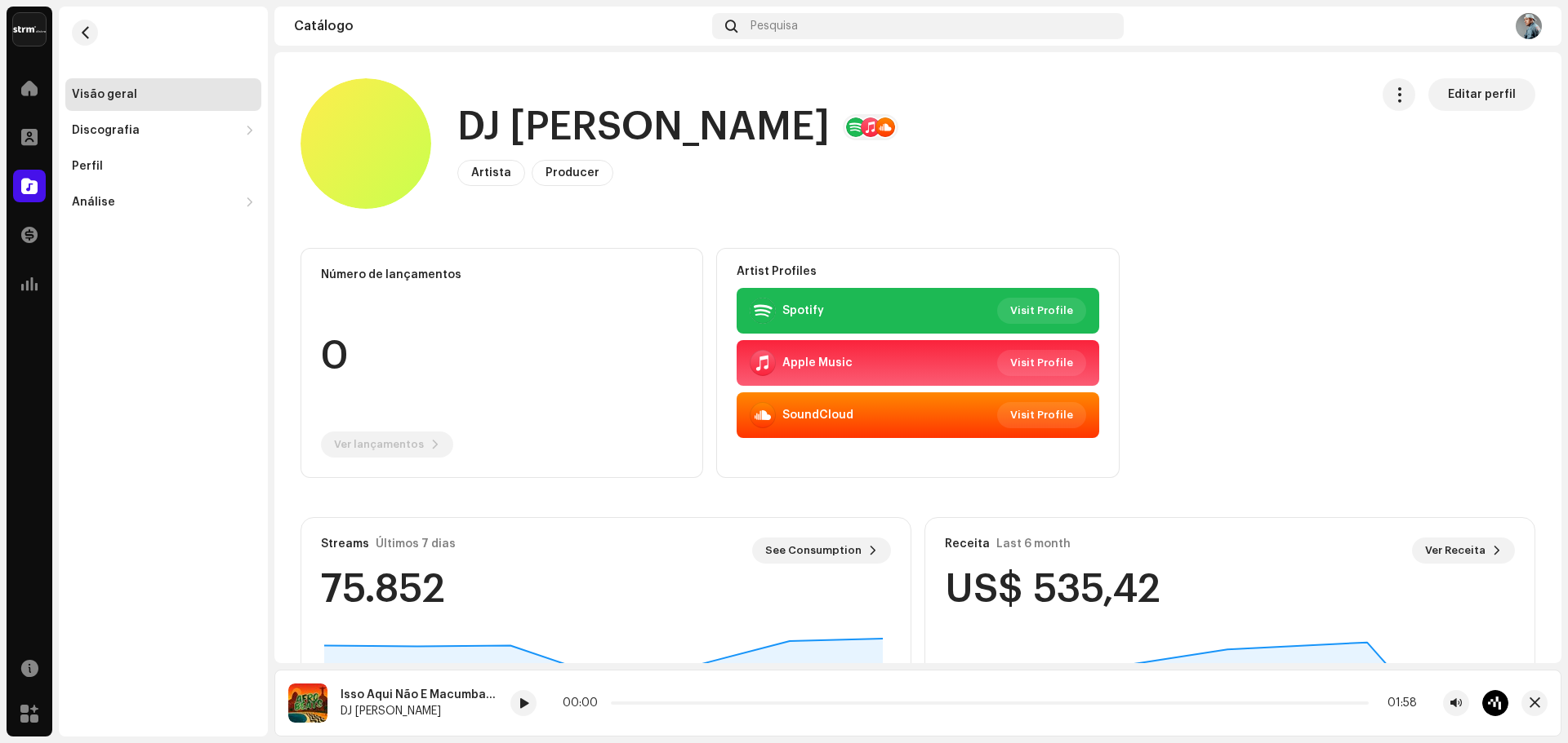
click at [362, 332] on re-o-card-data "Número de lançamentos 0 Ver lançamentos" at bounding box center [502, 363] width 403 height 230
click at [423, 458] on re-o-card-data "Número de lançamentos 0 Ver lançamentos" at bounding box center [502, 363] width 403 height 230
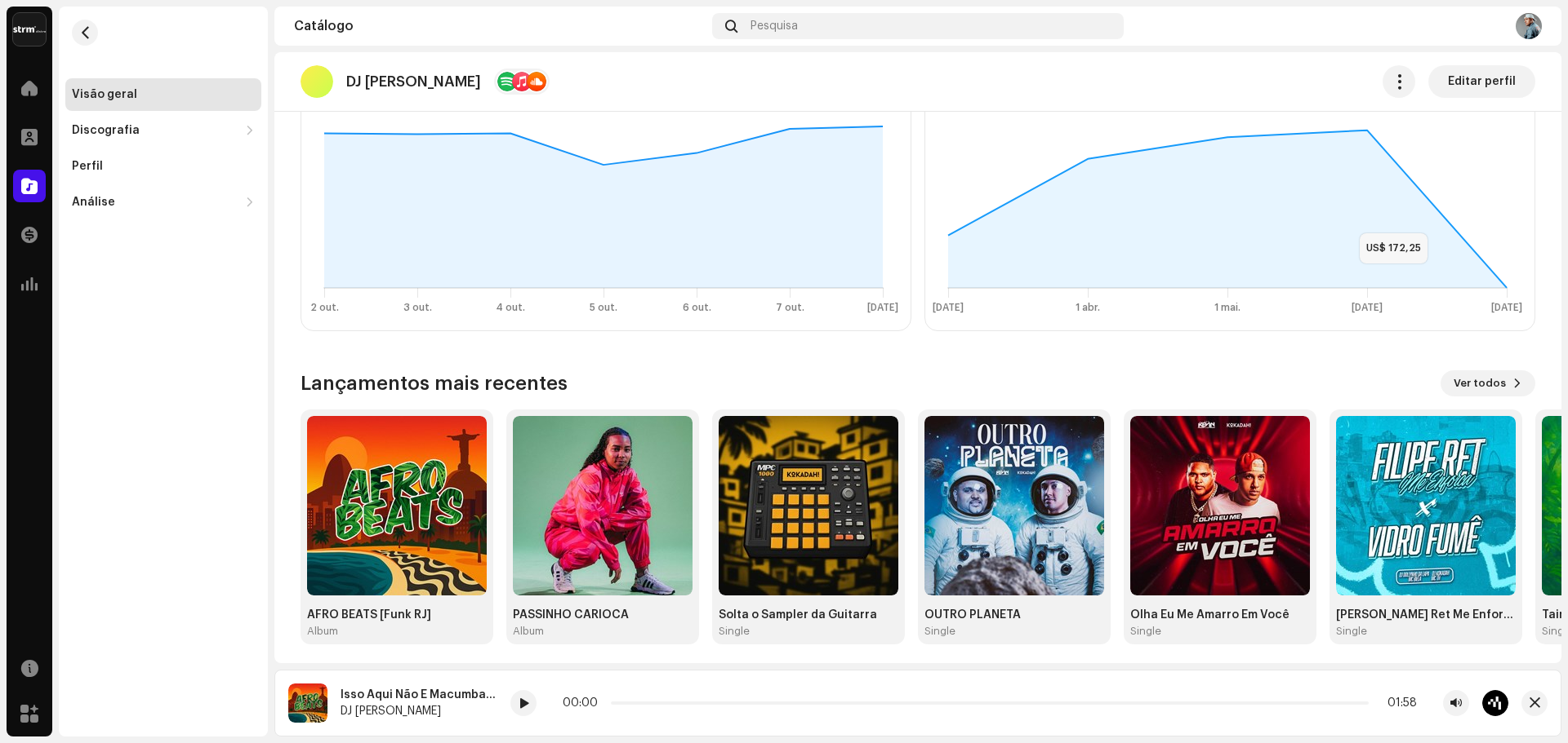
scroll to position [519, 0]
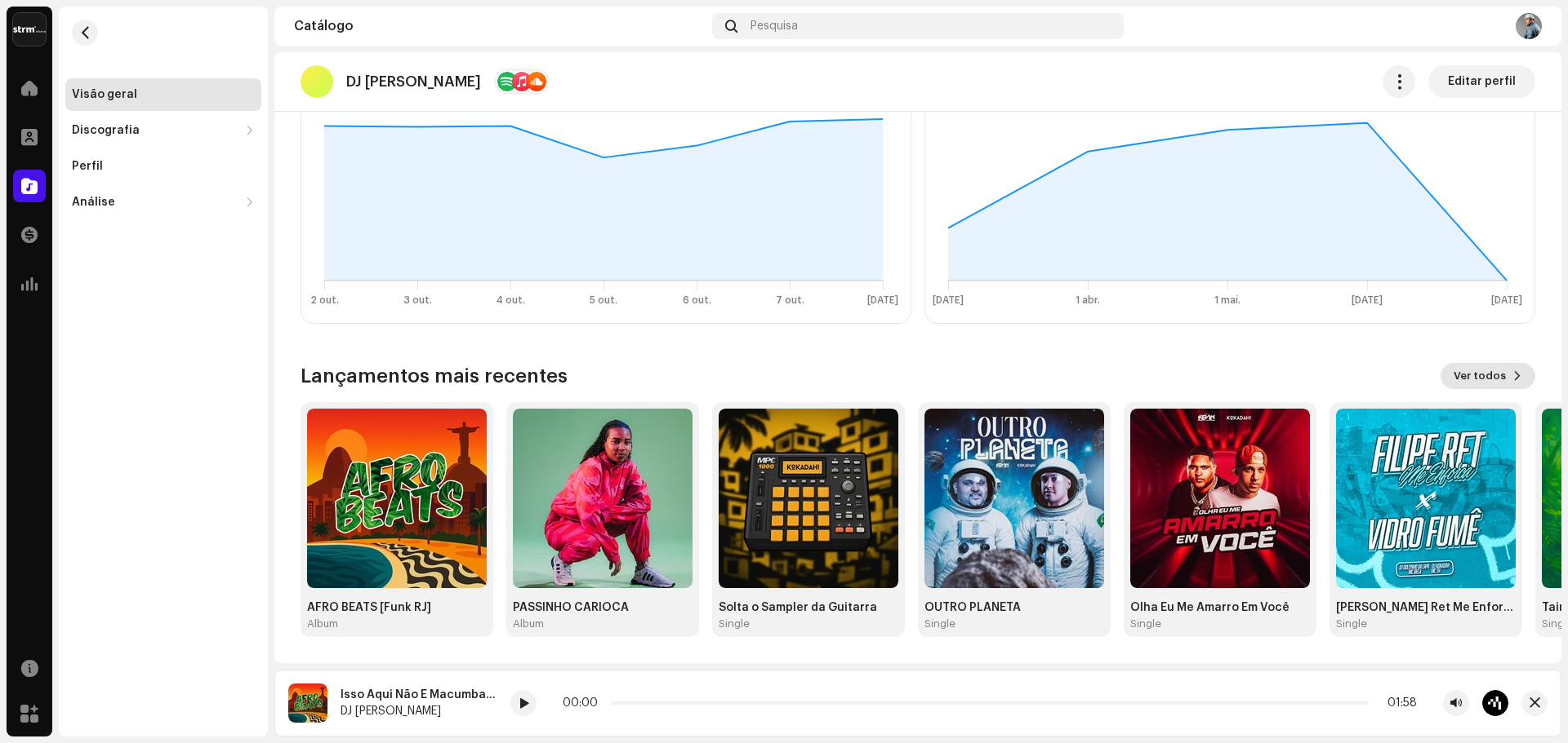
click at [1483, 383] on span "Ver todos" at bounding box center [1479, 376] width 53 height 33
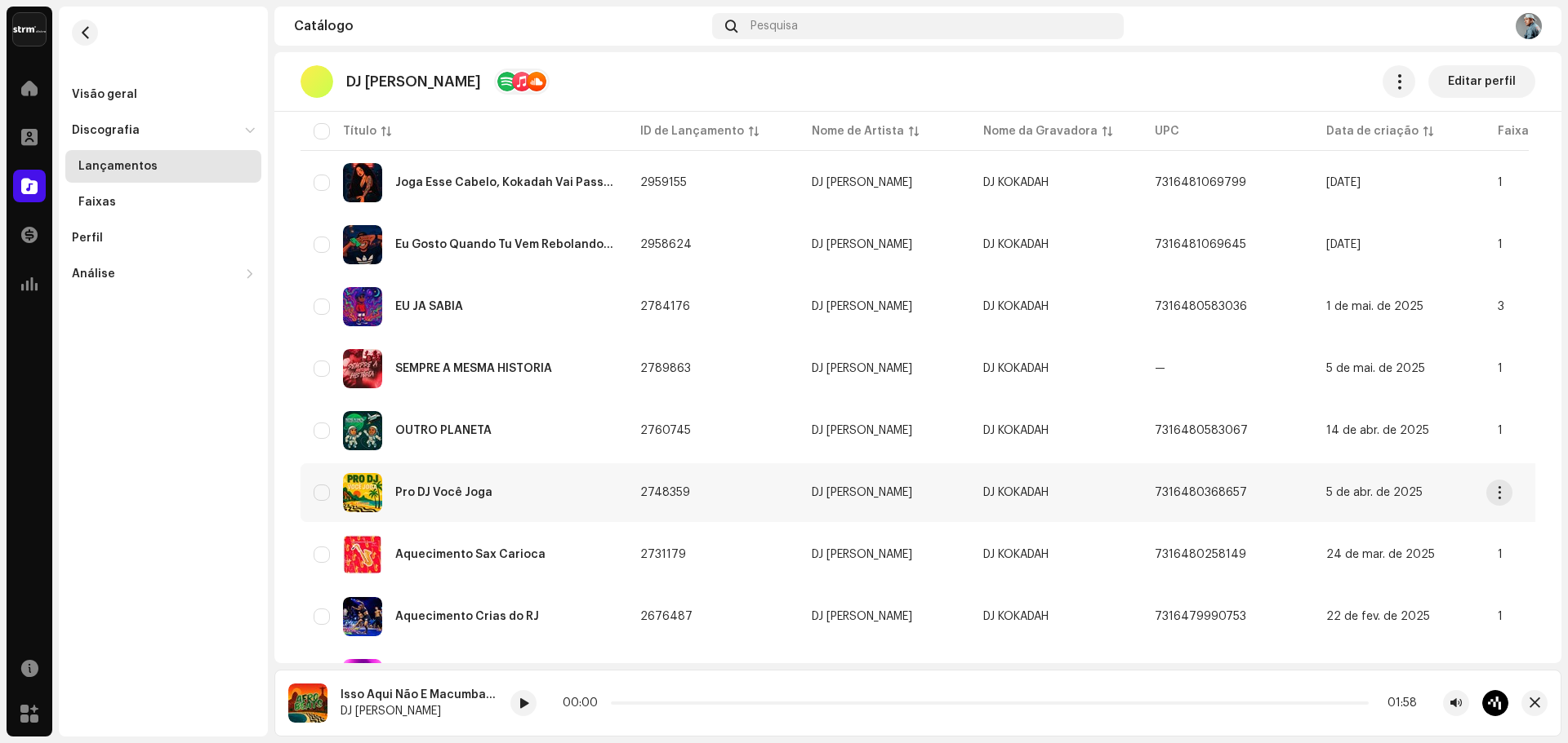
scroll to position [666, 0]
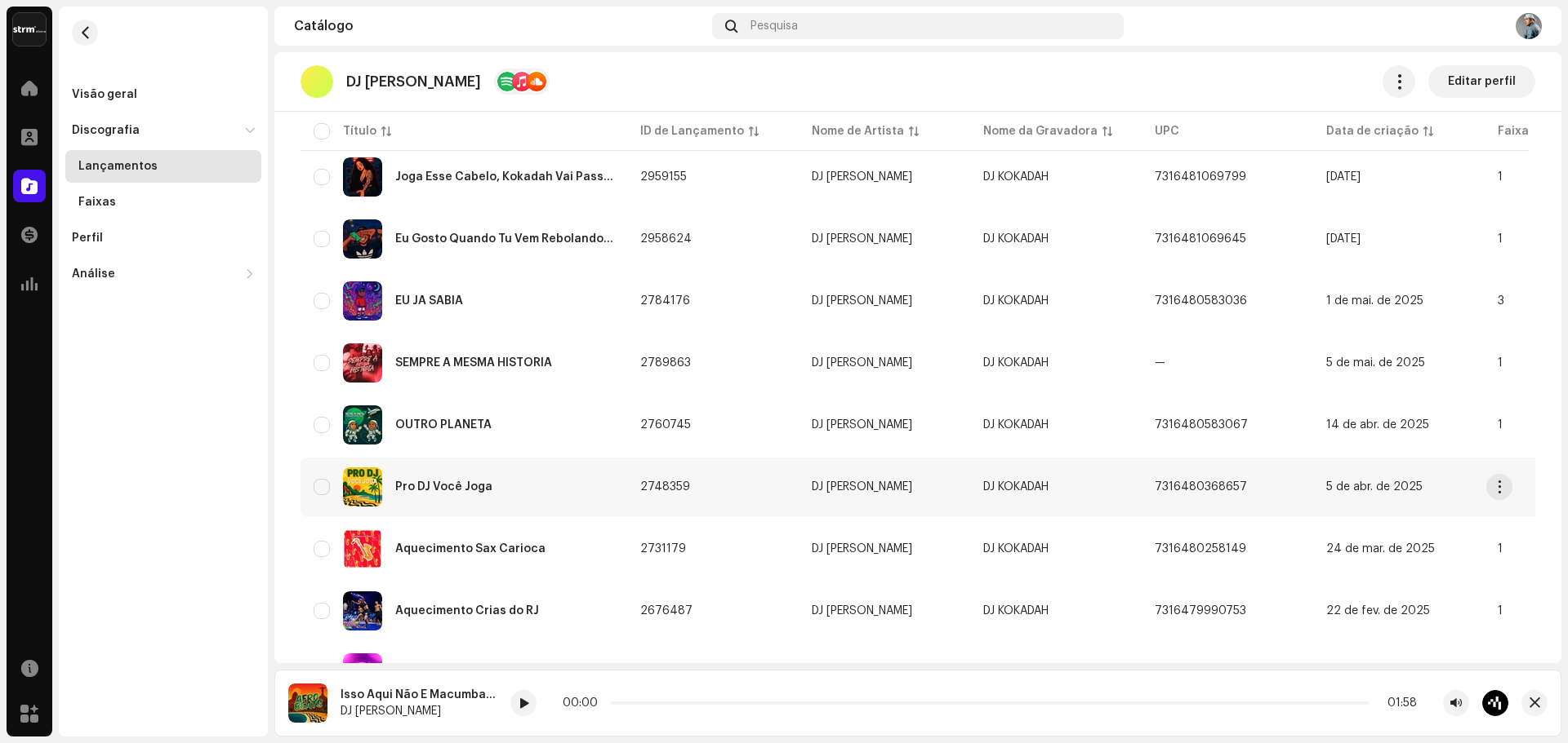
click at [447, 496] on div "Pro DJ Você Joga" at bounding box center [464, 487] width 300 height 39
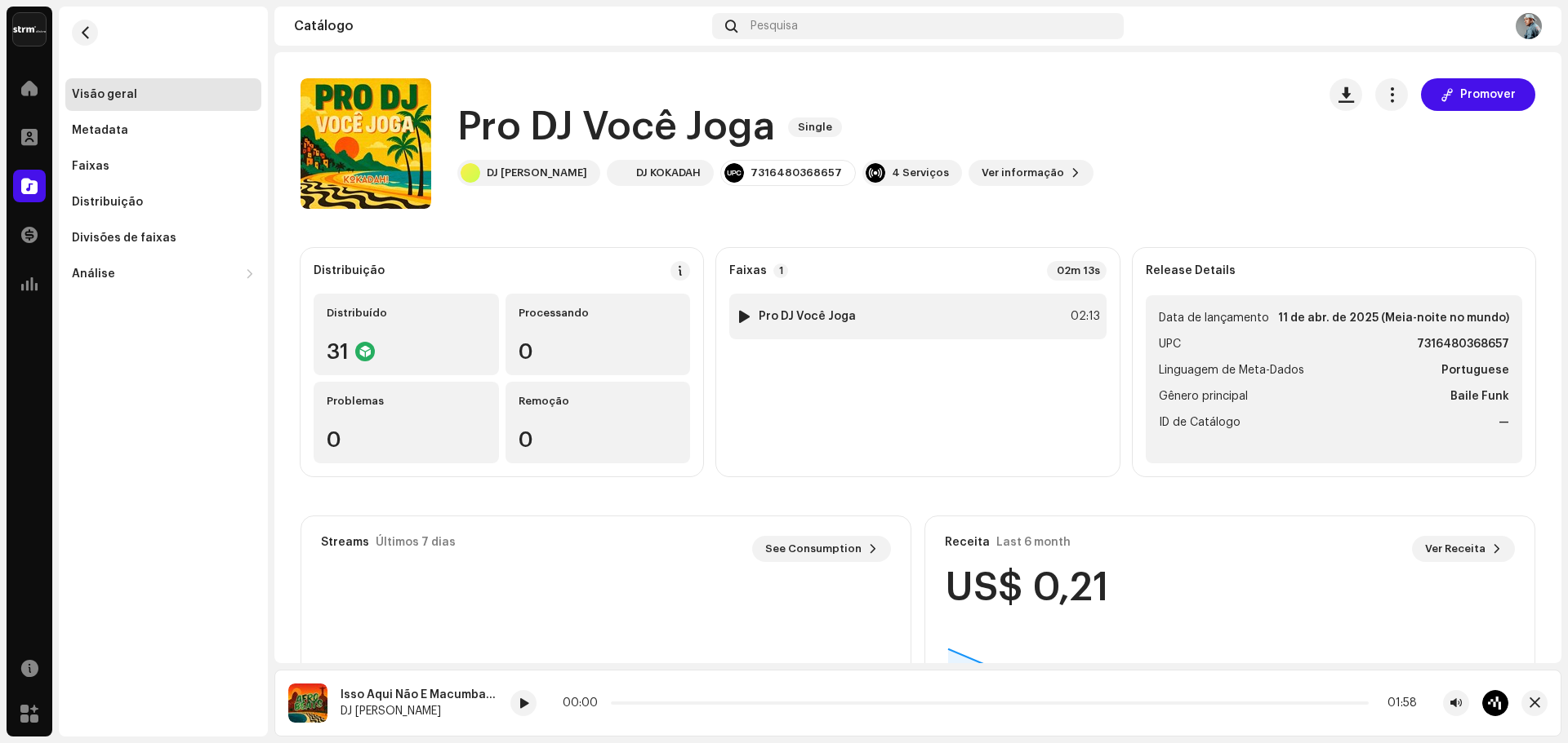
click at [743, 319] on div at bounding box center [744, 316] width 12 height 13
click at [92, 38] on button "button" at bounding box center [85, 32] width 26 height 26
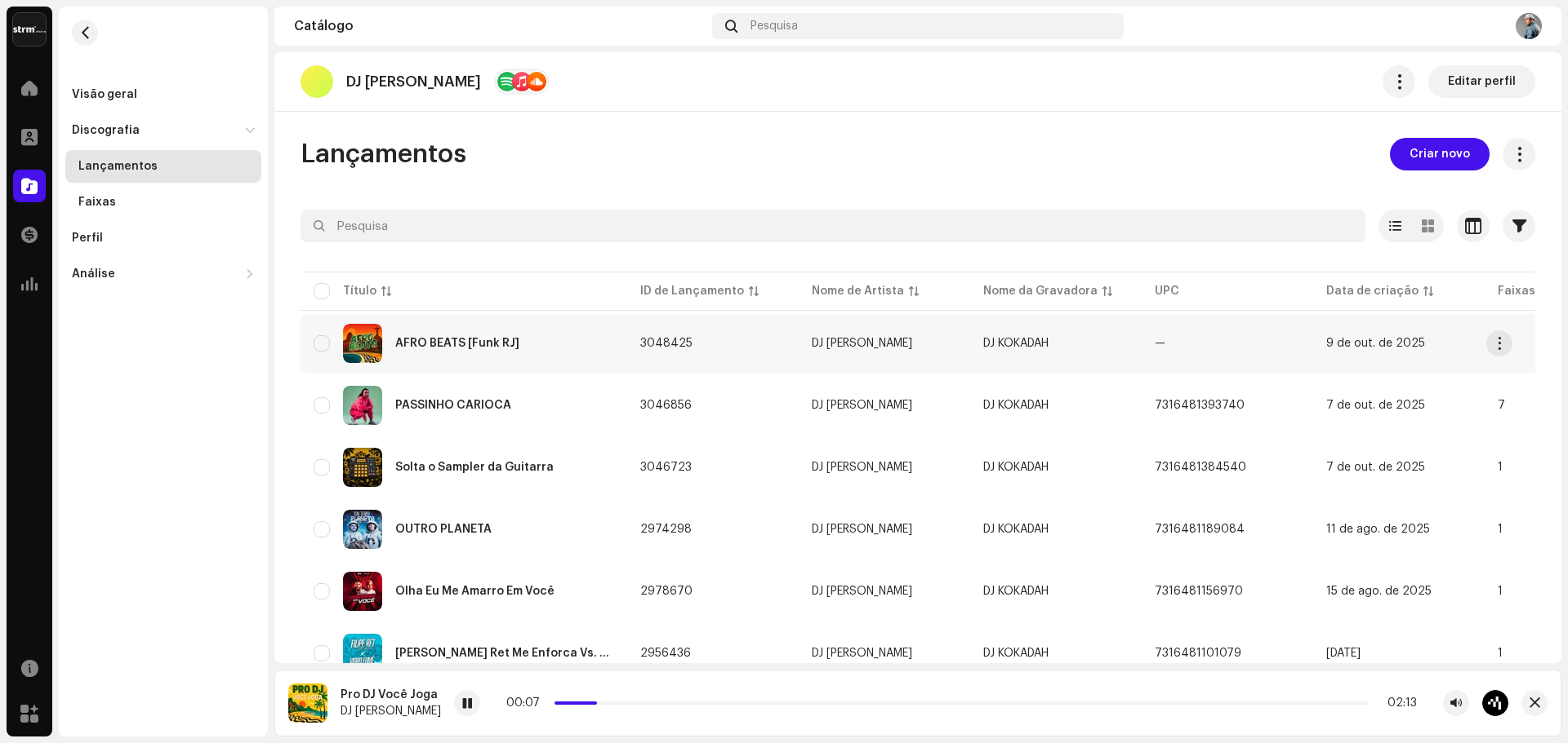
click at [488, 355] on div "AFRO BEATS [Funk RJ]" at bounding box center [464, 344] width 300 height 39
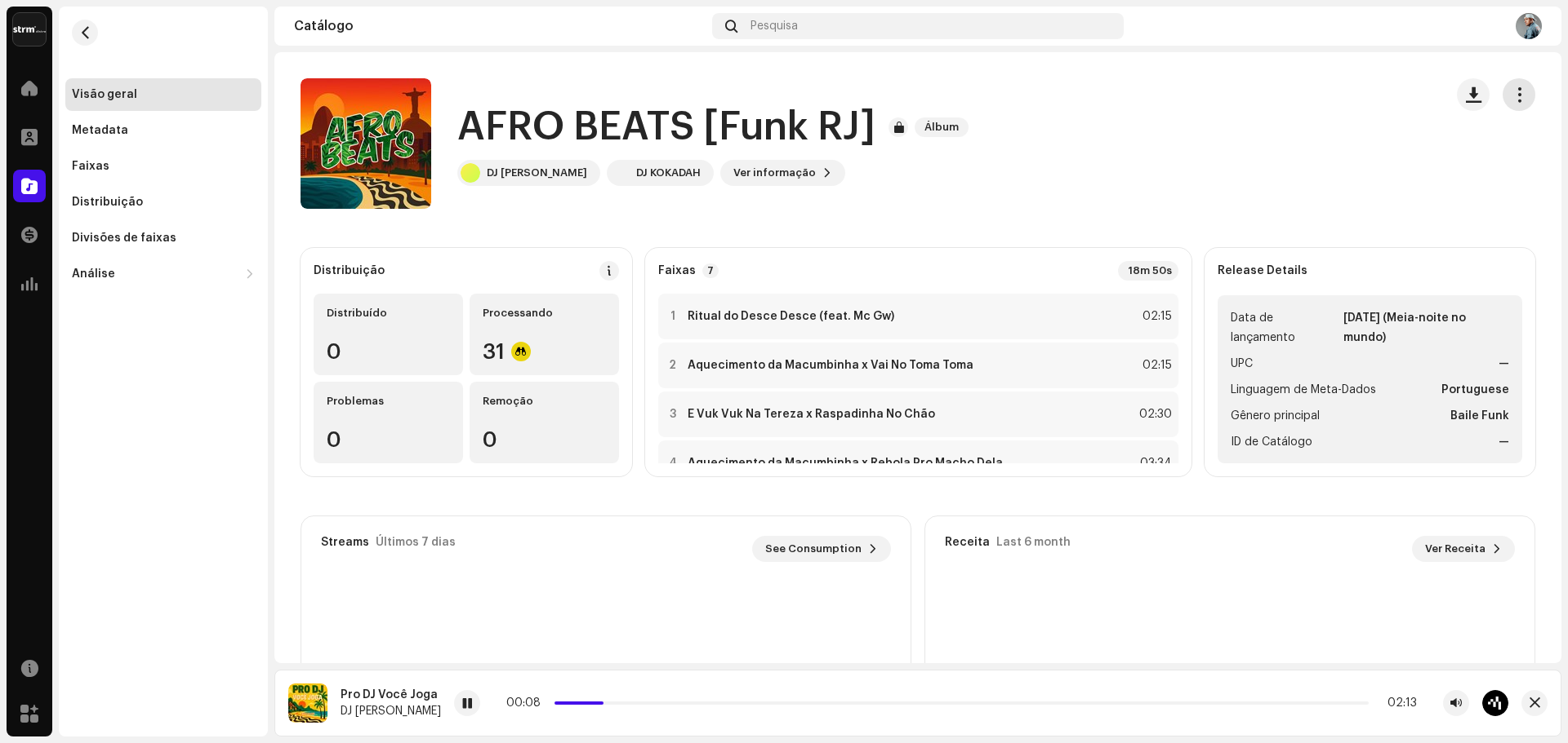
click at [1506, 107] on button "button" at bounding box center [1518, 94] width 33 height 33
click at [90, 34] on span "button" at bounding box center [86, 32] width 12 height 13
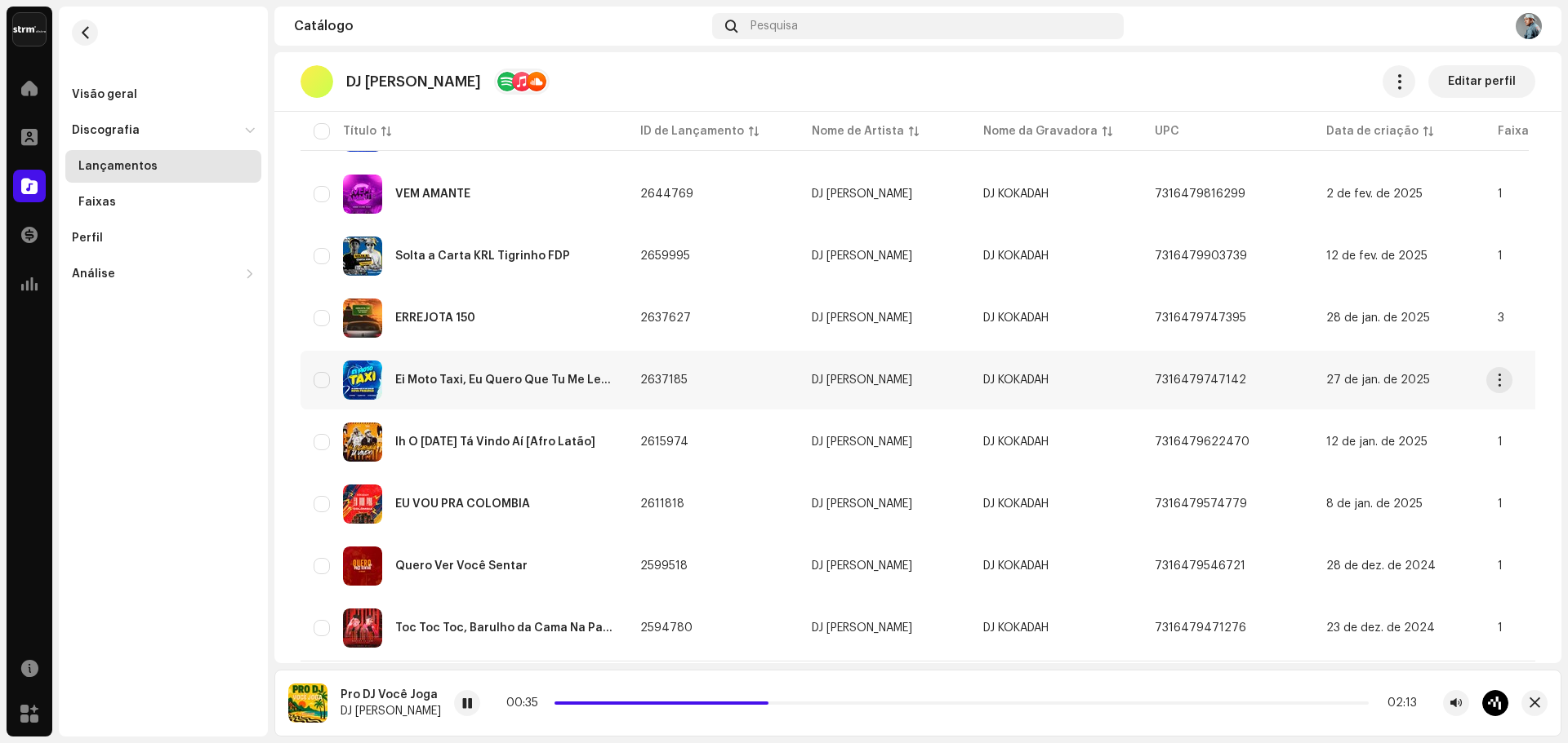
scroll to position [944, 0]
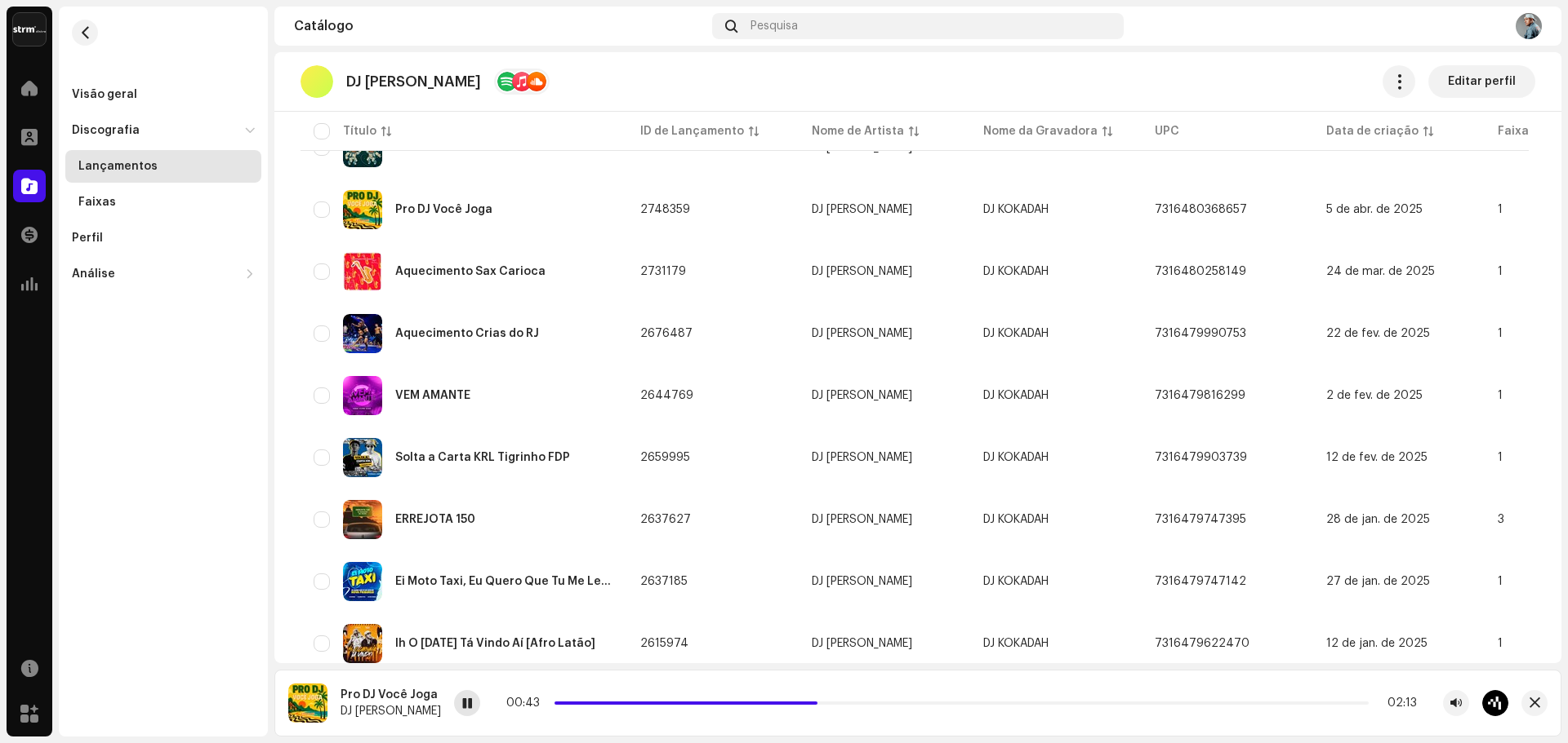
click at [462, 708] on span at bounding box center [466, 704] width 10 height 13
drag, startPoint x: 459, startPoint y: 706, endPoint x: 307, endPoint y: 324, distance: 411.1
click at [307, 324] on td "Aquecimento Crias do RJ" at bounding box center [464, 334] width 326 height 59
